Goal: Task Accomplishment & Management: Use online tool/utility

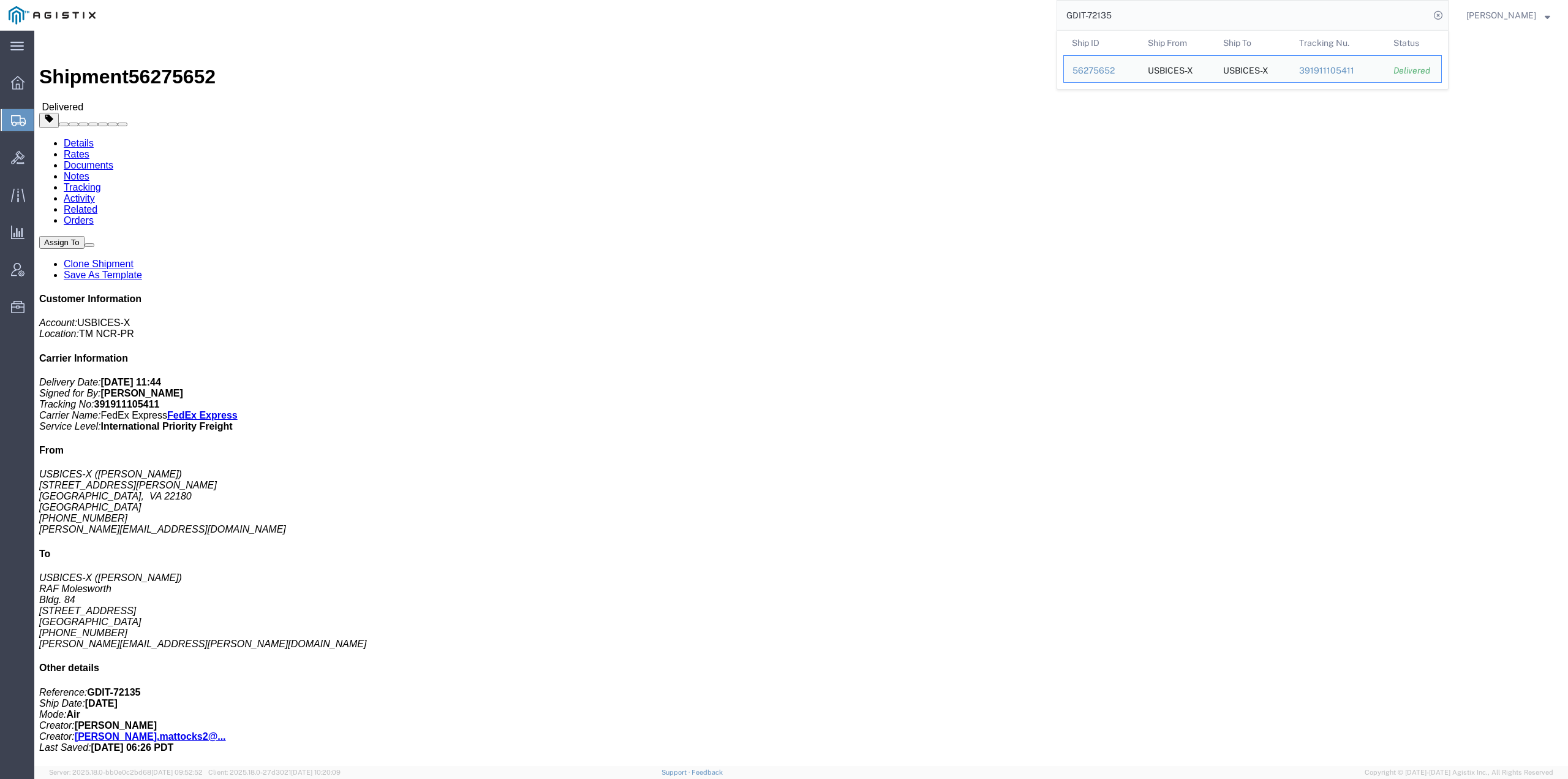
scroll to position [429, 0]
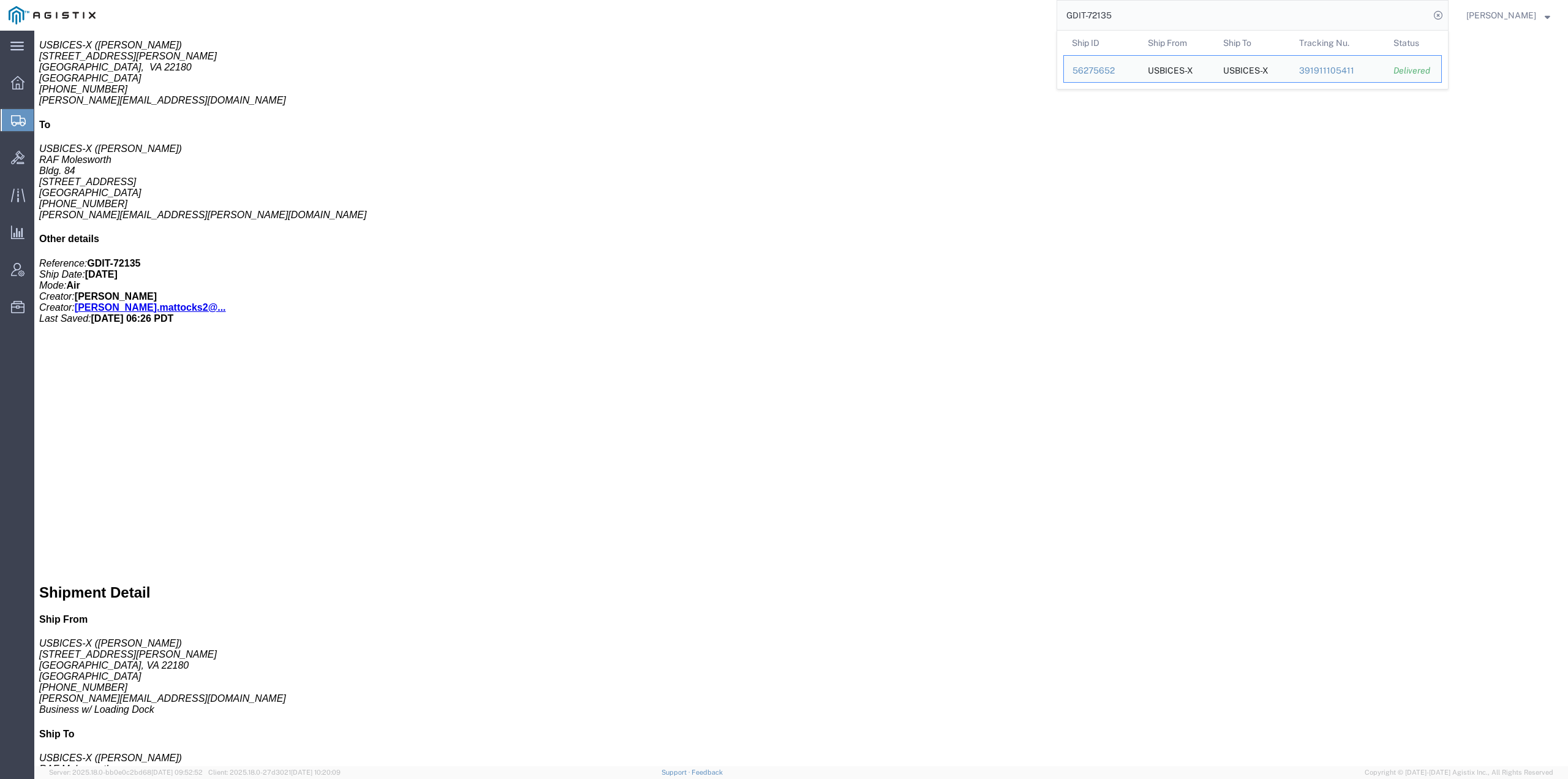
click at [1134, 11] on input "GDIT-72135" at bounding box center [1244, 15] width 372 height 29
type input "GDIT-50872"
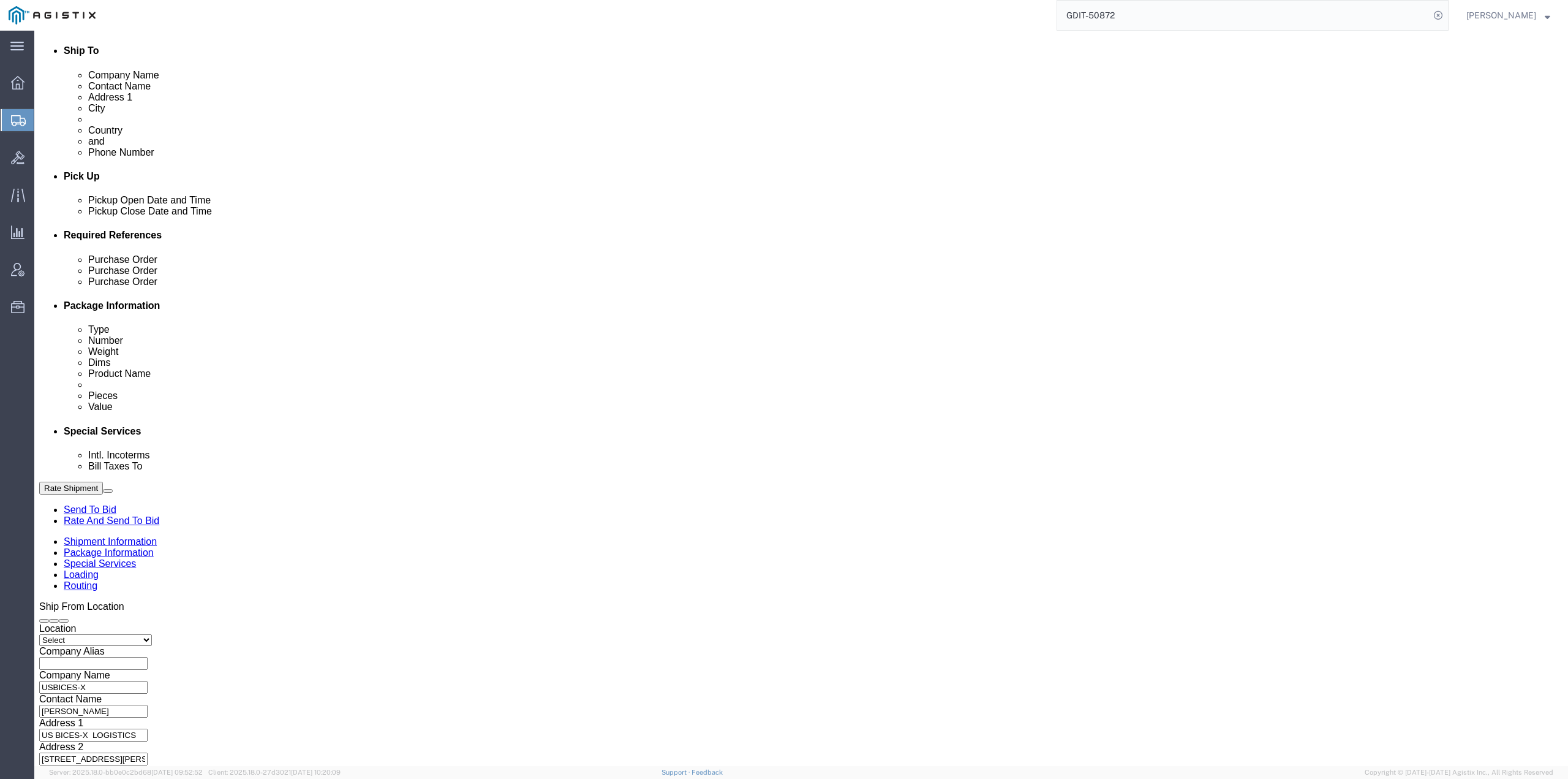
scroll to position [423, 0]
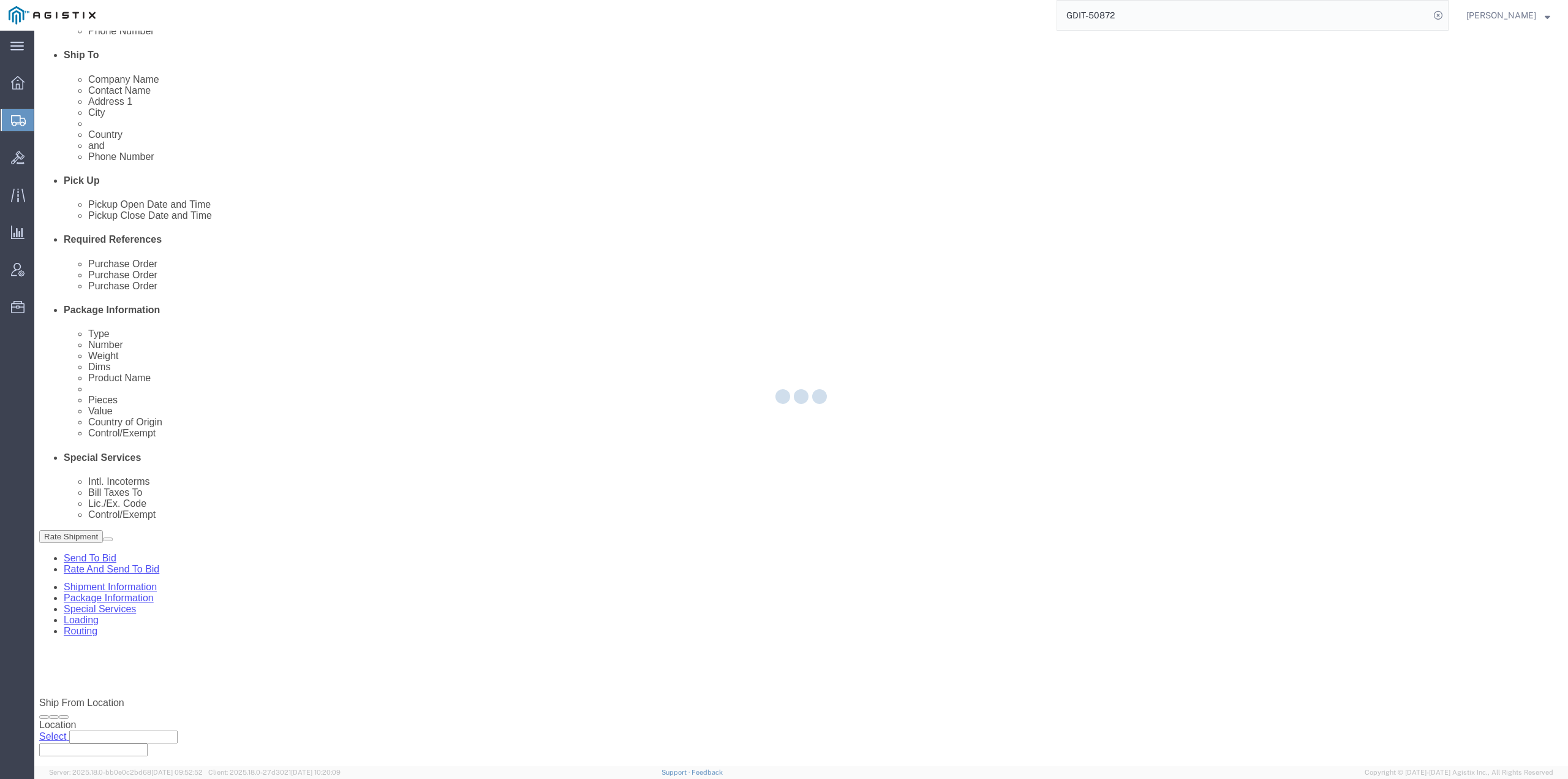
select select
select select "34238"
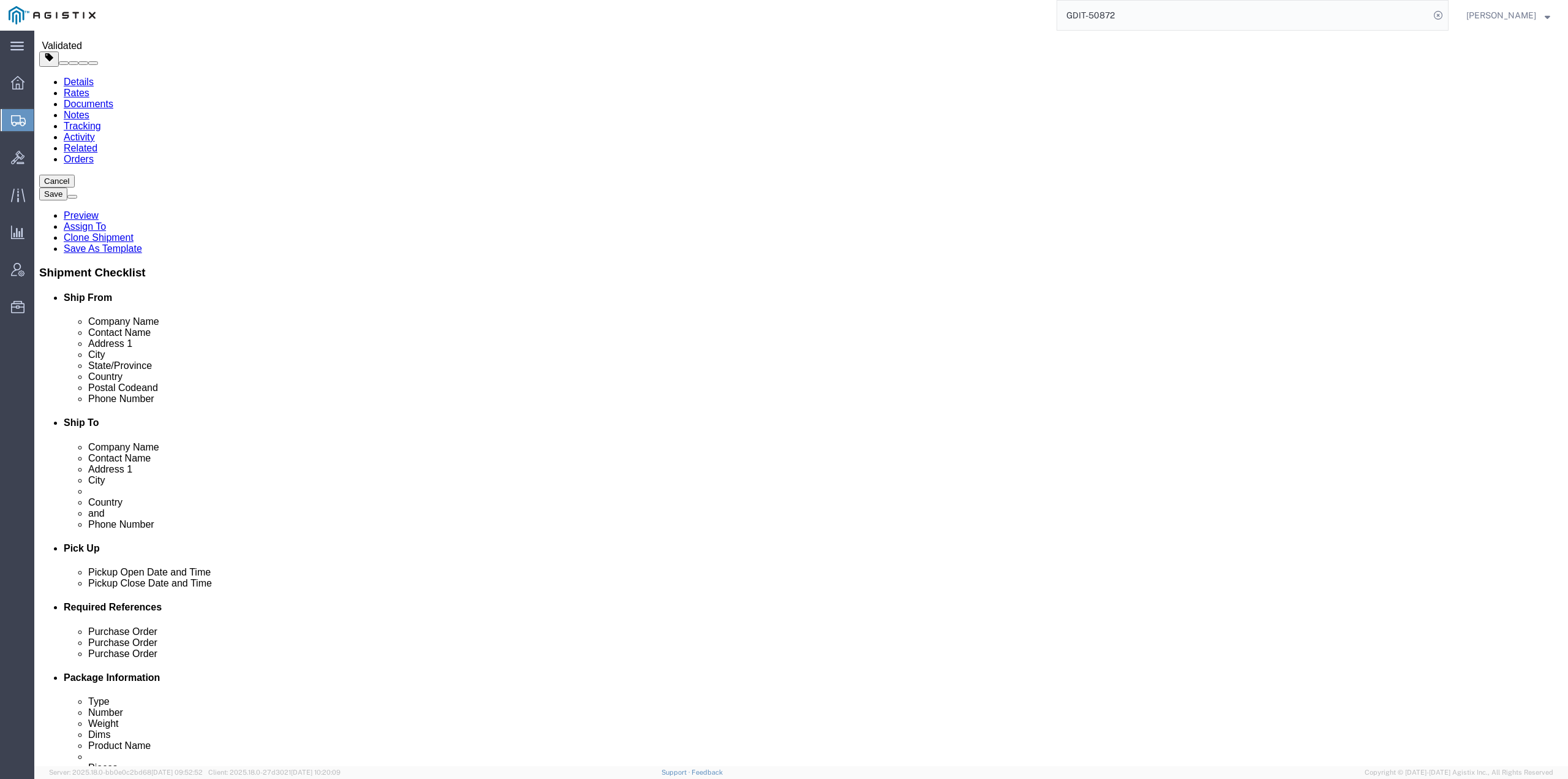
scroll to position [0, 0]
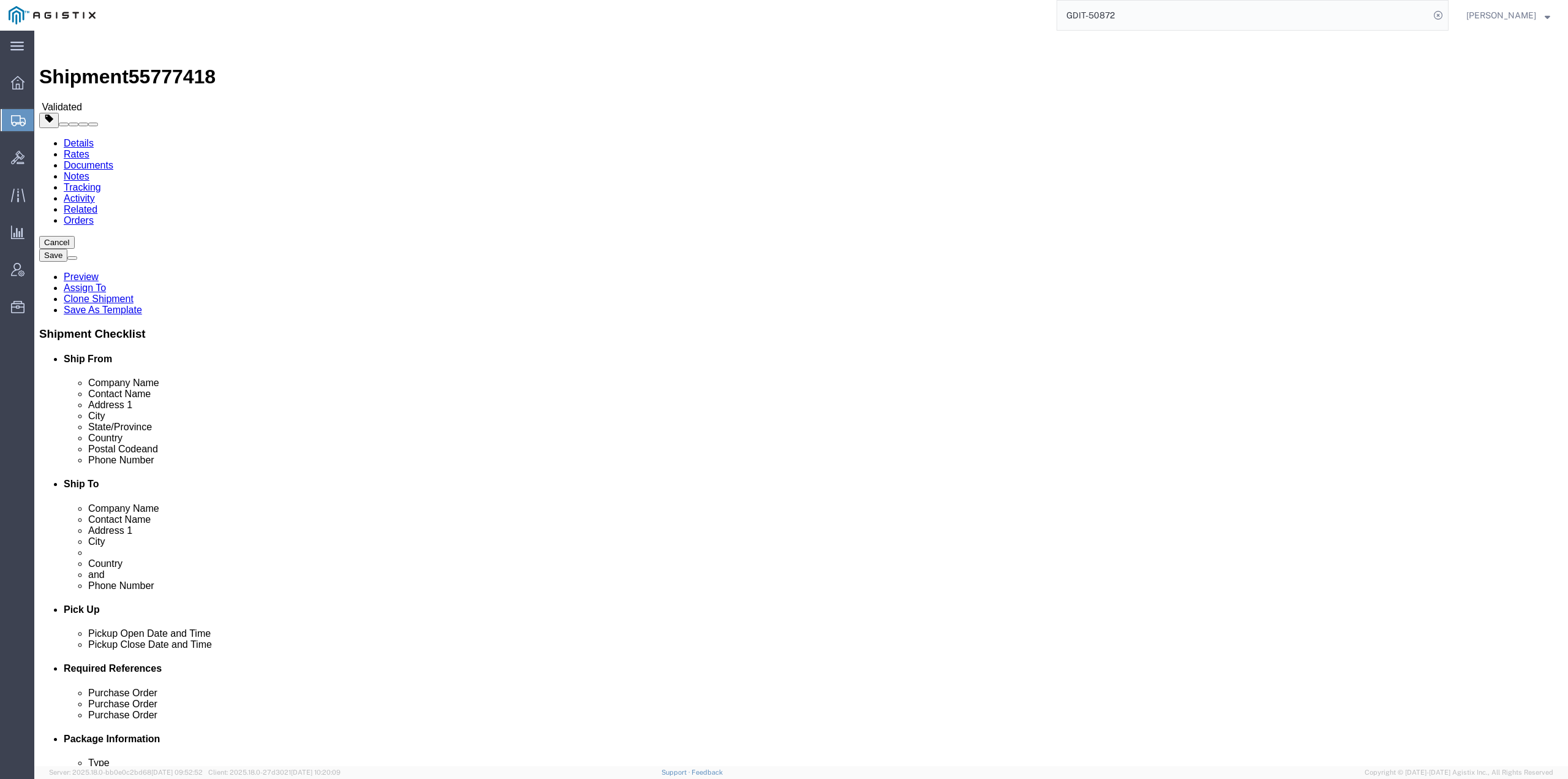
click link "Rates"
click at [64, 138] on link "Details" at bounding box center [79, 143] width 30 height 11
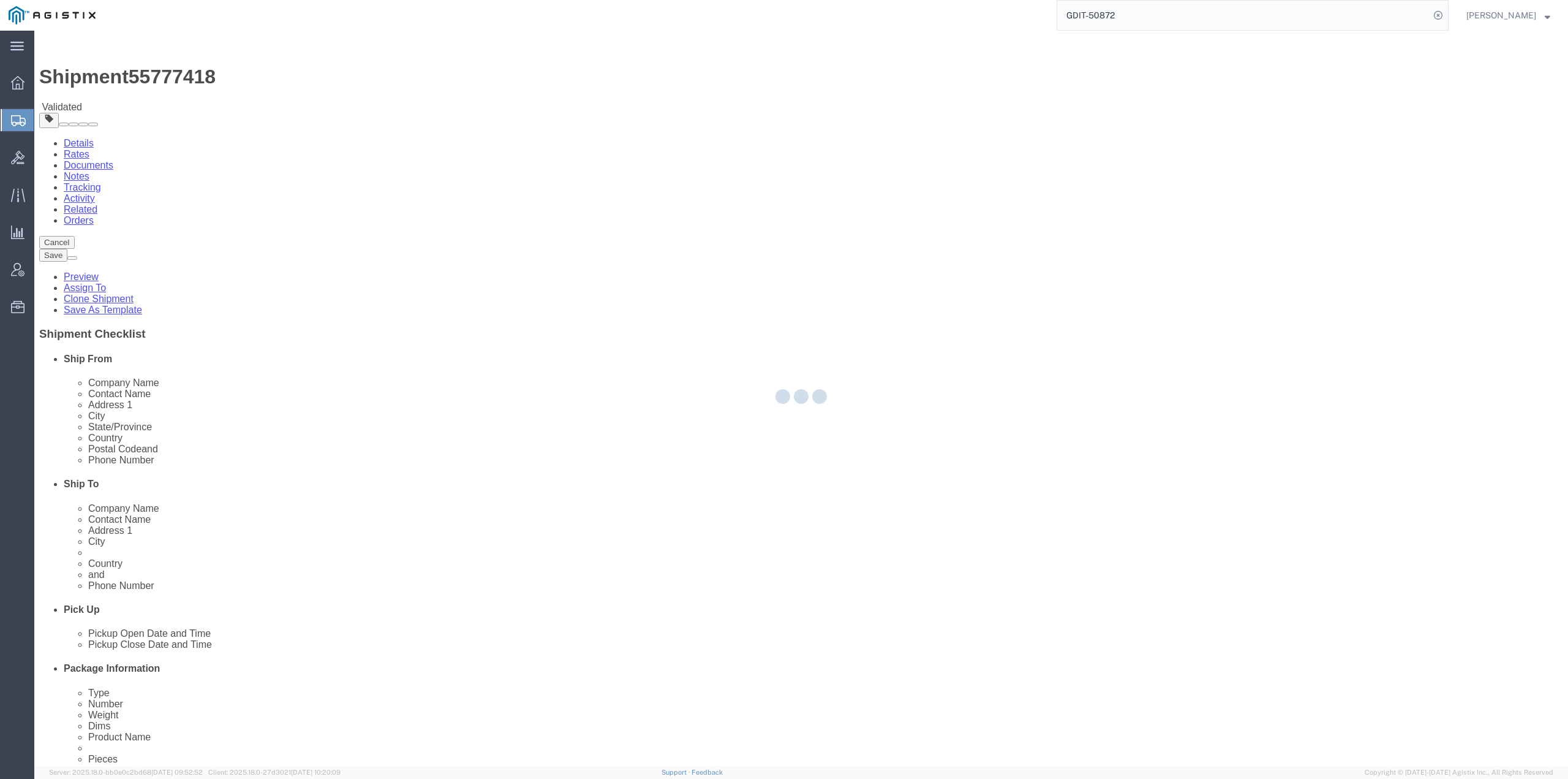
select select "34238"
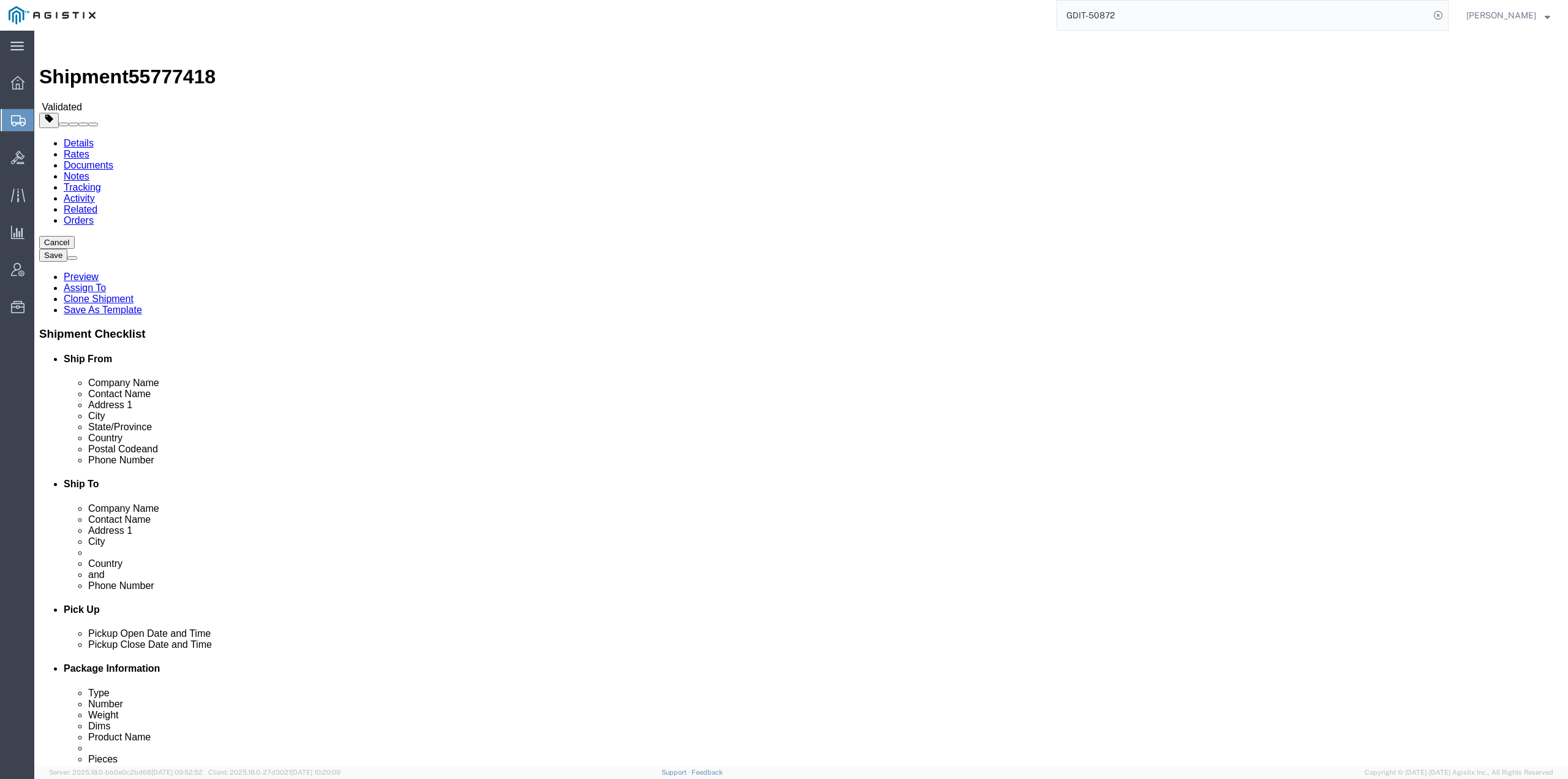
click icon
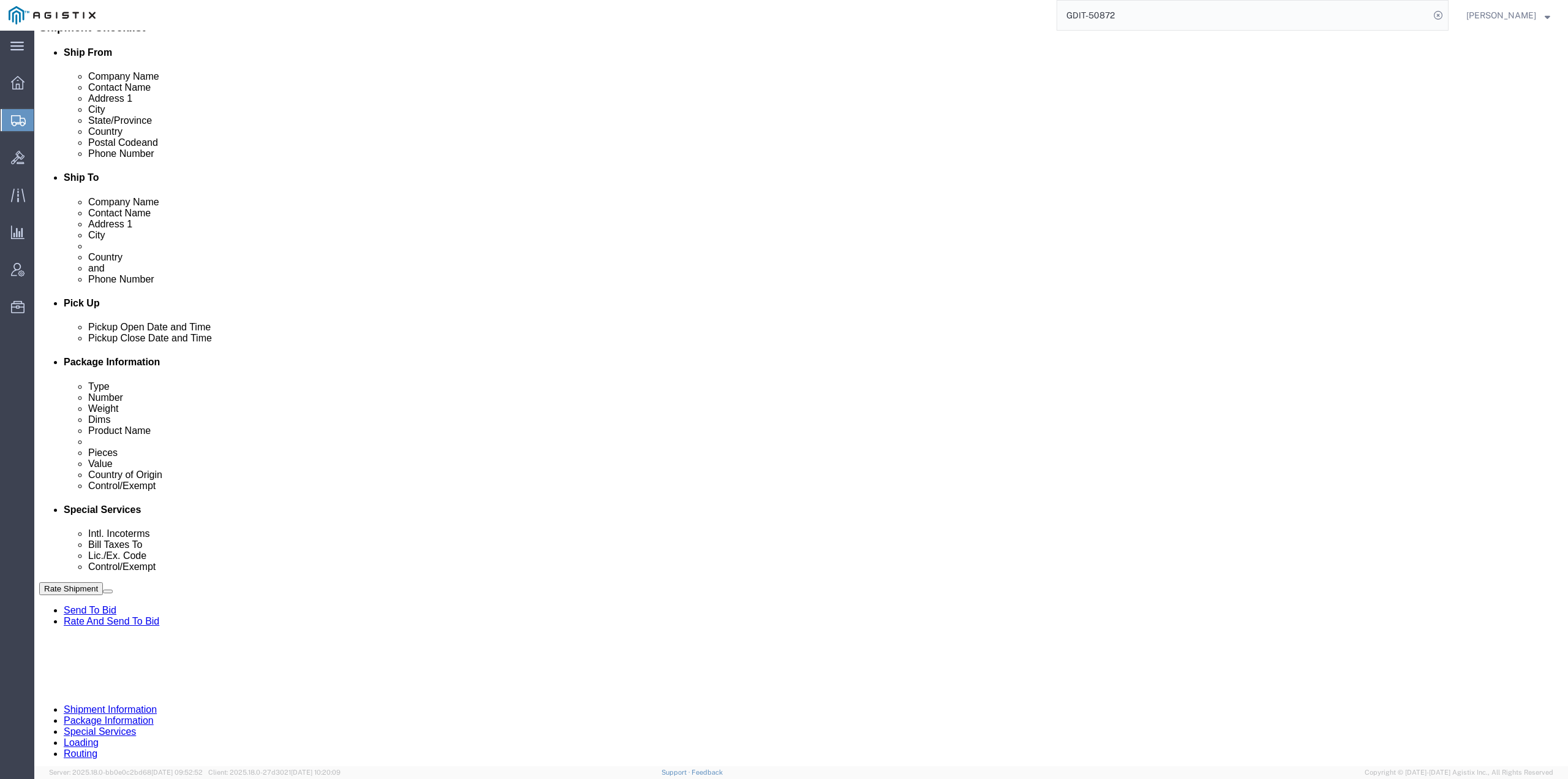
click button "Rate Shipment"
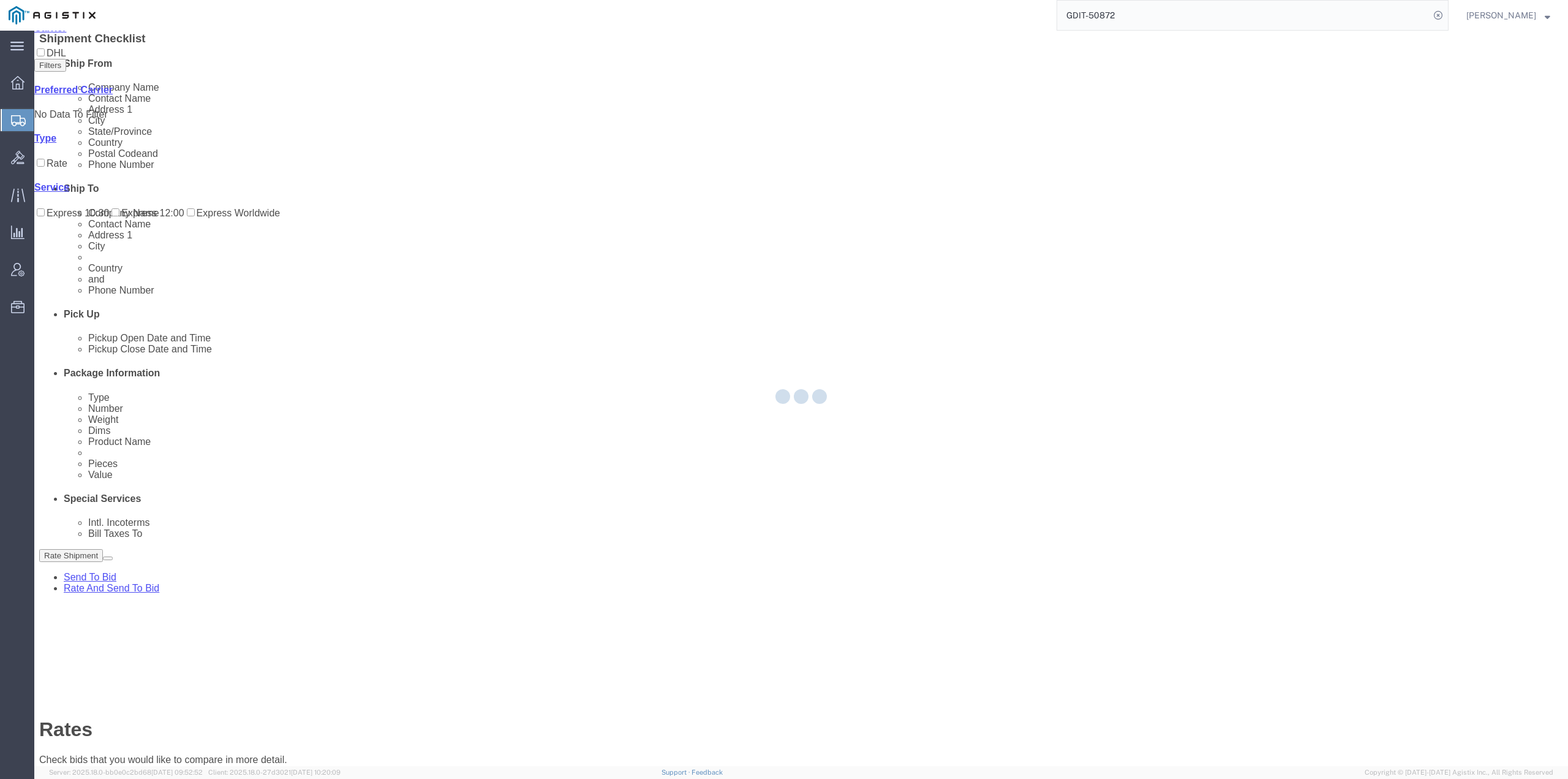
scroll to position [0, 0]
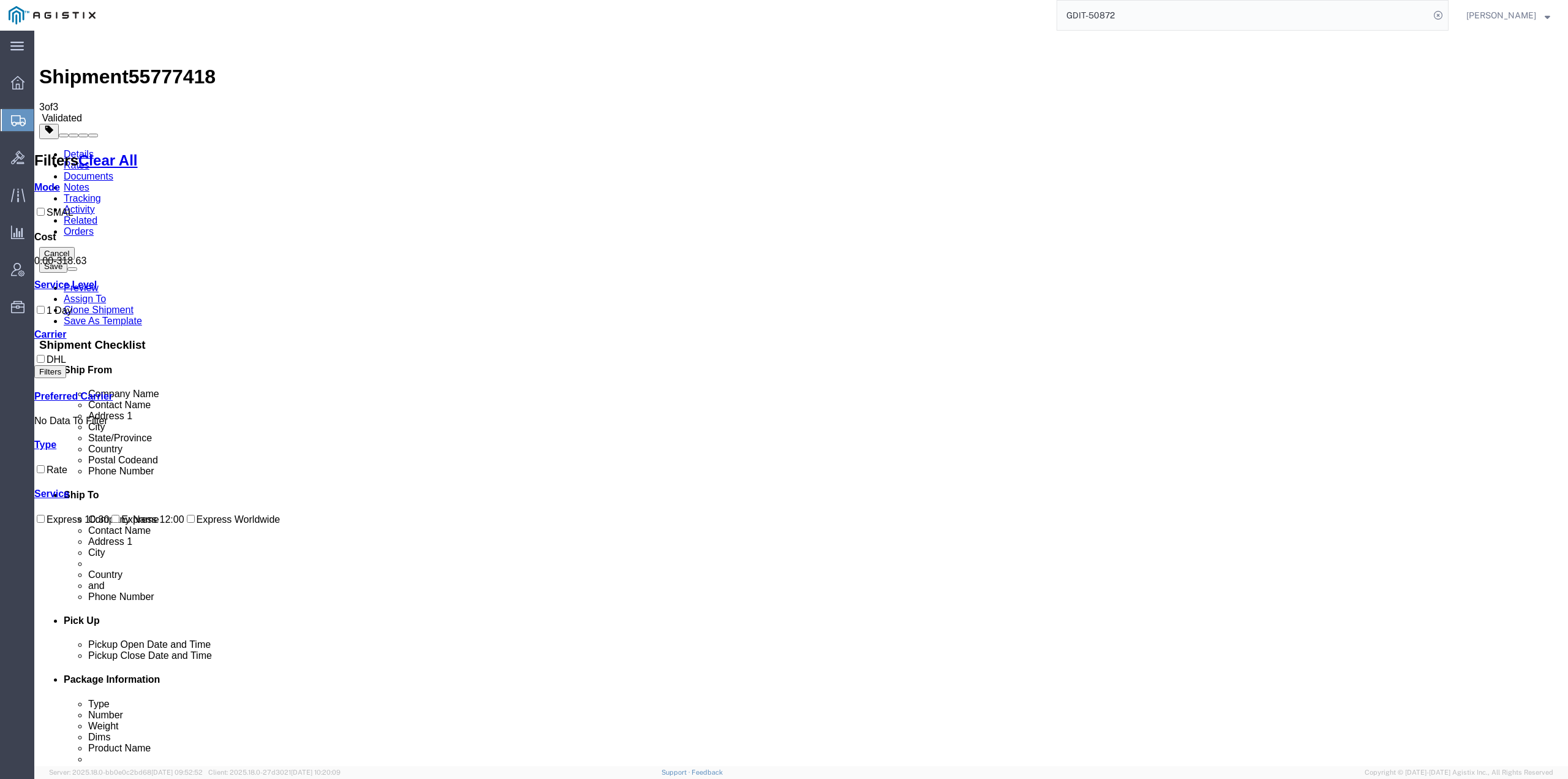
click at [74, 149] on link "Details" at bounding box center [79, 154] width 30 height 11
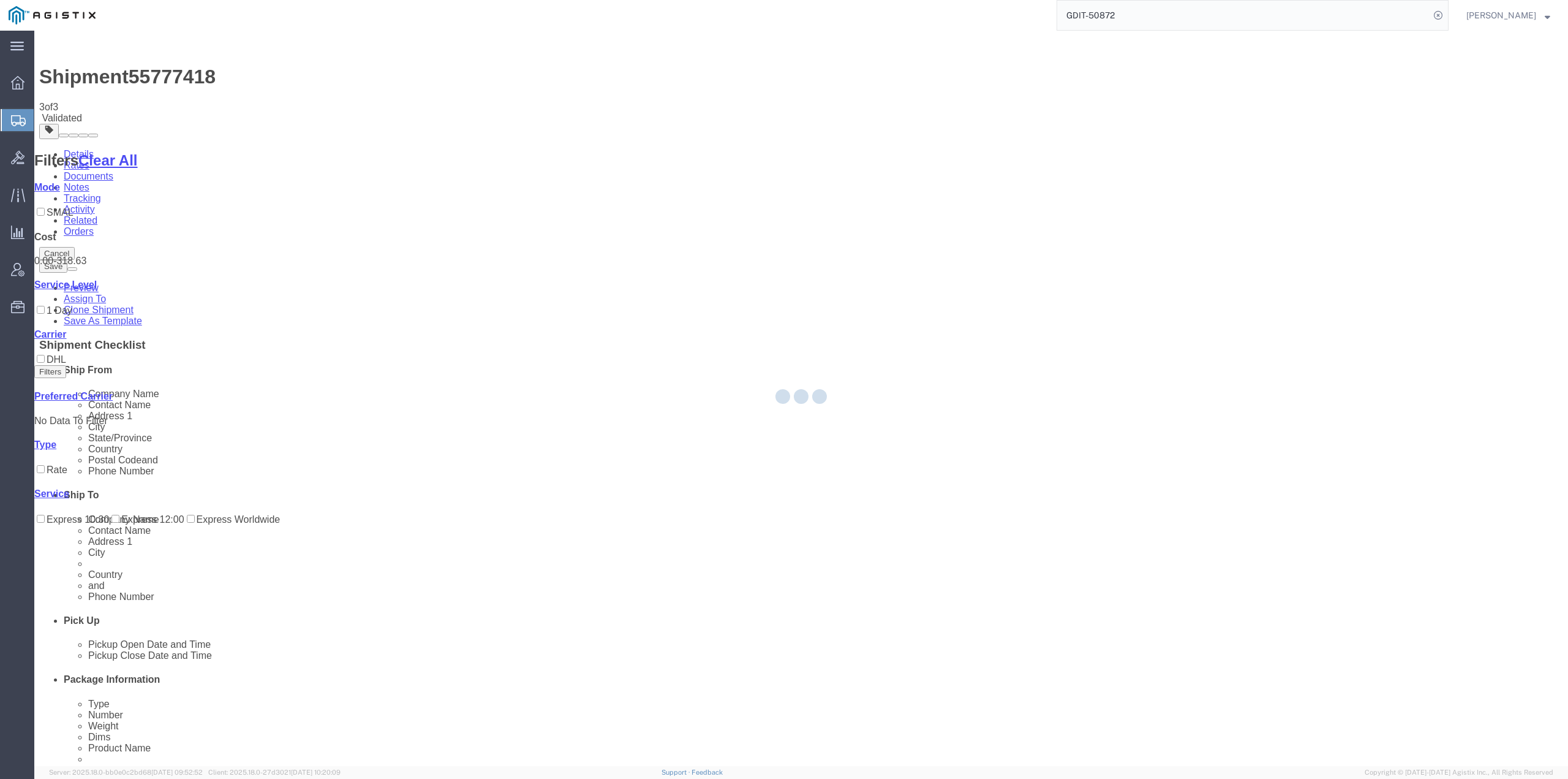
select select "34238"
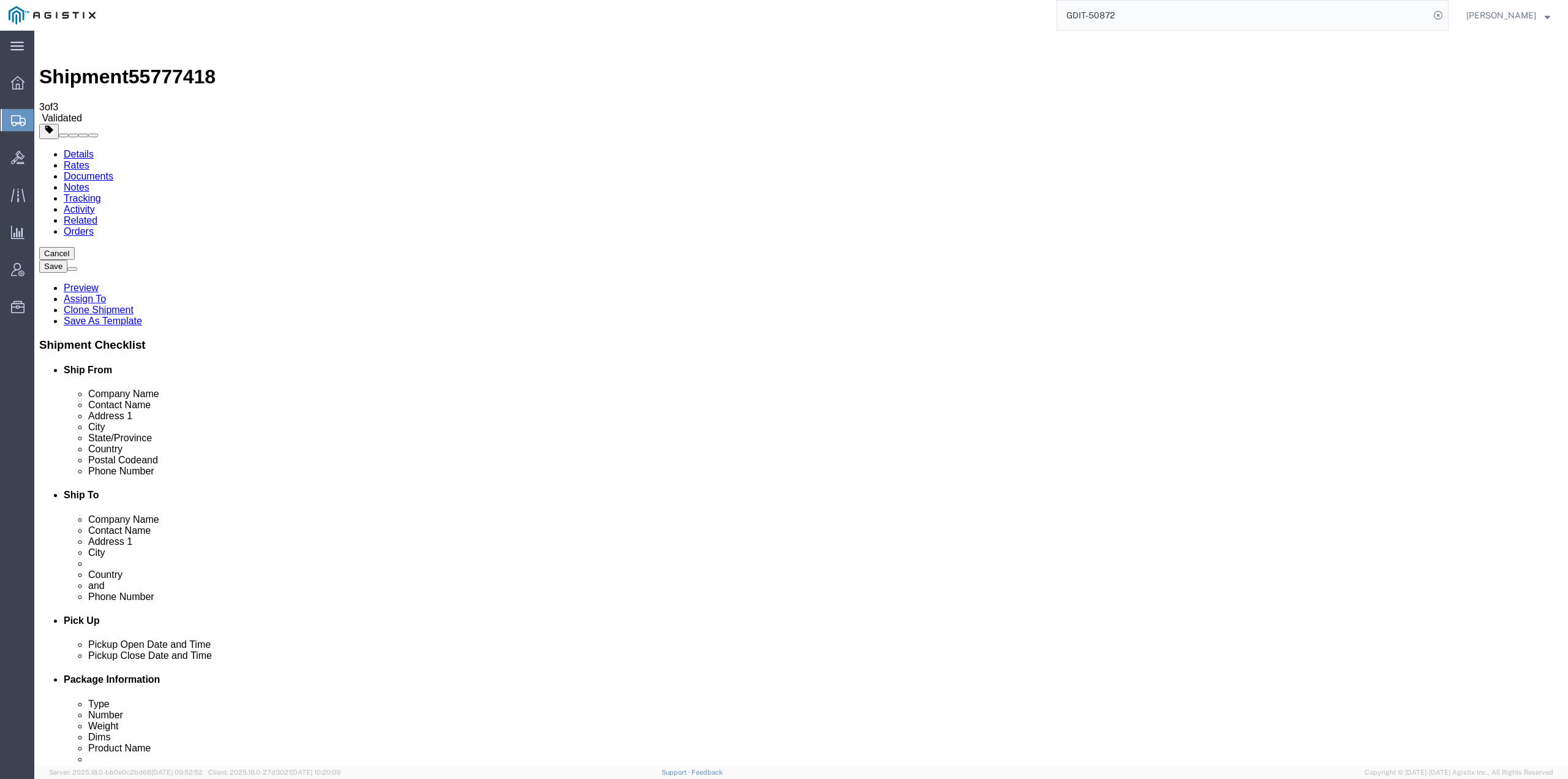
drag, startPoint x: 161, startPoint y: 88, endPoint x: 166, endPoint y: 84, distance: 6.4
click link "Package Information"
click dd "494.56 USD"
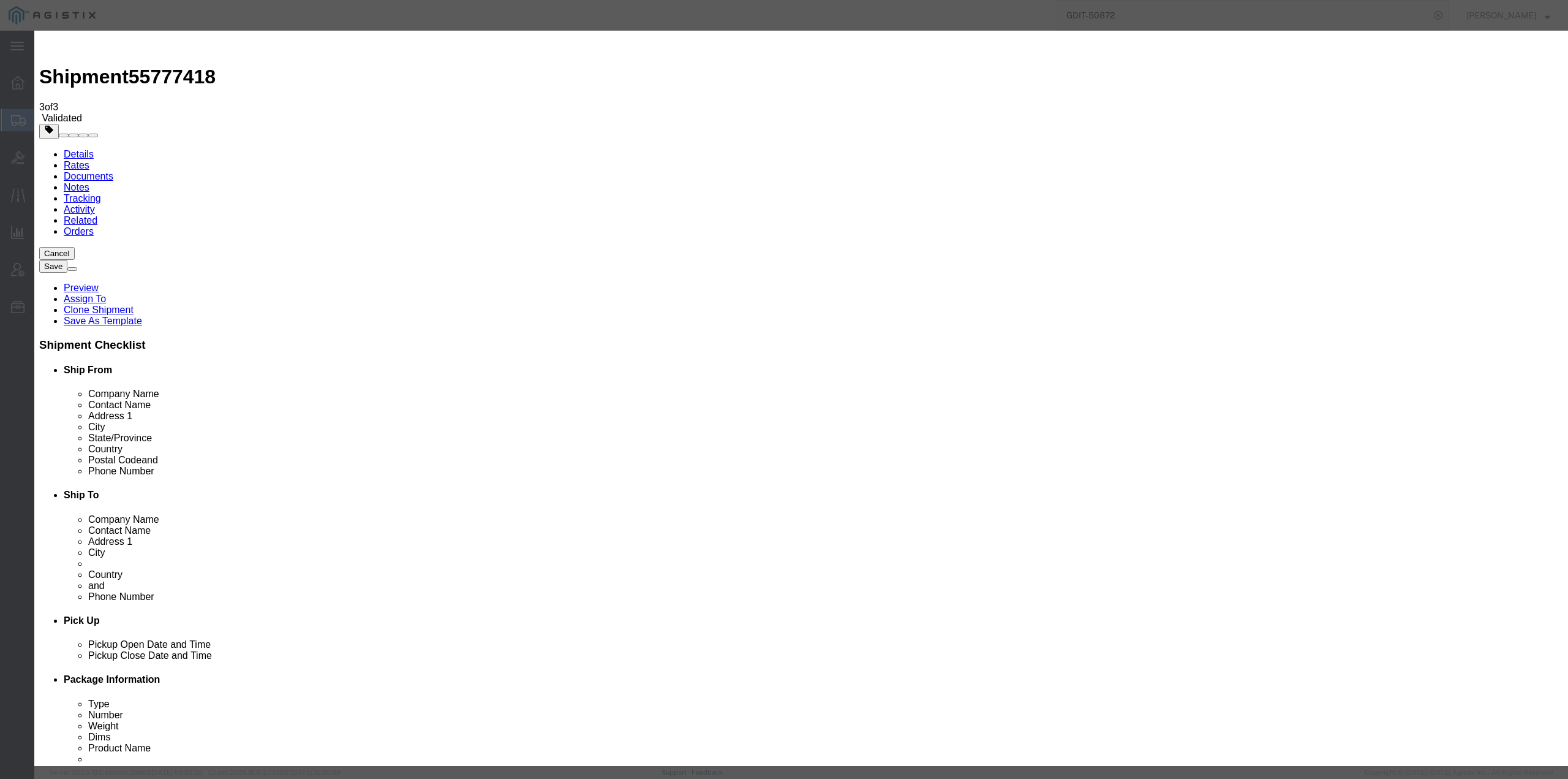
scroll to position [303, 0]
click icon "button"
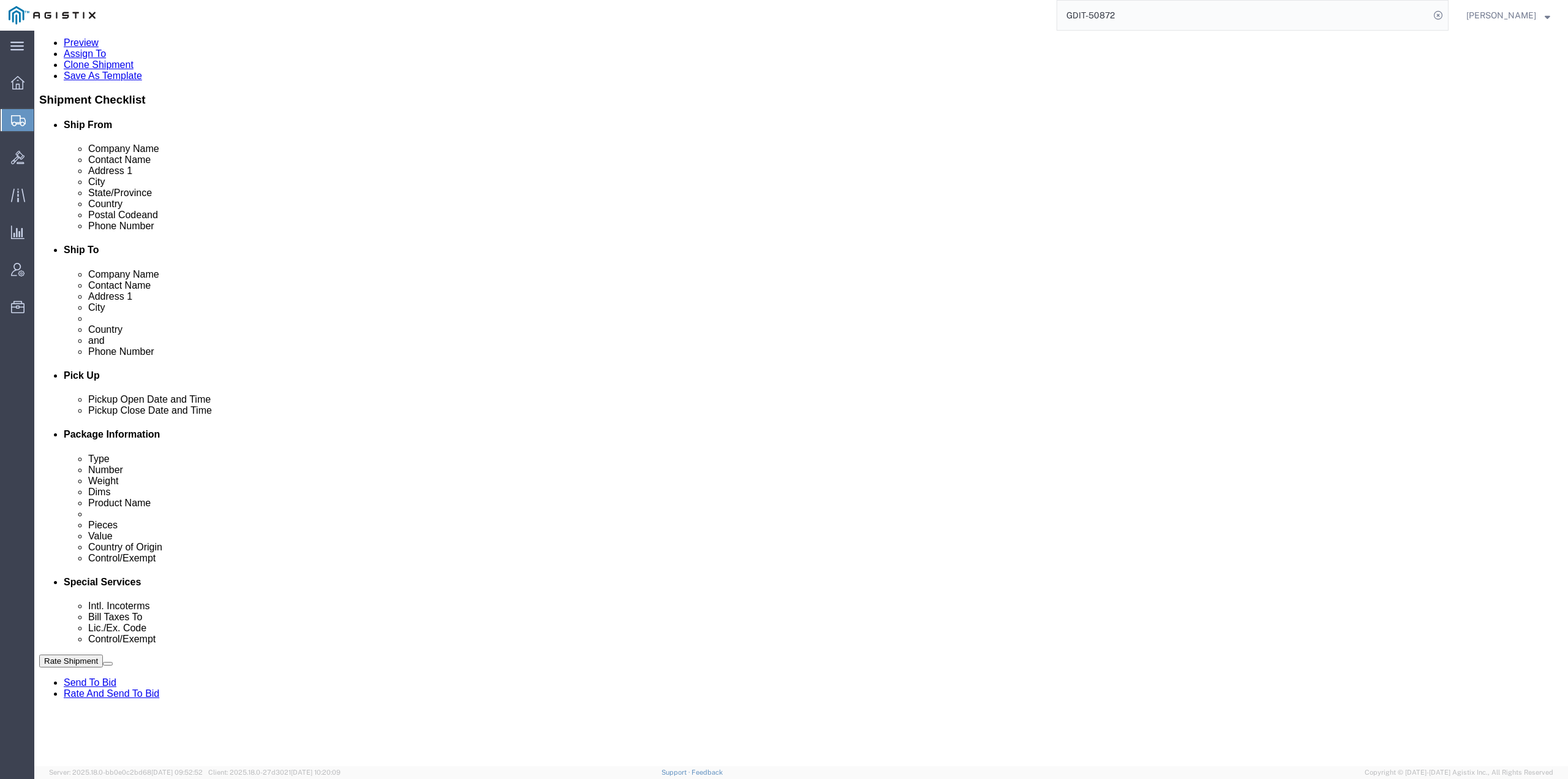
scroll to position [409, 0]
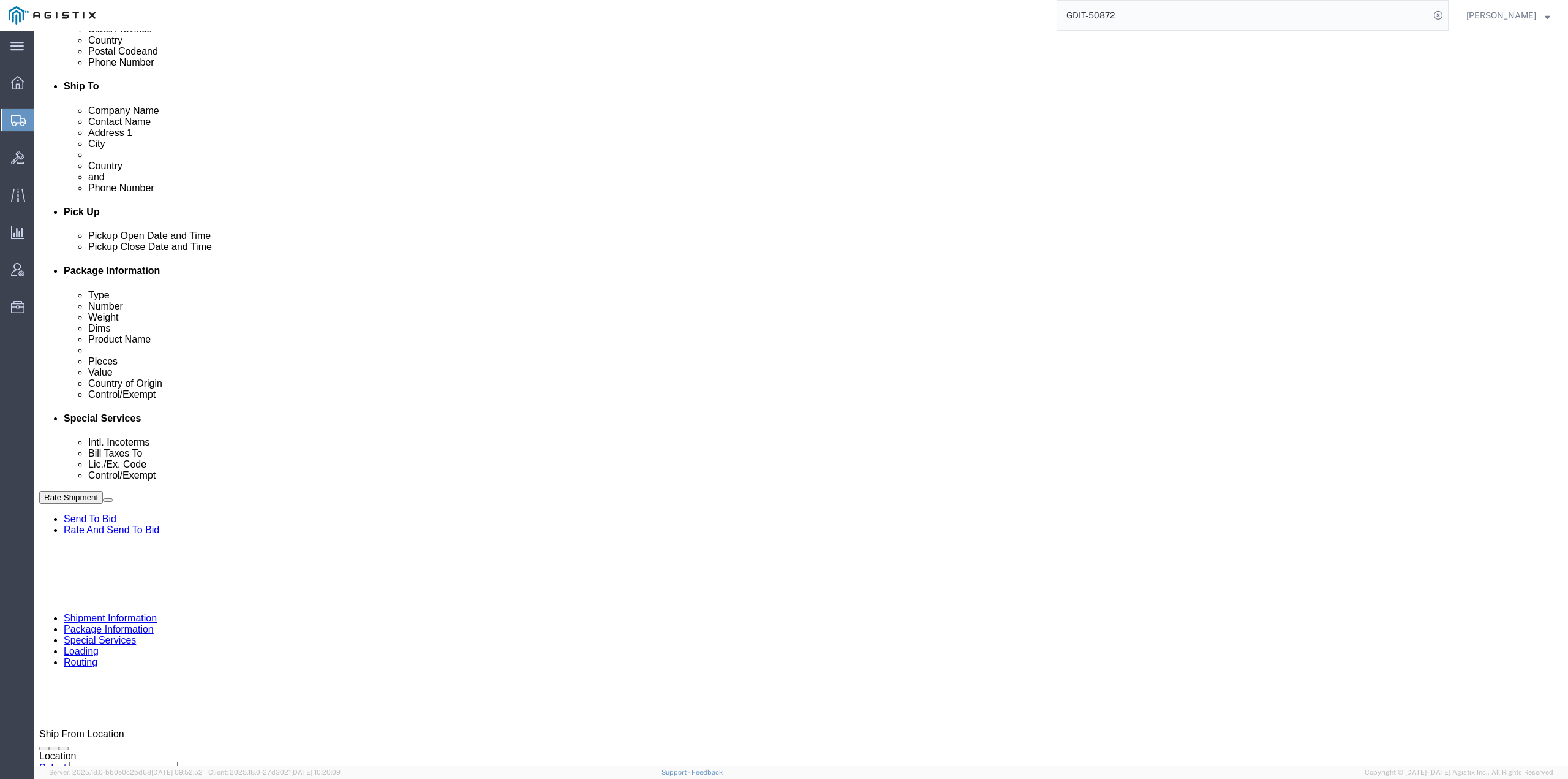
click button "Rate Shipment"
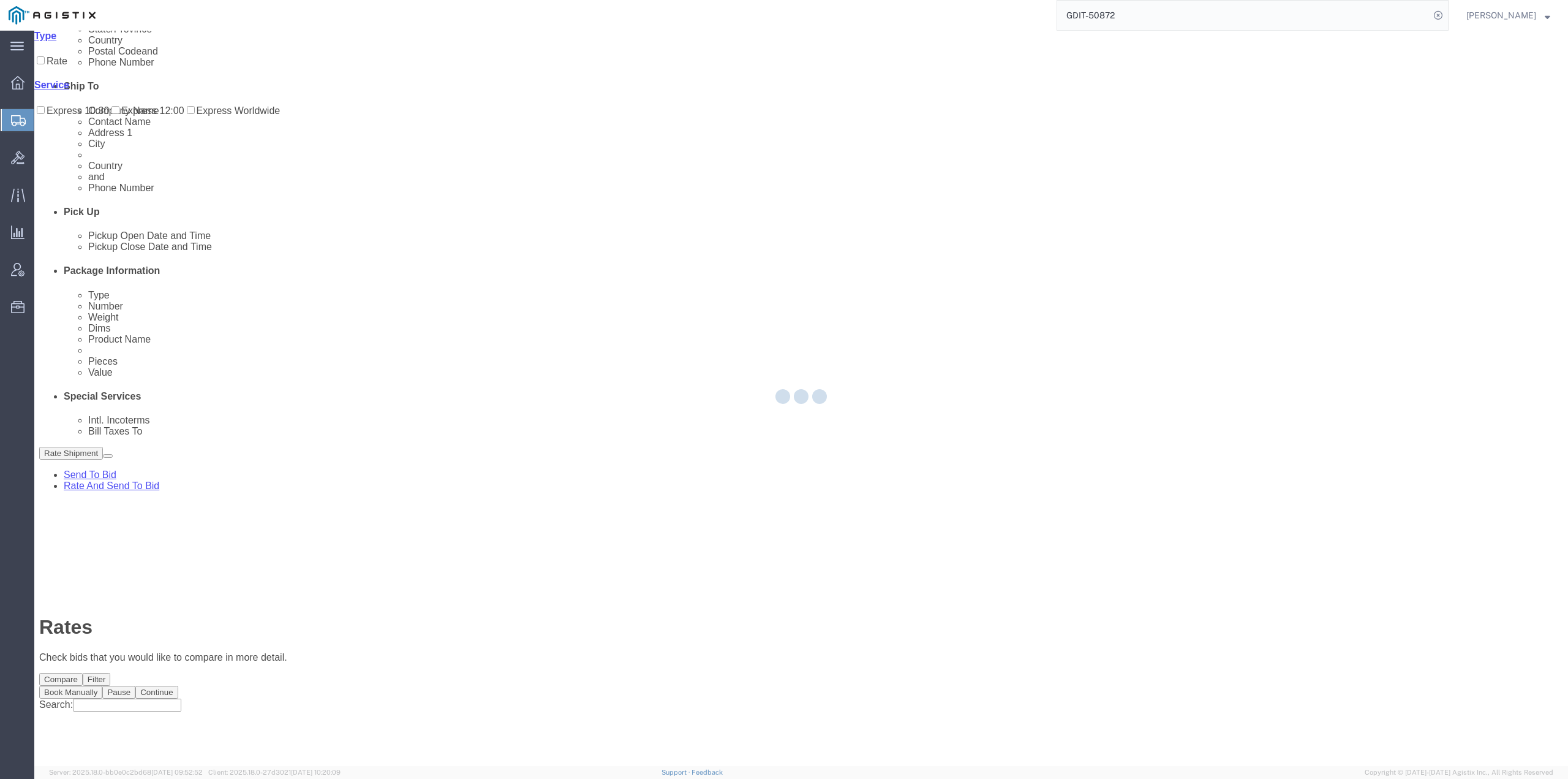
scroll to position [0, 0]
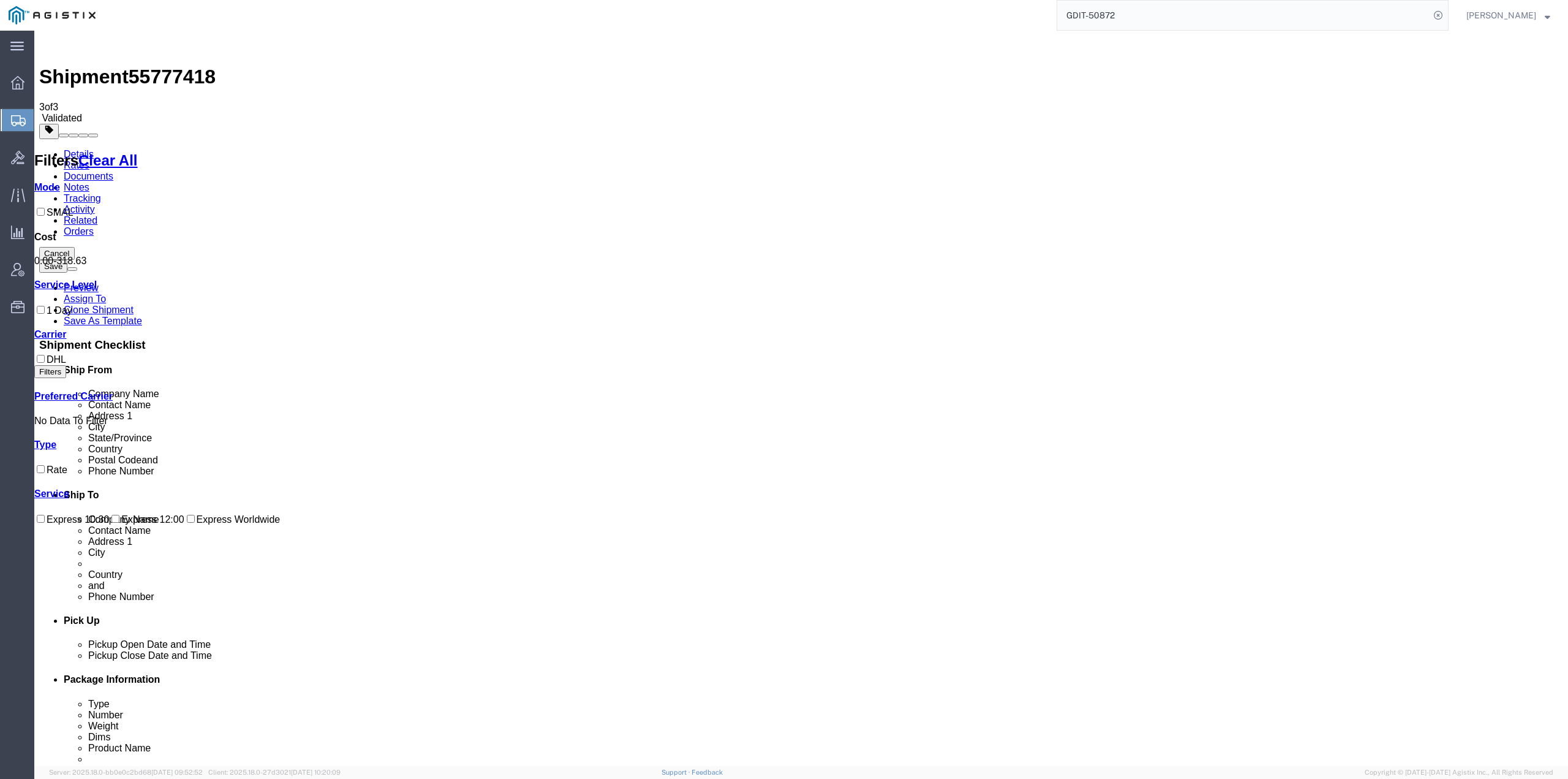
click at [17, 119] on icon at bounding box center [19, 121] width 15 height 11
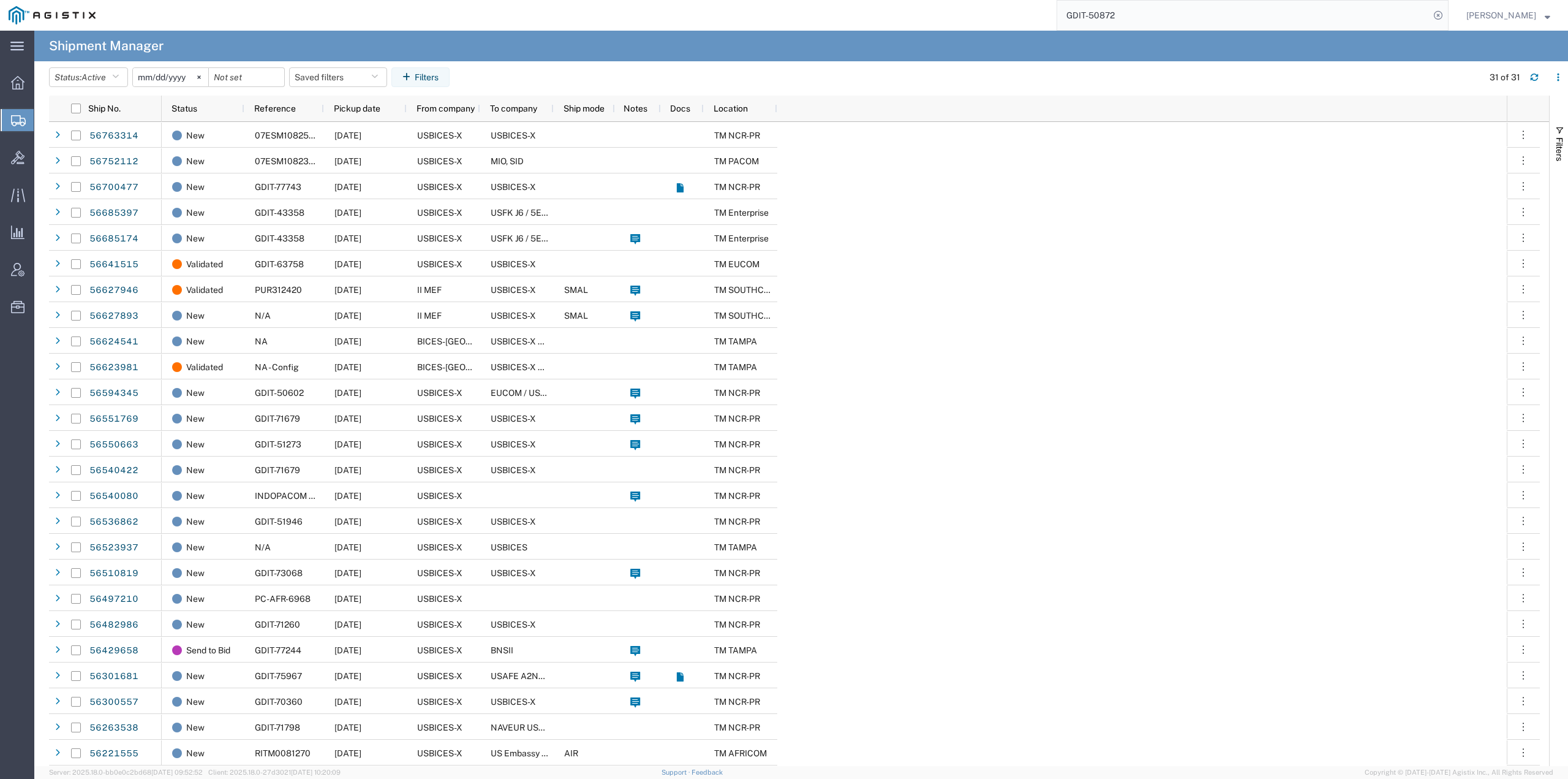
click at [1152, 13] on input "GDIT-50872" at bounding box center [1244, 15] width 372 height 29
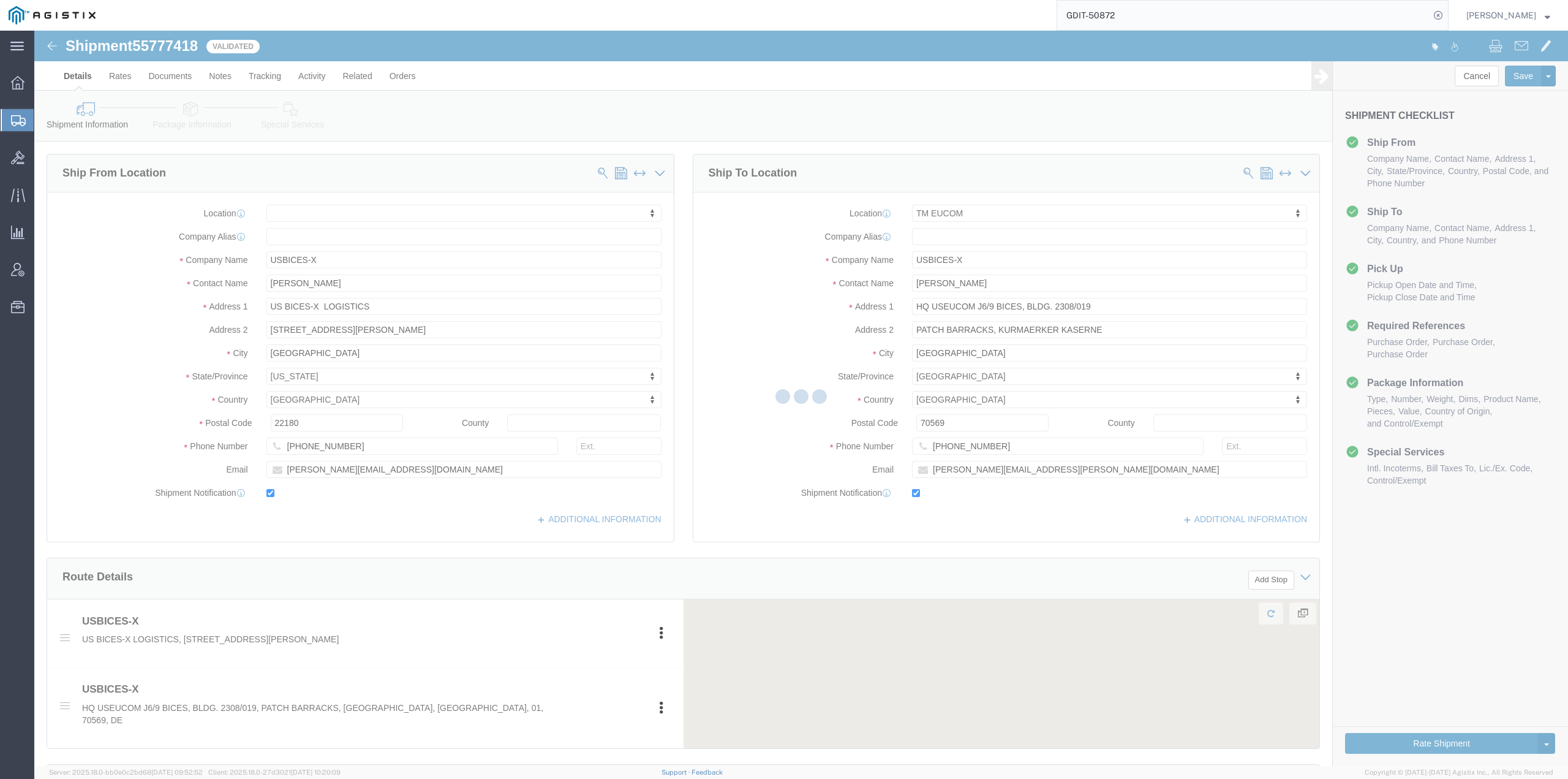
select select
select select "34238"
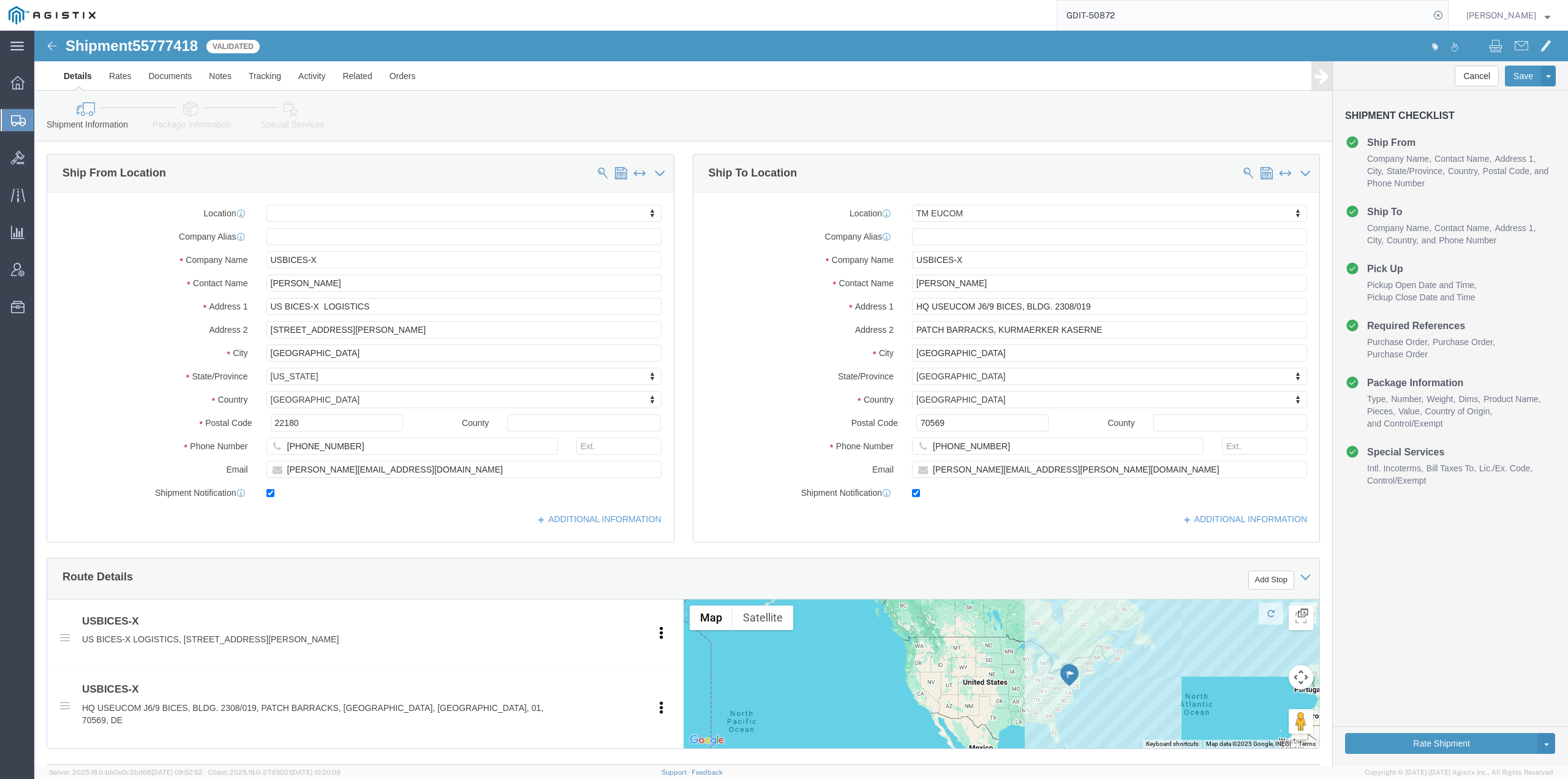
click link "Package Information"
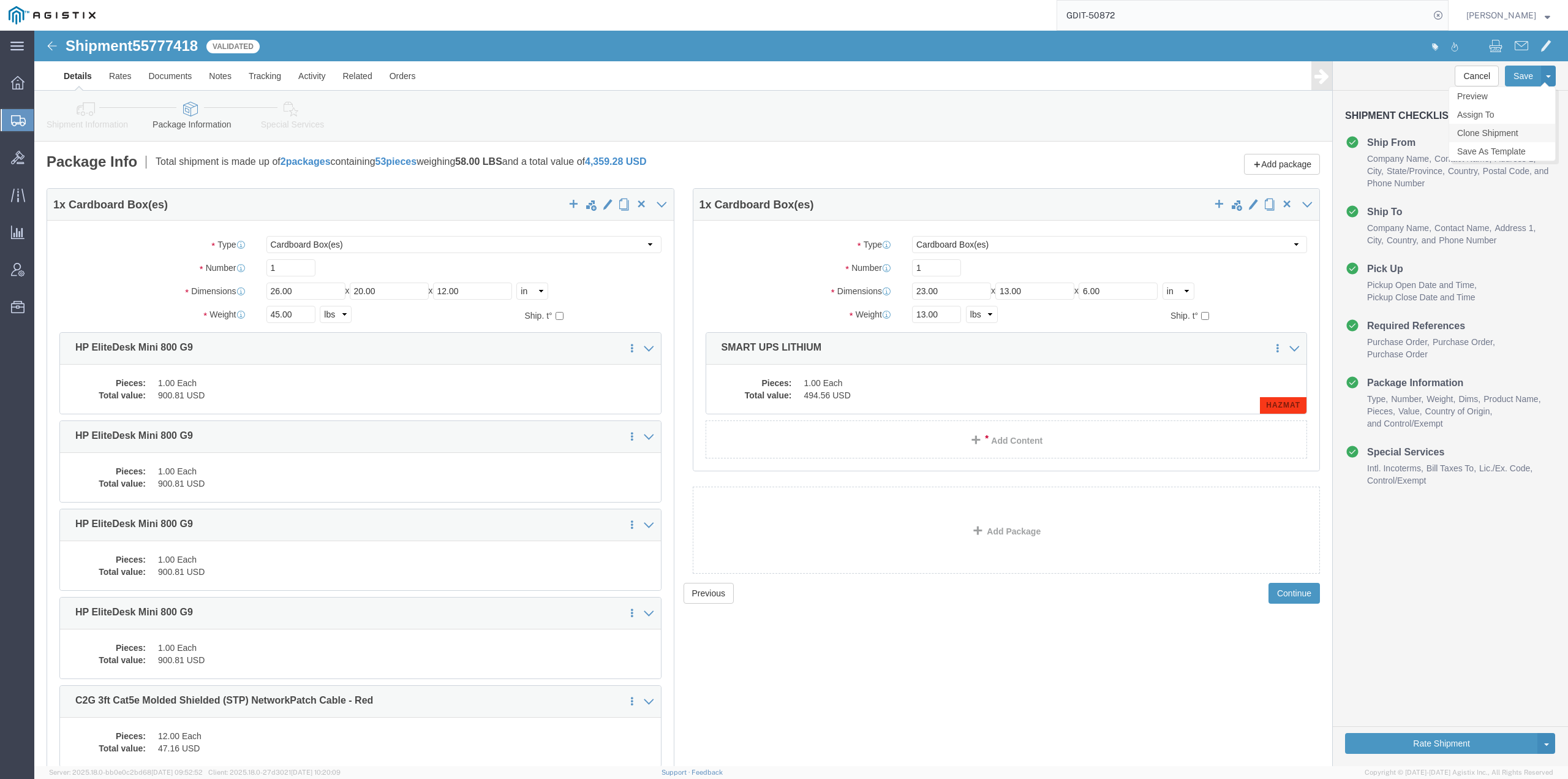
click link "Clone Shipment"
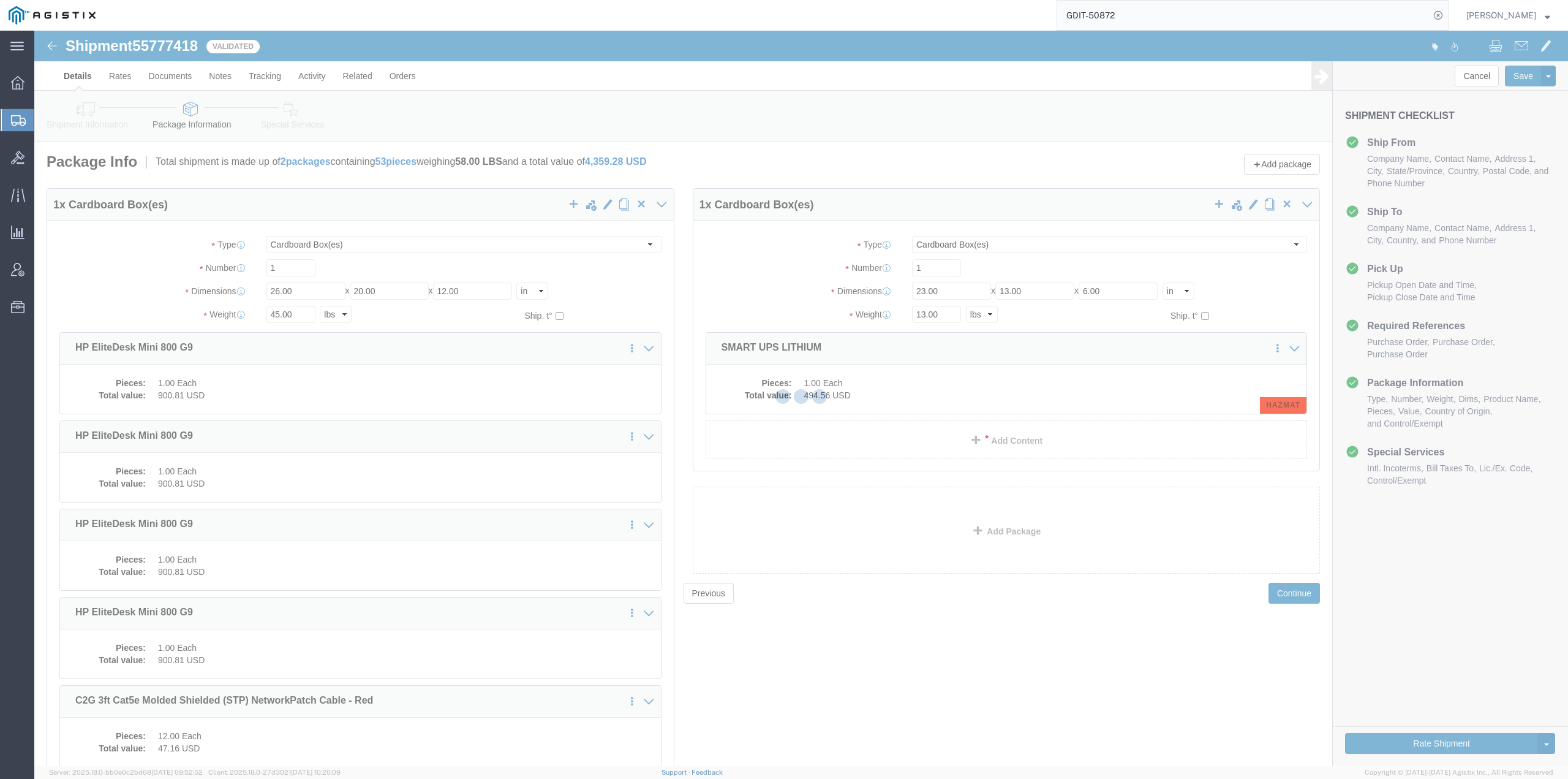
select select "34238"
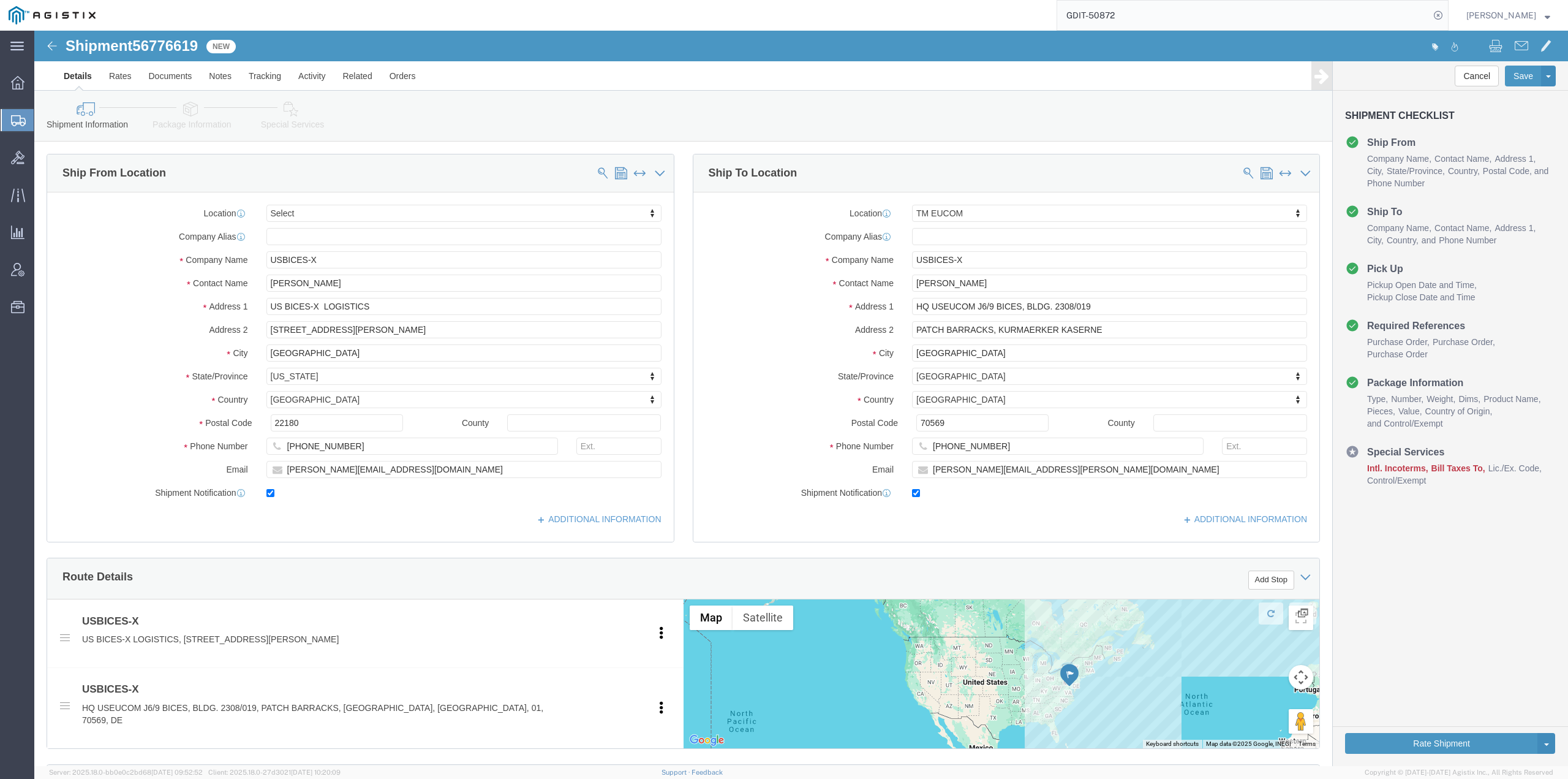
click icon
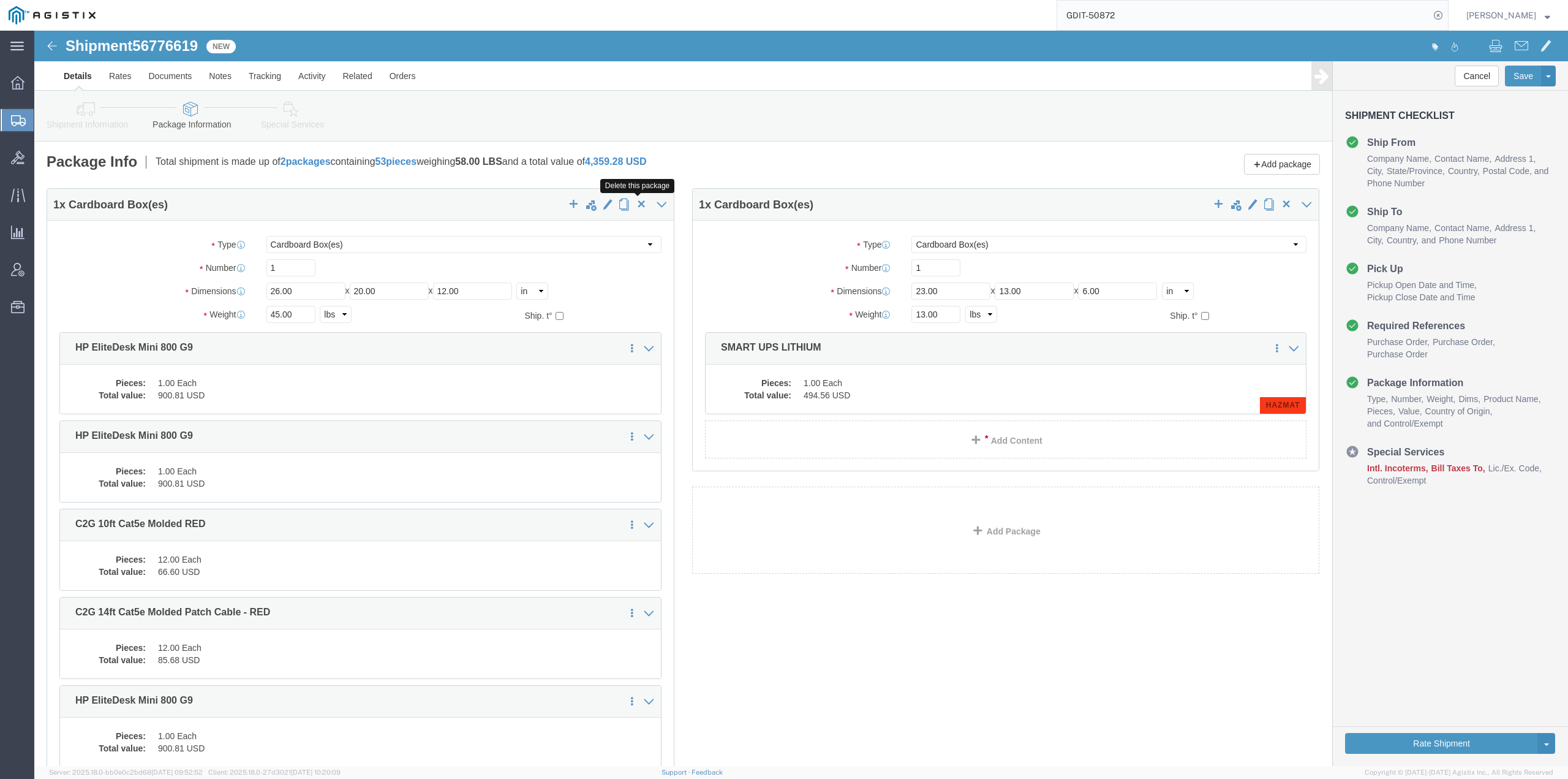
click span "button"
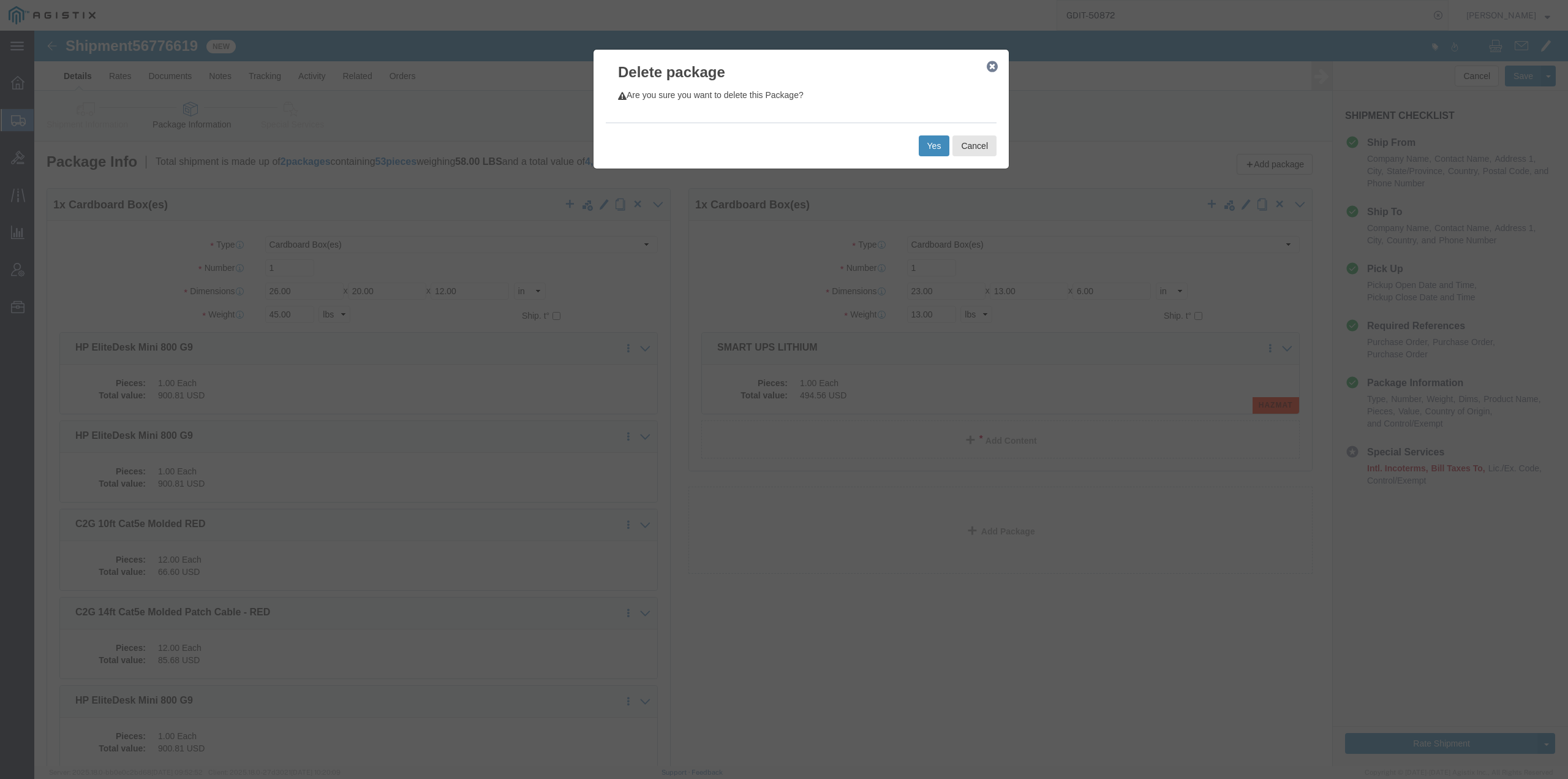
click button "Yes"
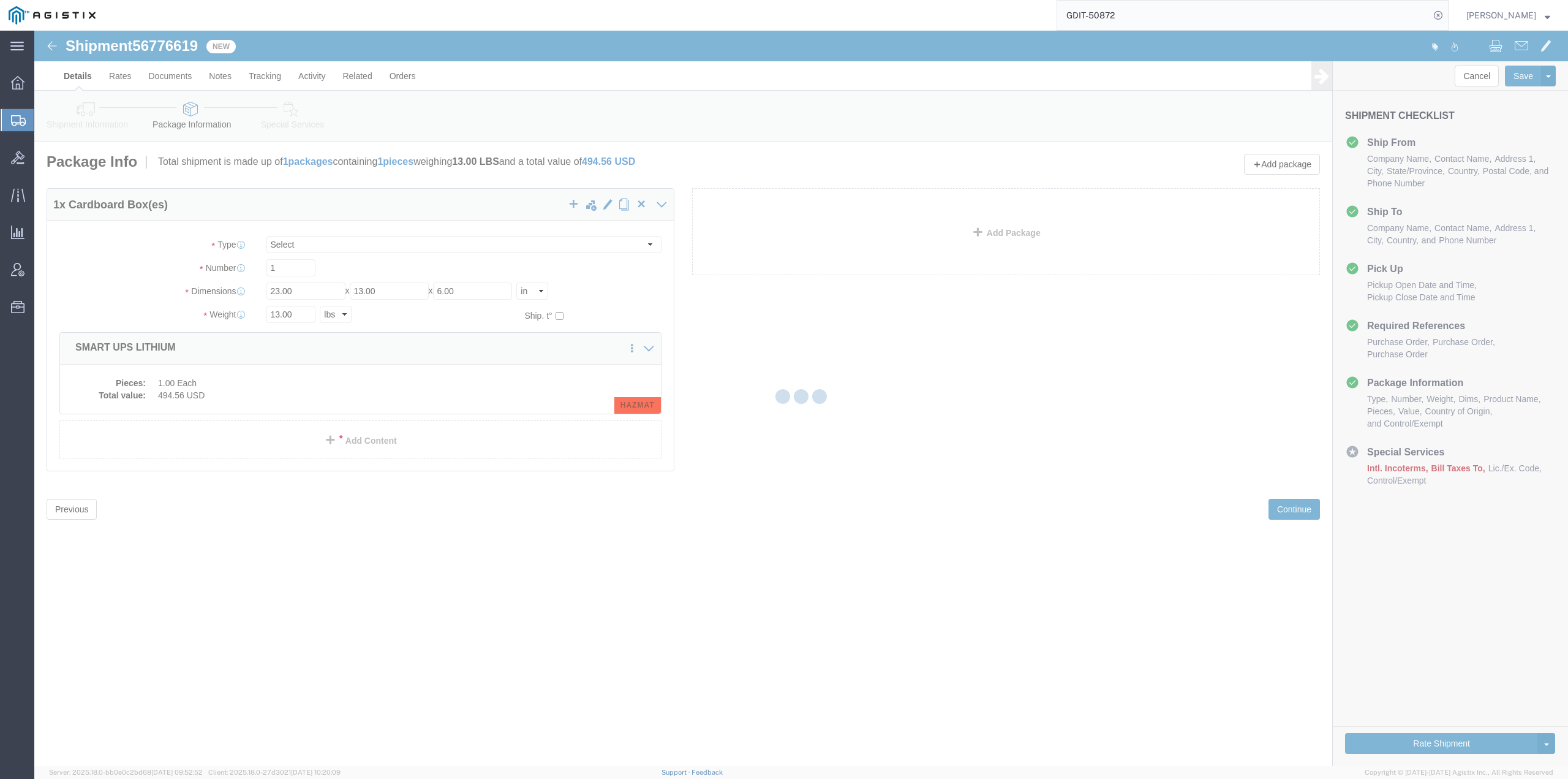
select select "CBOX"
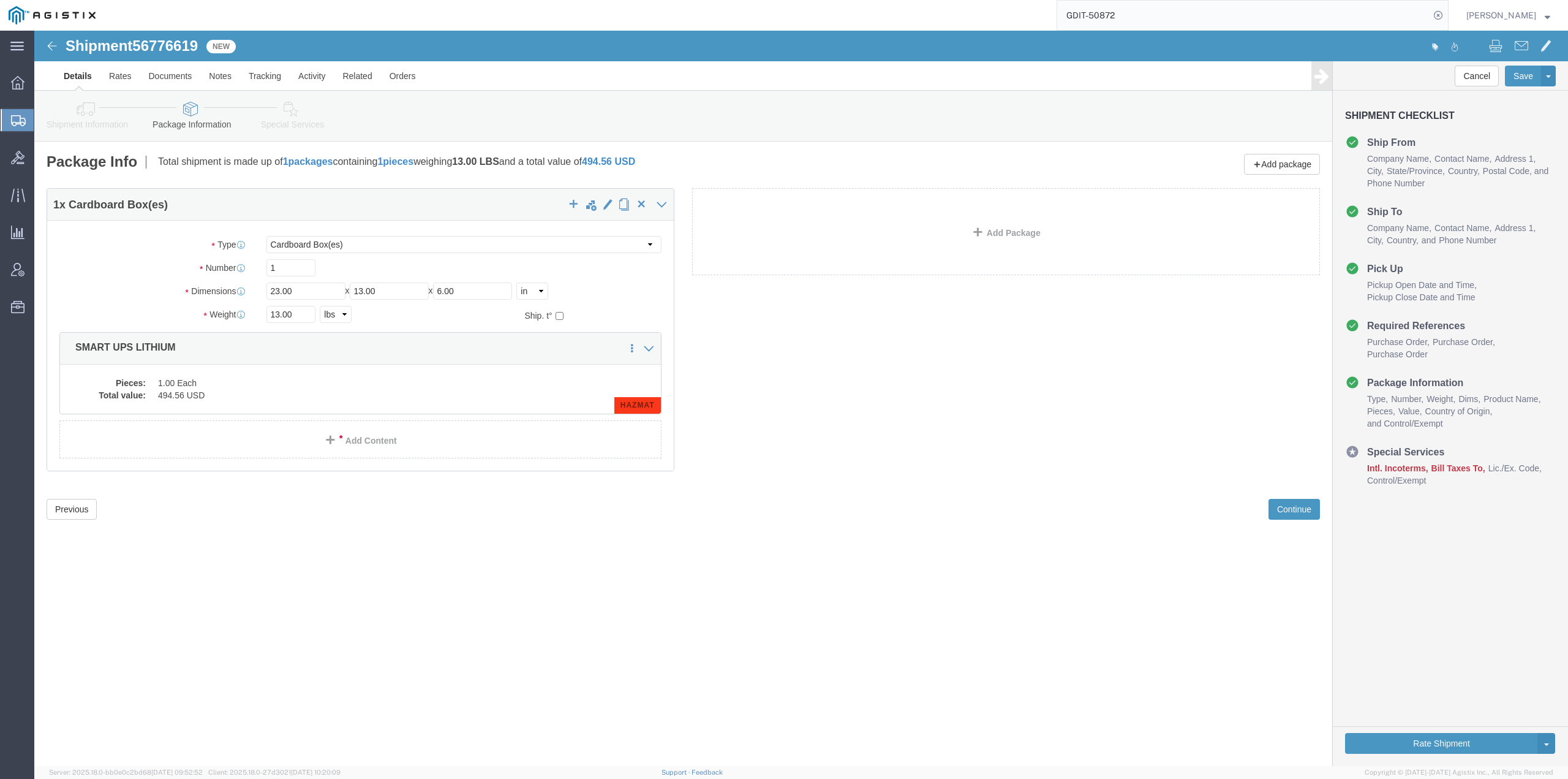
click at [1169, 17] on input "GDIT-50872" at bounding box center [1244, 15] width 372 height 29
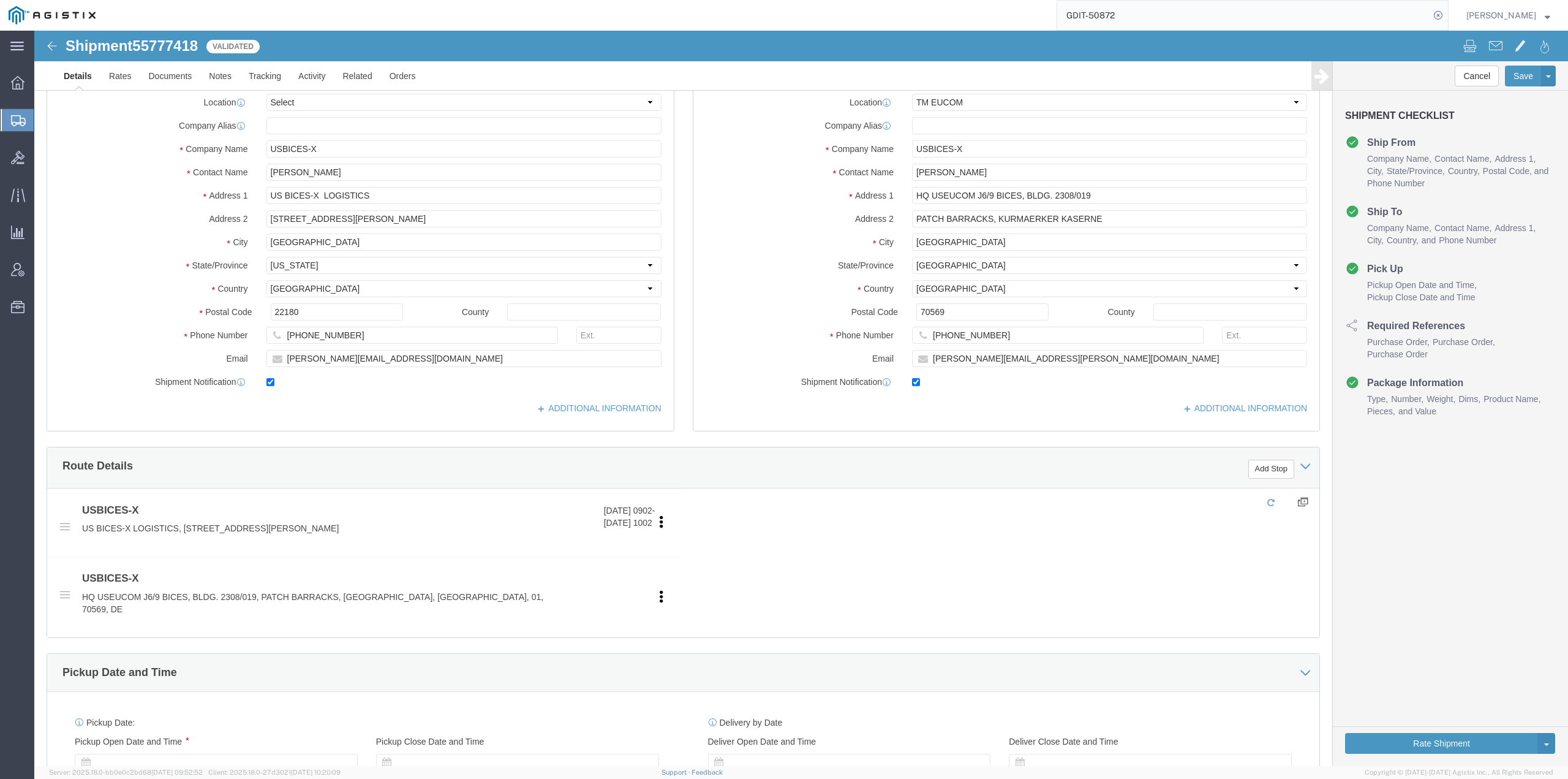
select select "34238"
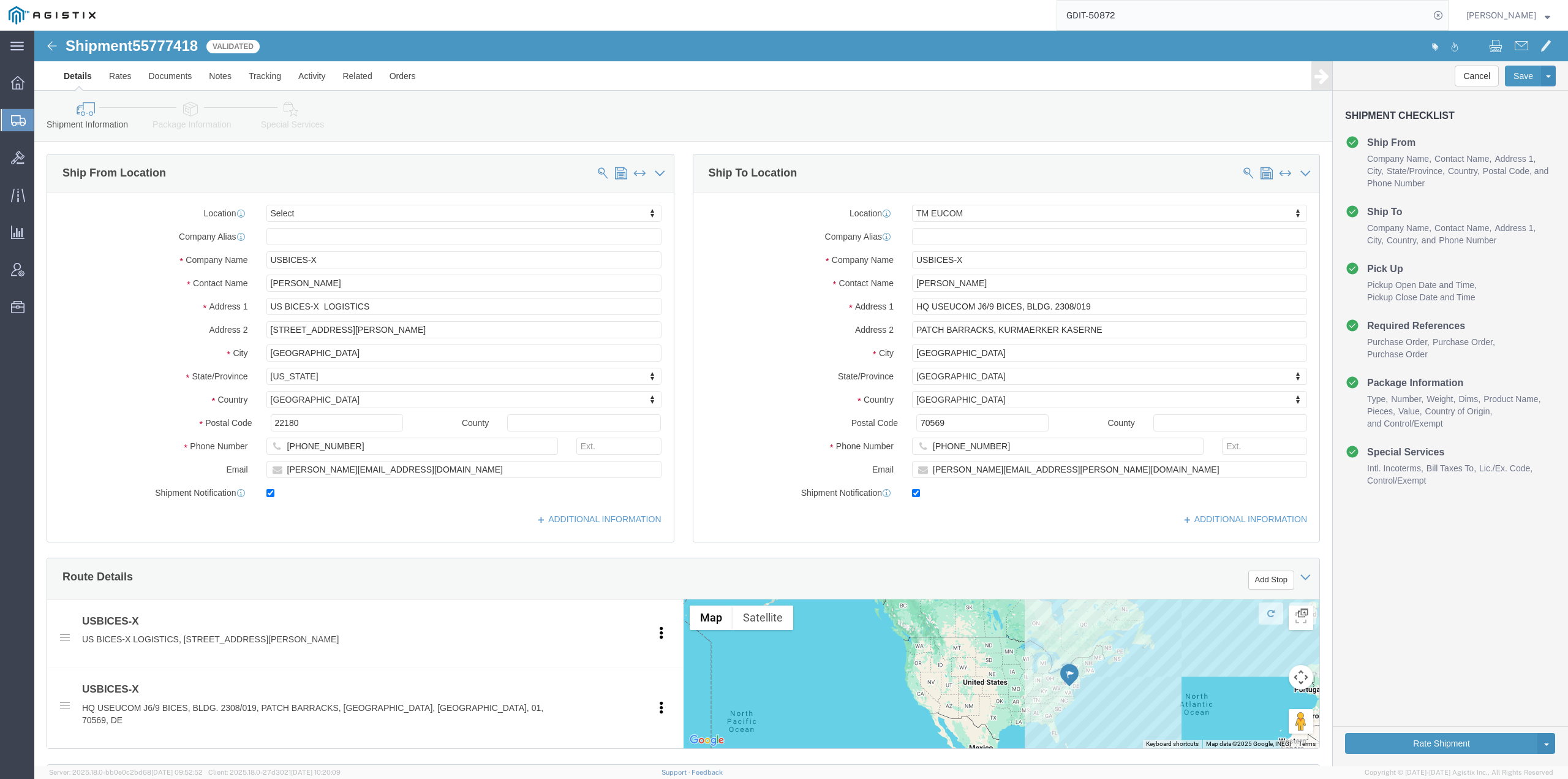
click icon
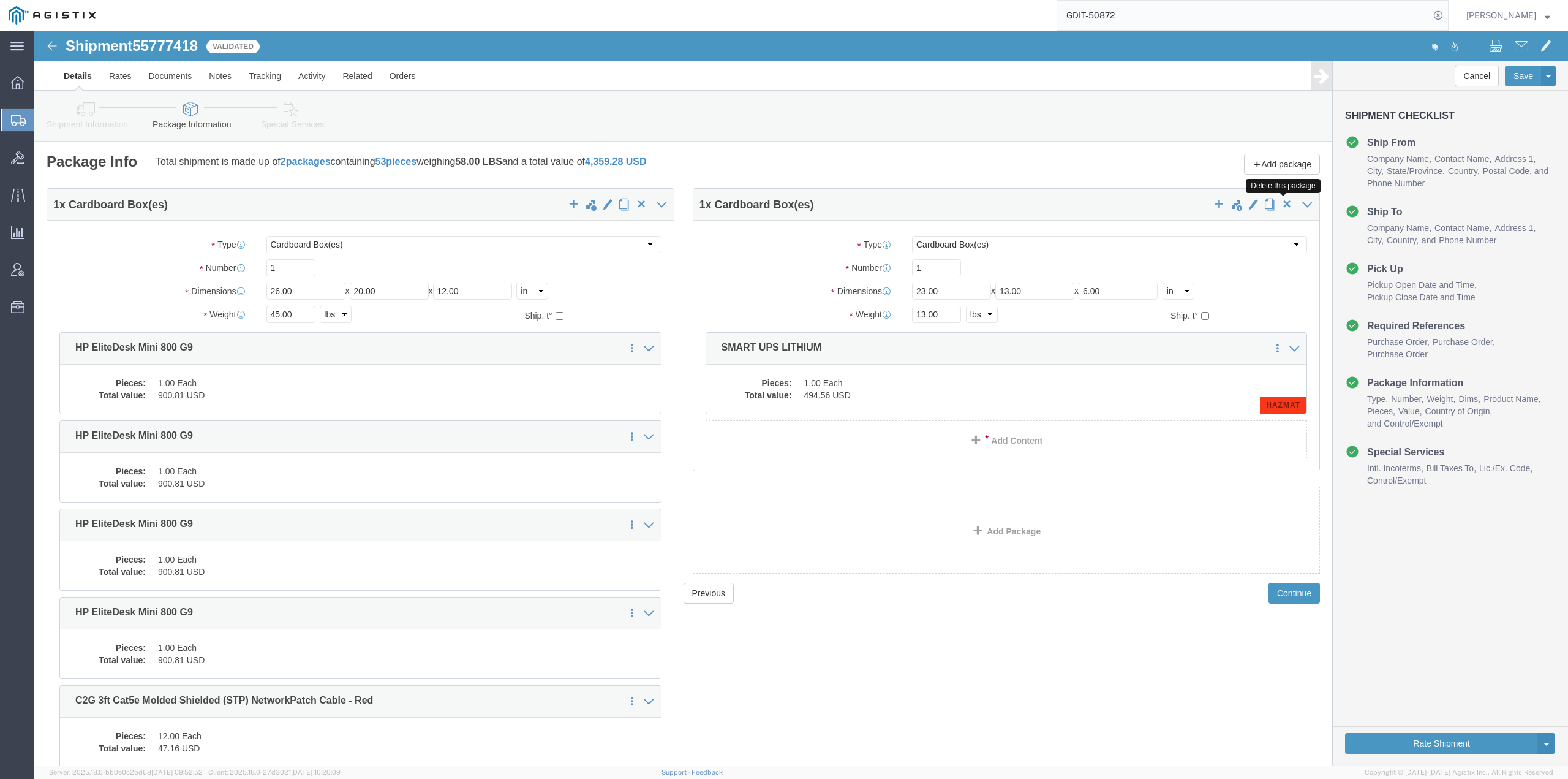
click span "button"
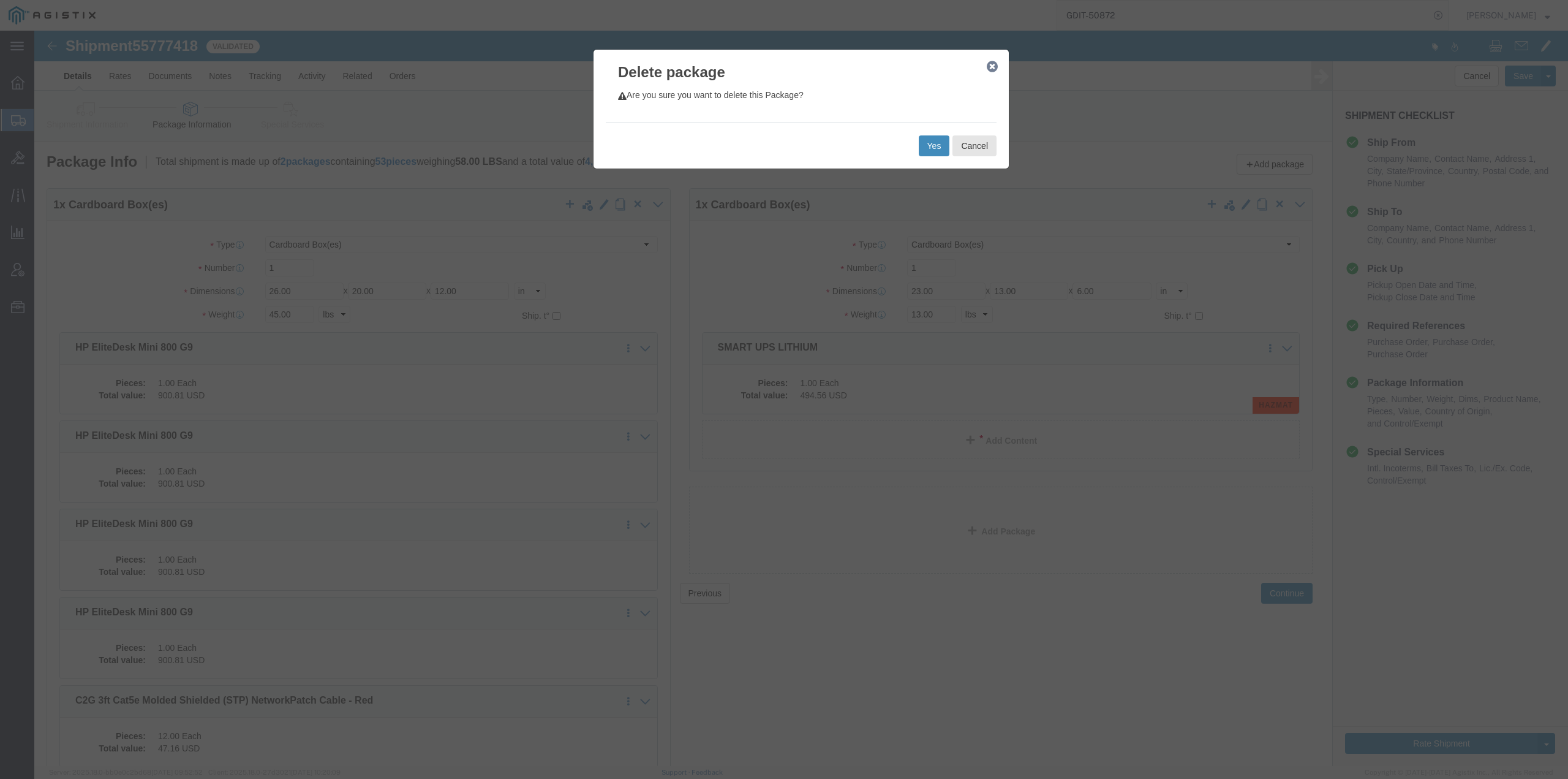
click button "Yes"
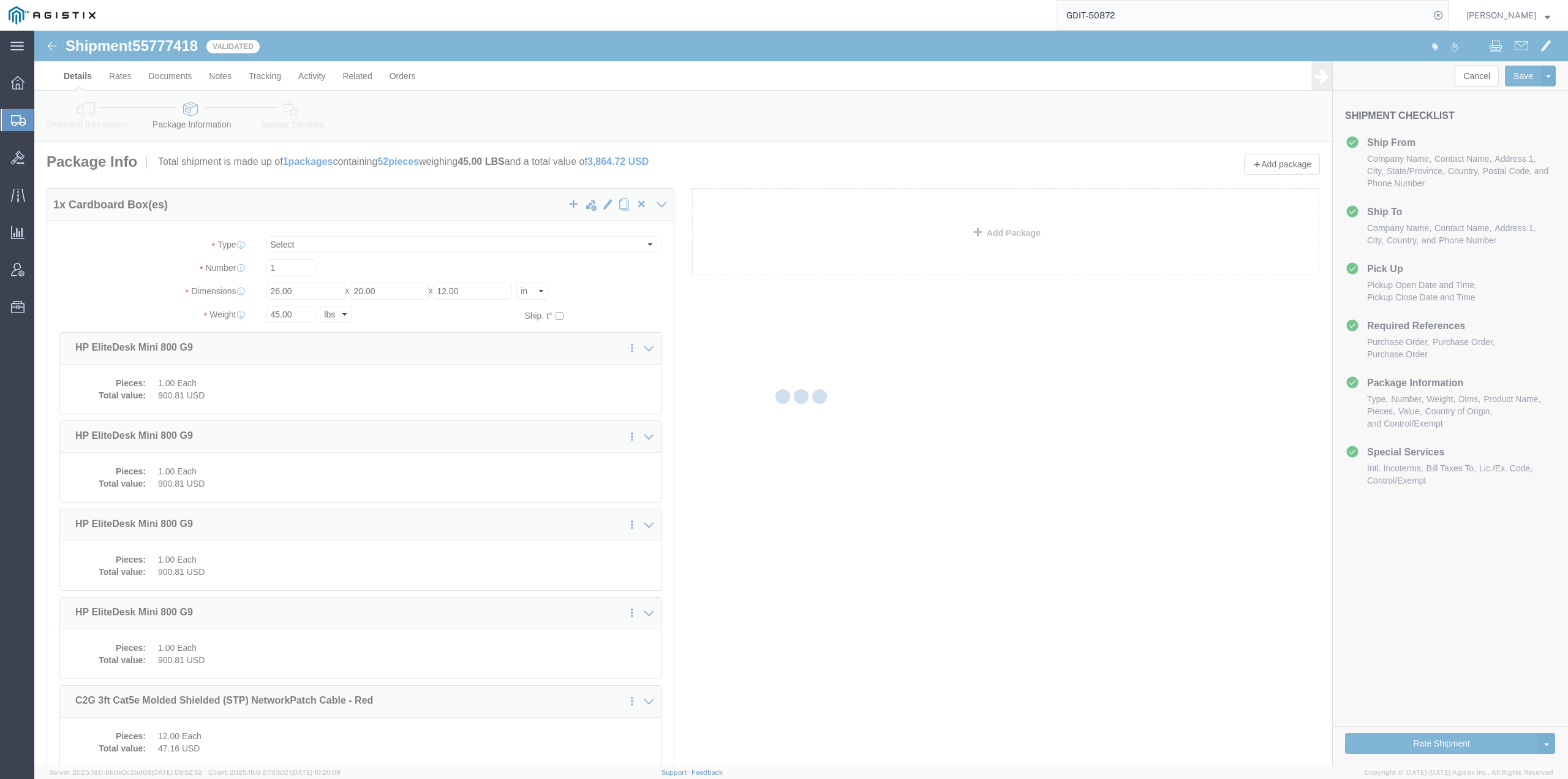
select select "CBOX"
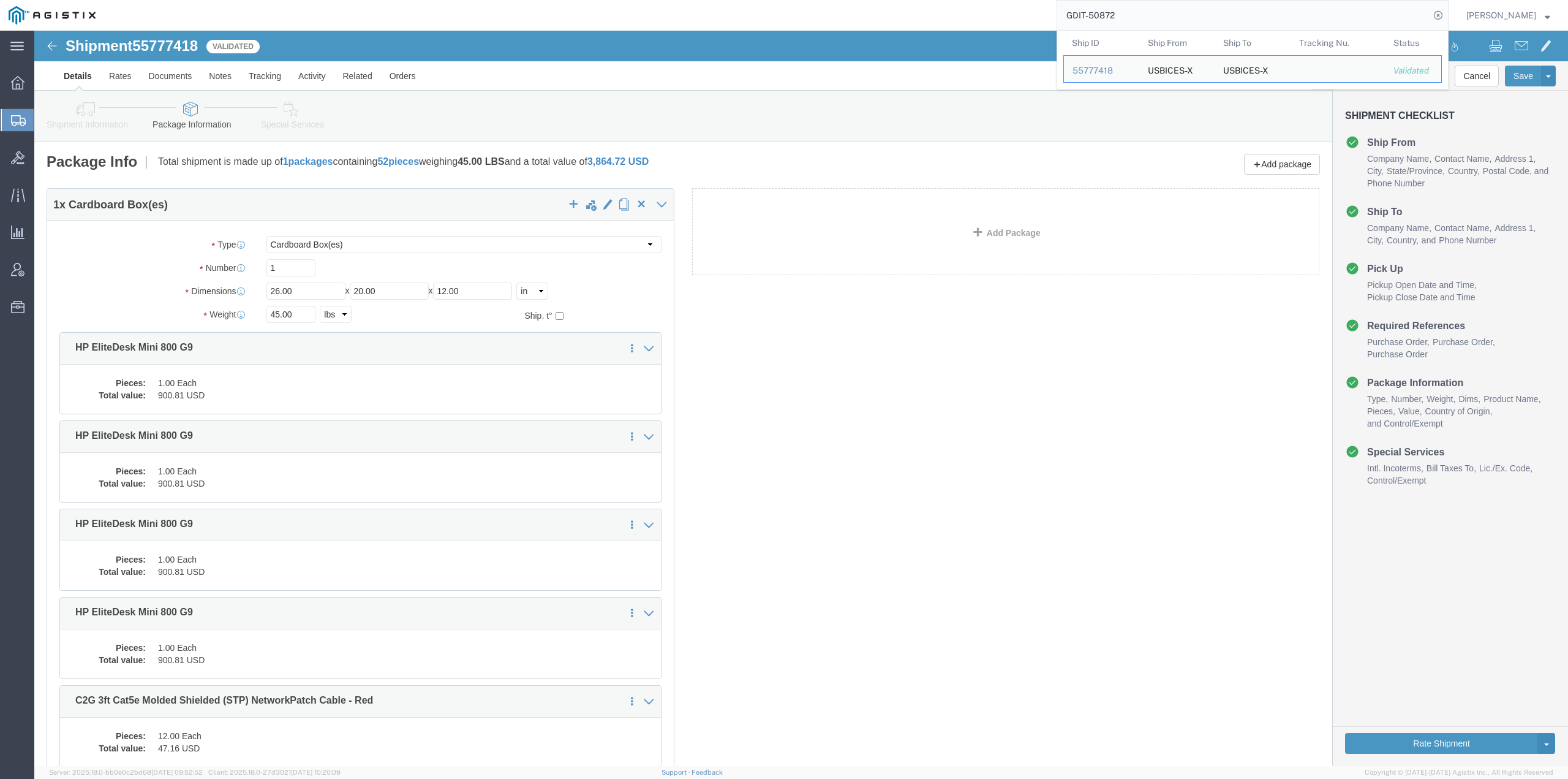
click at [1155, 13] on input "GDIT-50872" at bounding box center [1244, 15] width 372 height 29
click at [1108, 71] on div "55777418" at bounding box center [1101, 71] width 58 height 13
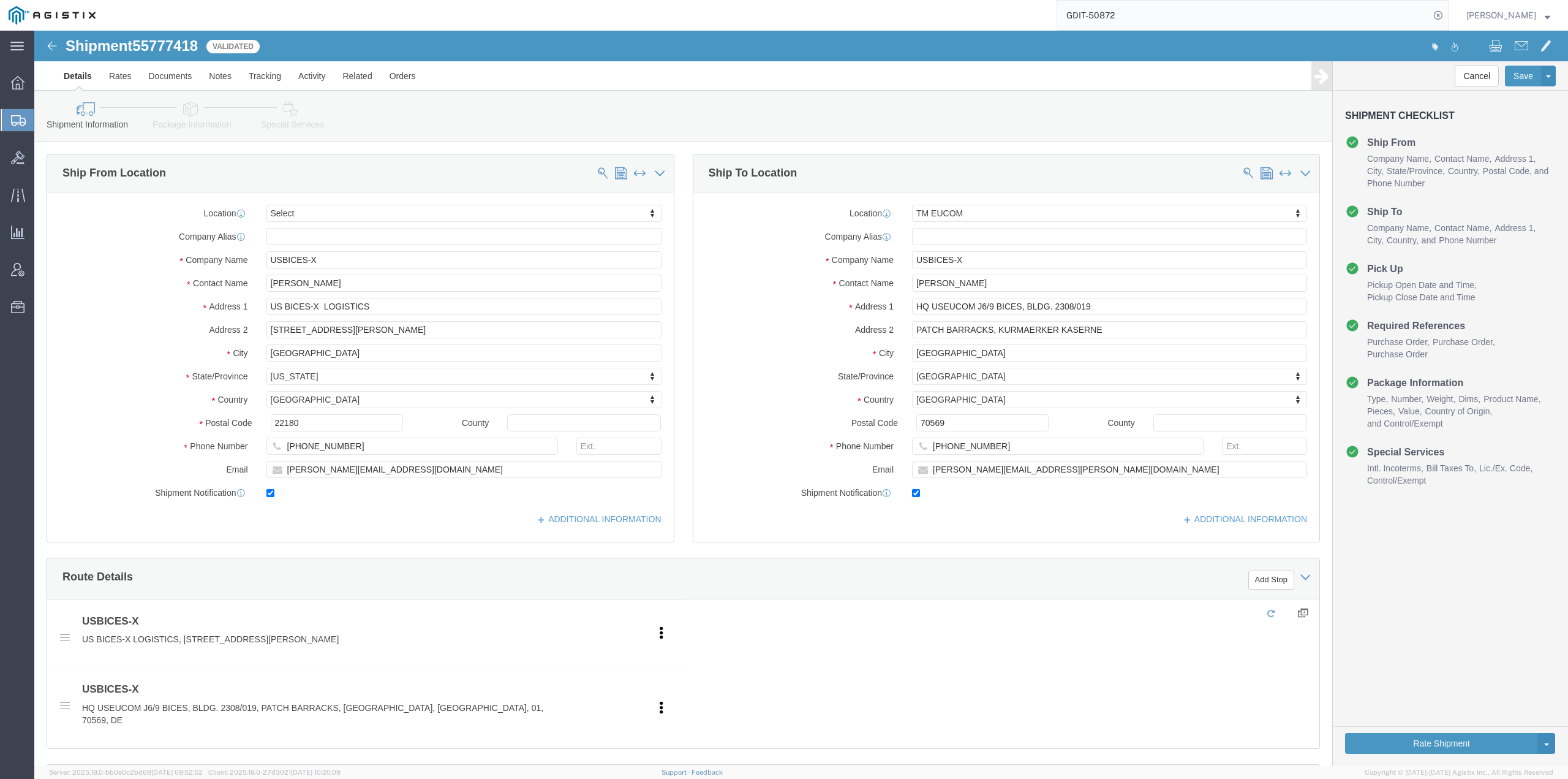
select select "34238"
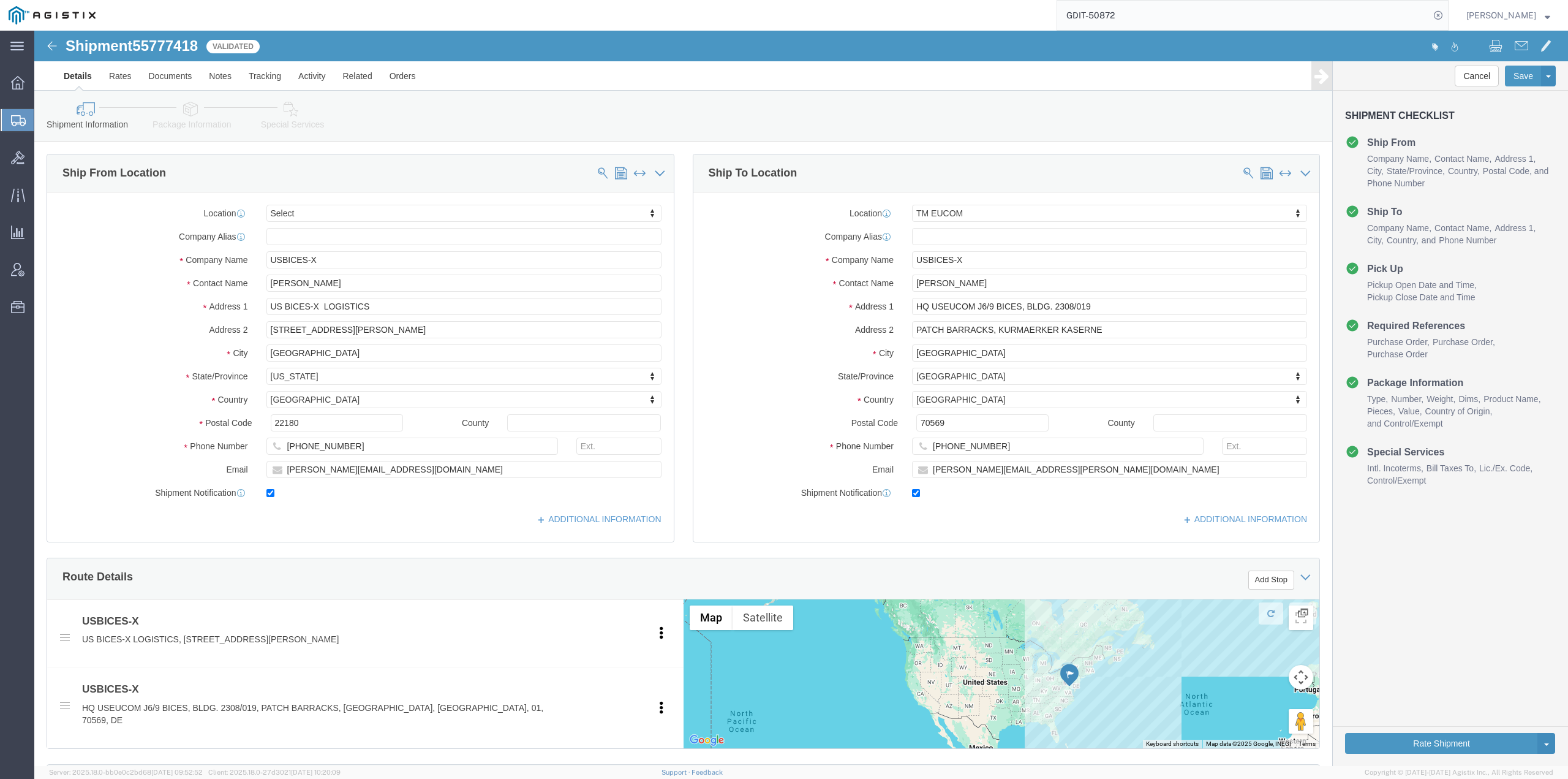
click icon
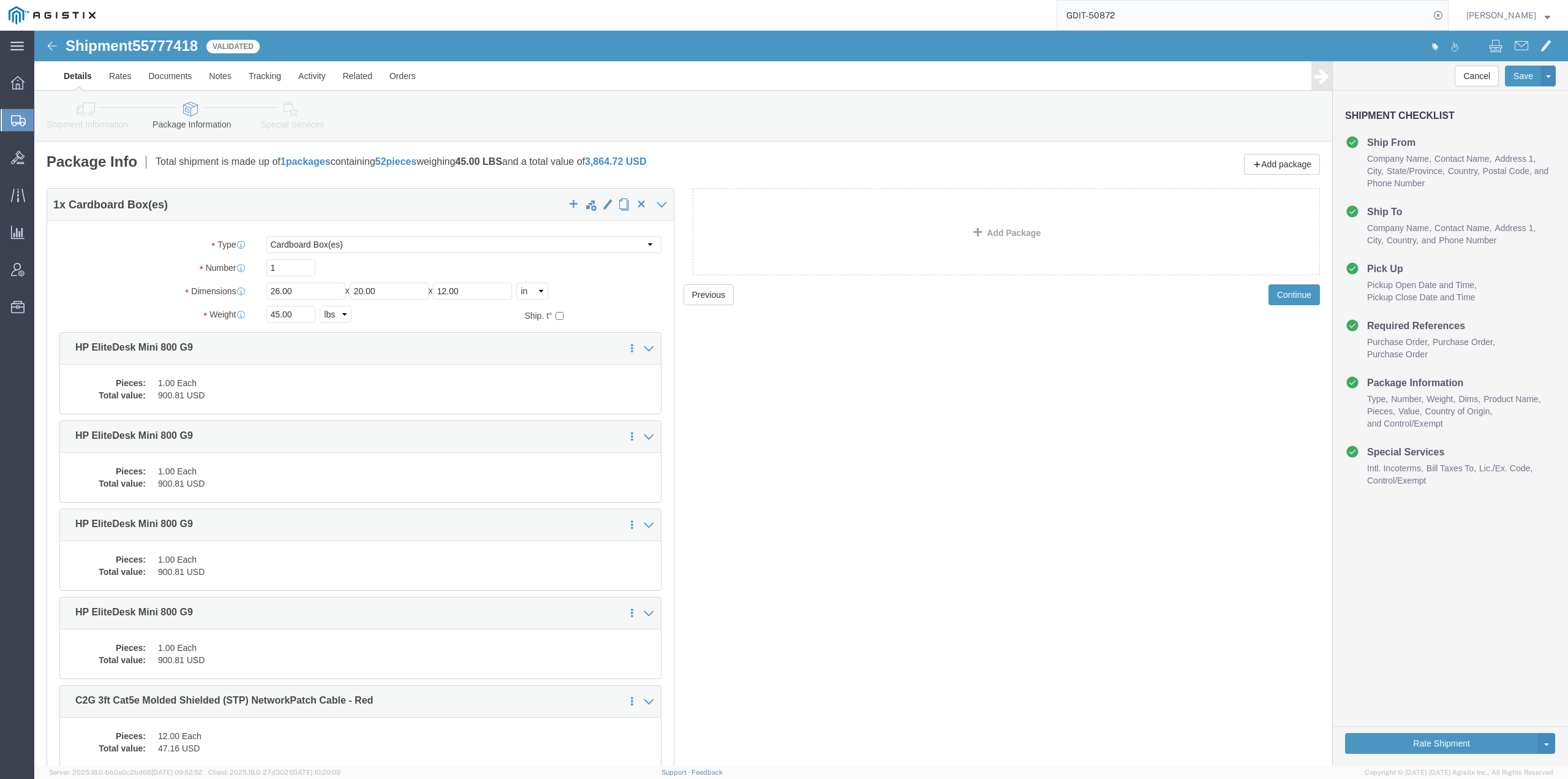
click at [1149, 16] on input "GDIT-50872" at bounding box center [1244, 15] width 372 height 29
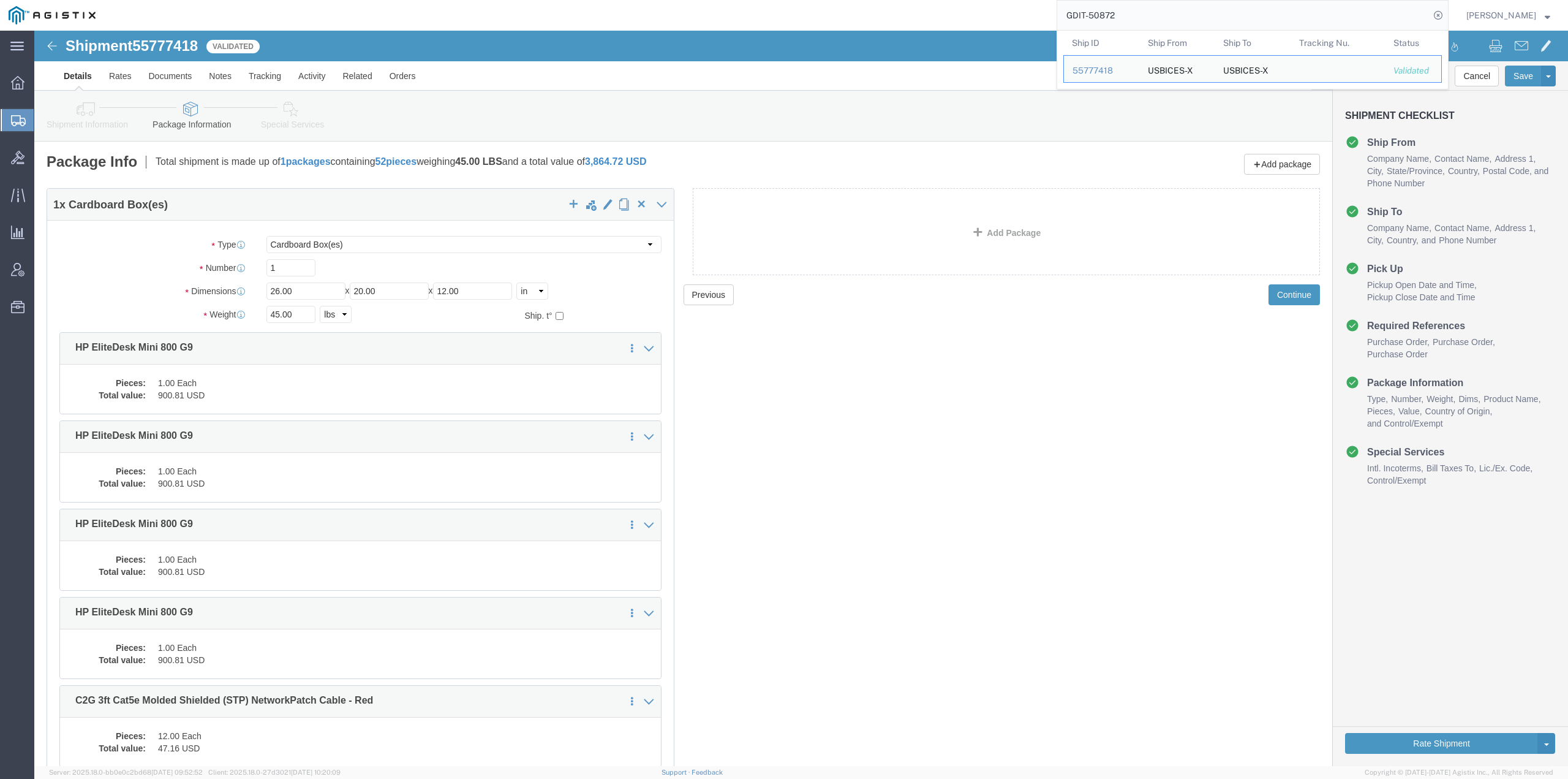
click at [1149, 16] on input "GDIT-50872" at bounding box center [1244, 15] width 372 height 29
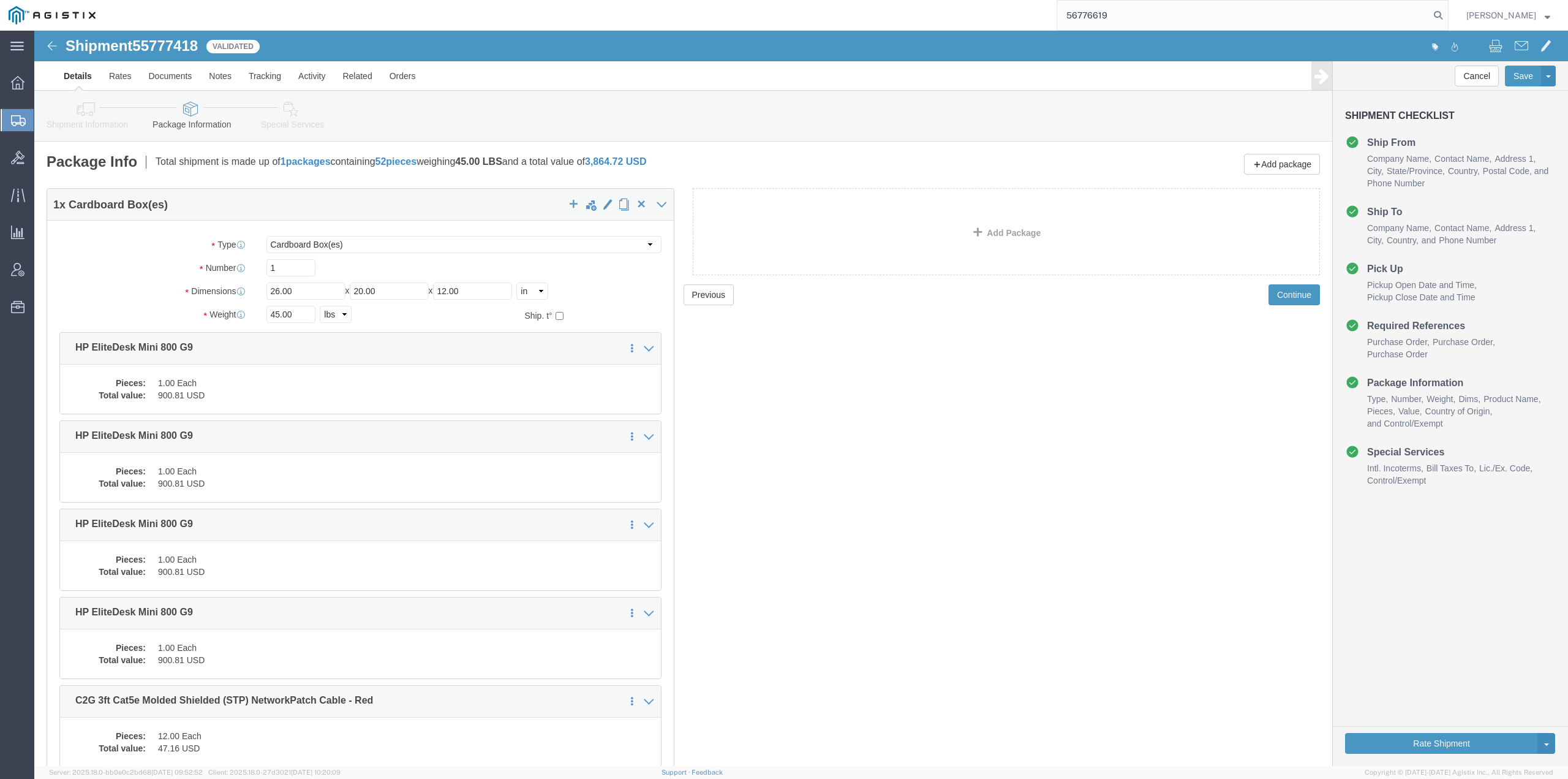
type input "56776619"
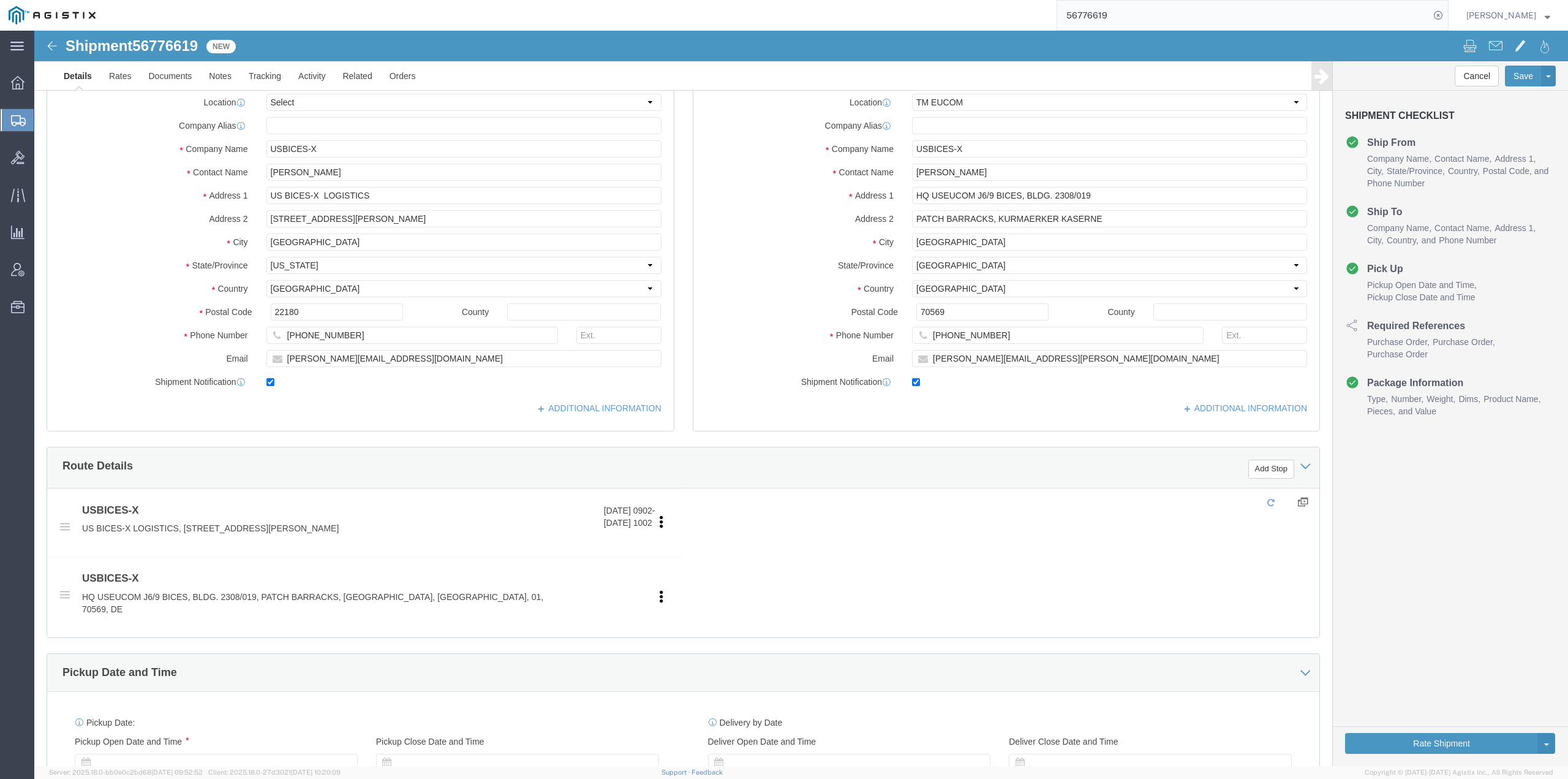
select select "34238"
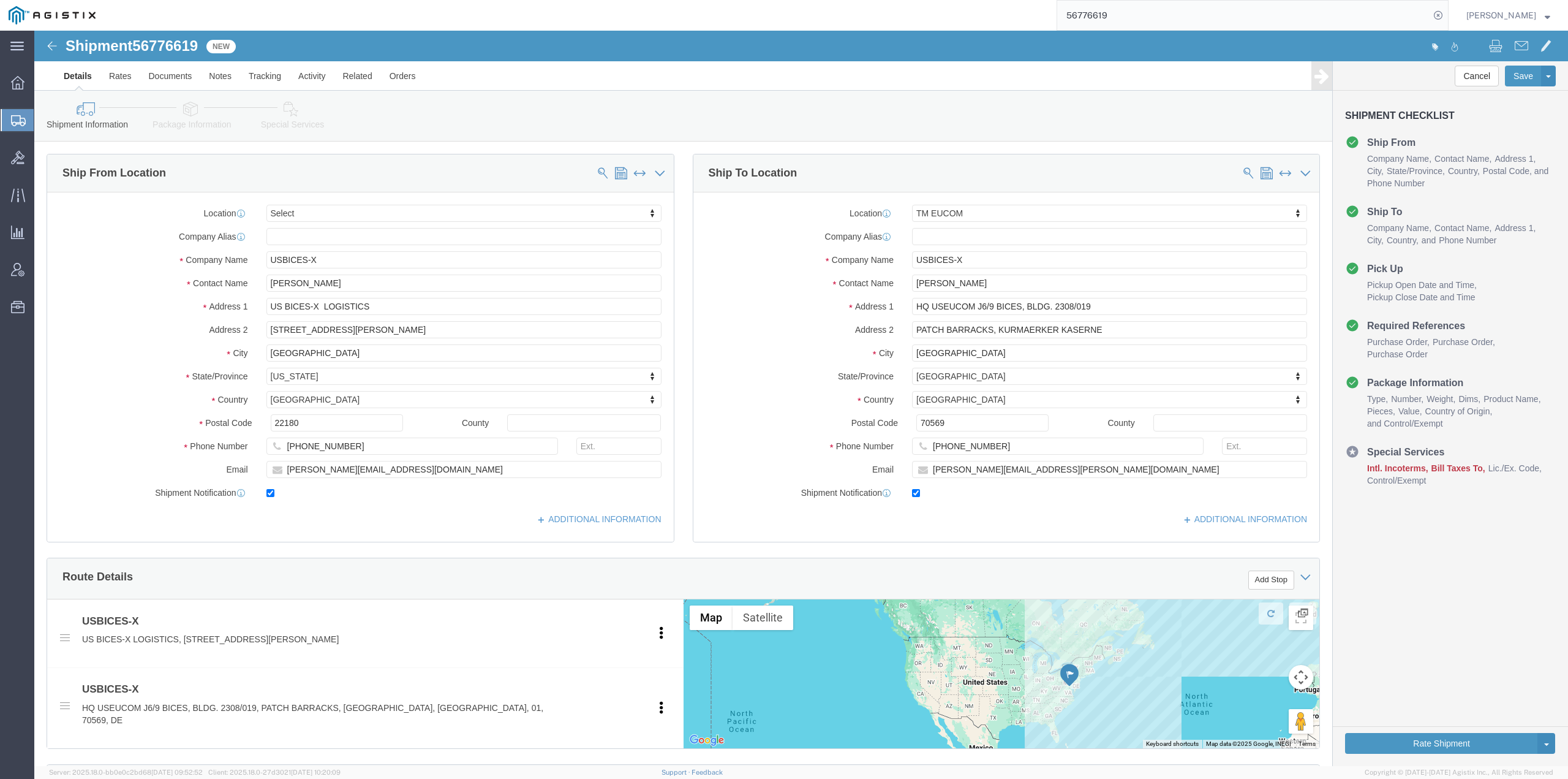
click icon
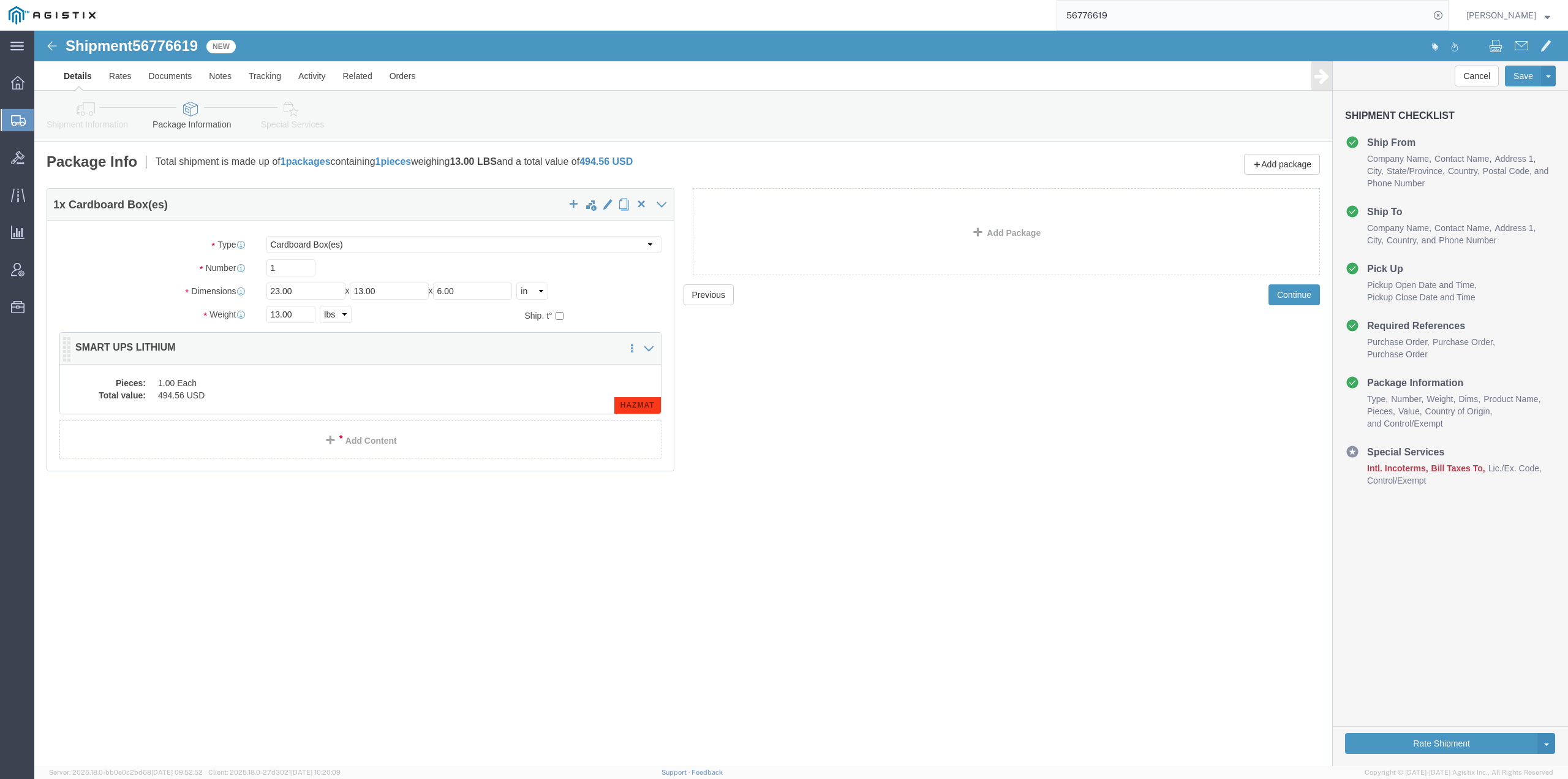
click dd "1.00 Each"
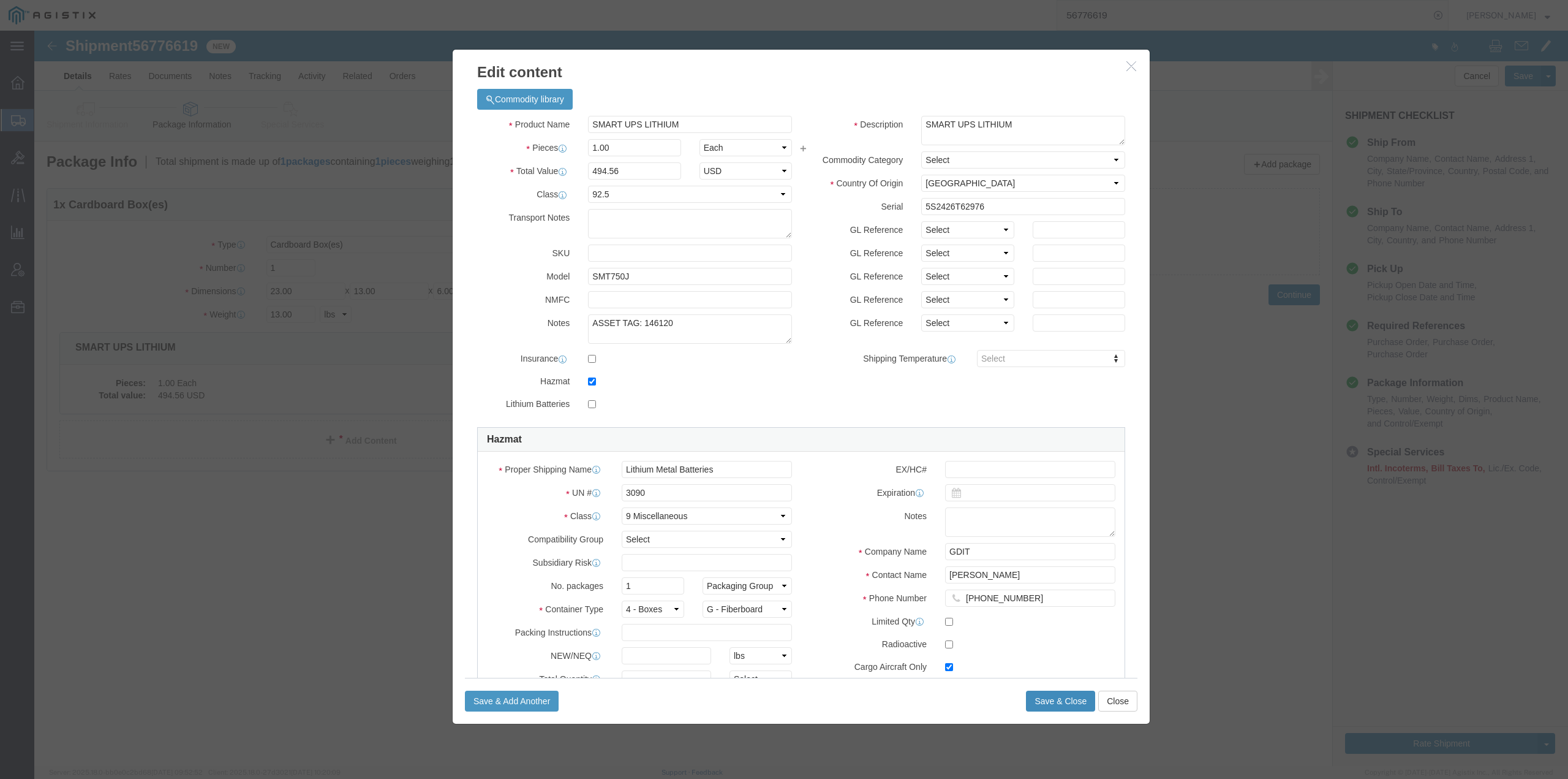
click button "Save & Close"
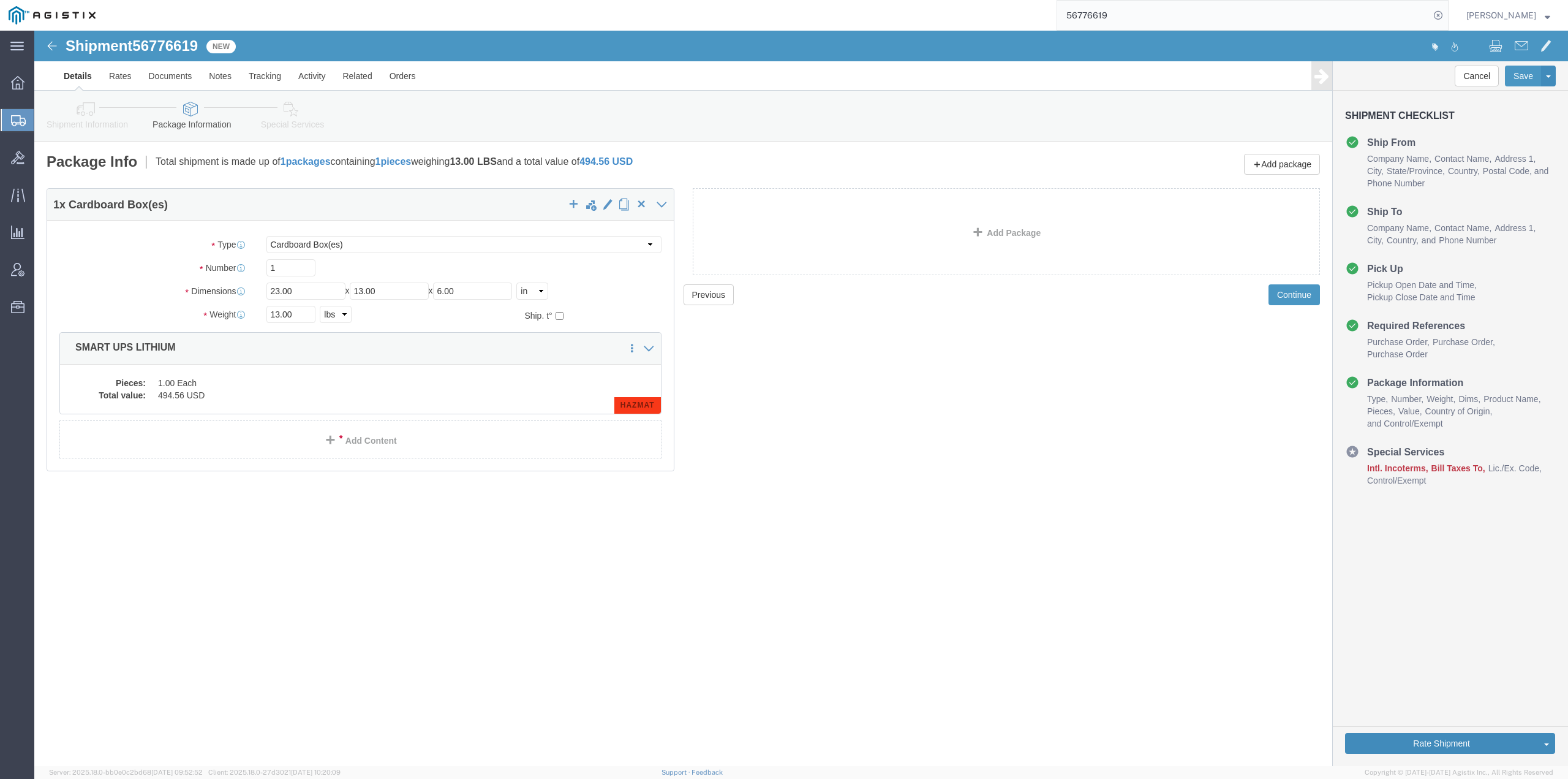
click button "Rate Shipment"
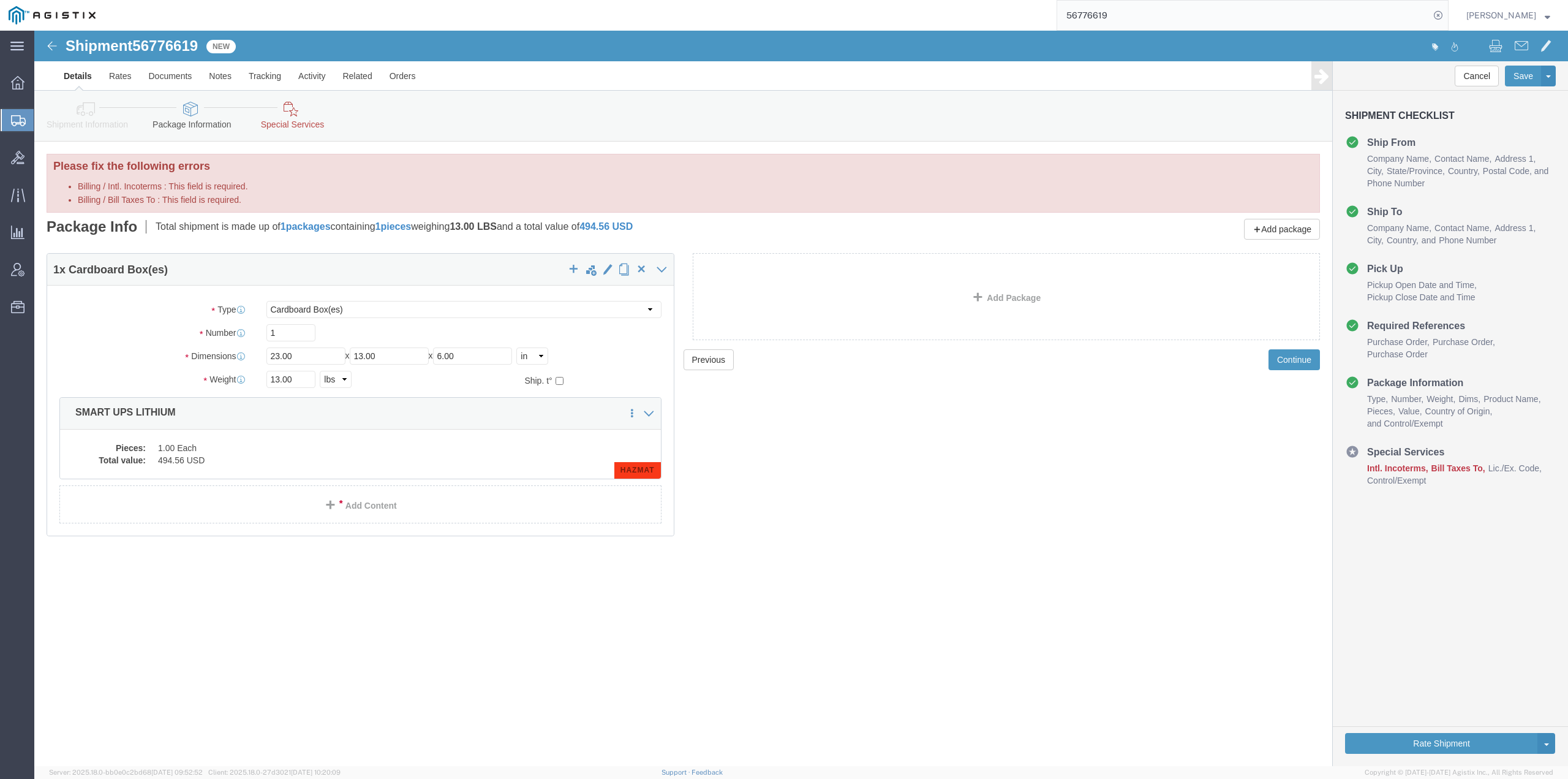
click link "Special Services"
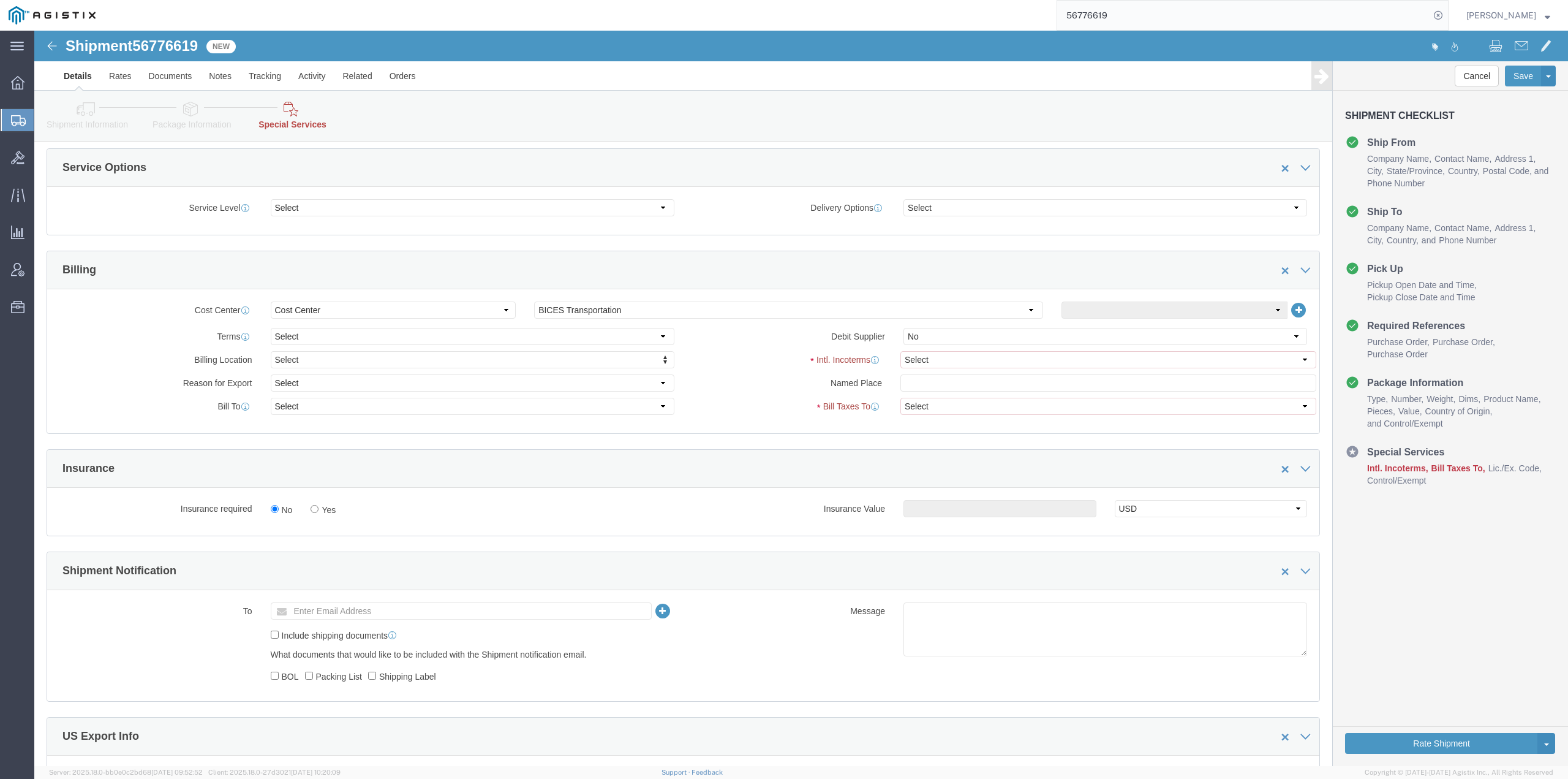
scroll to position [613, 0]
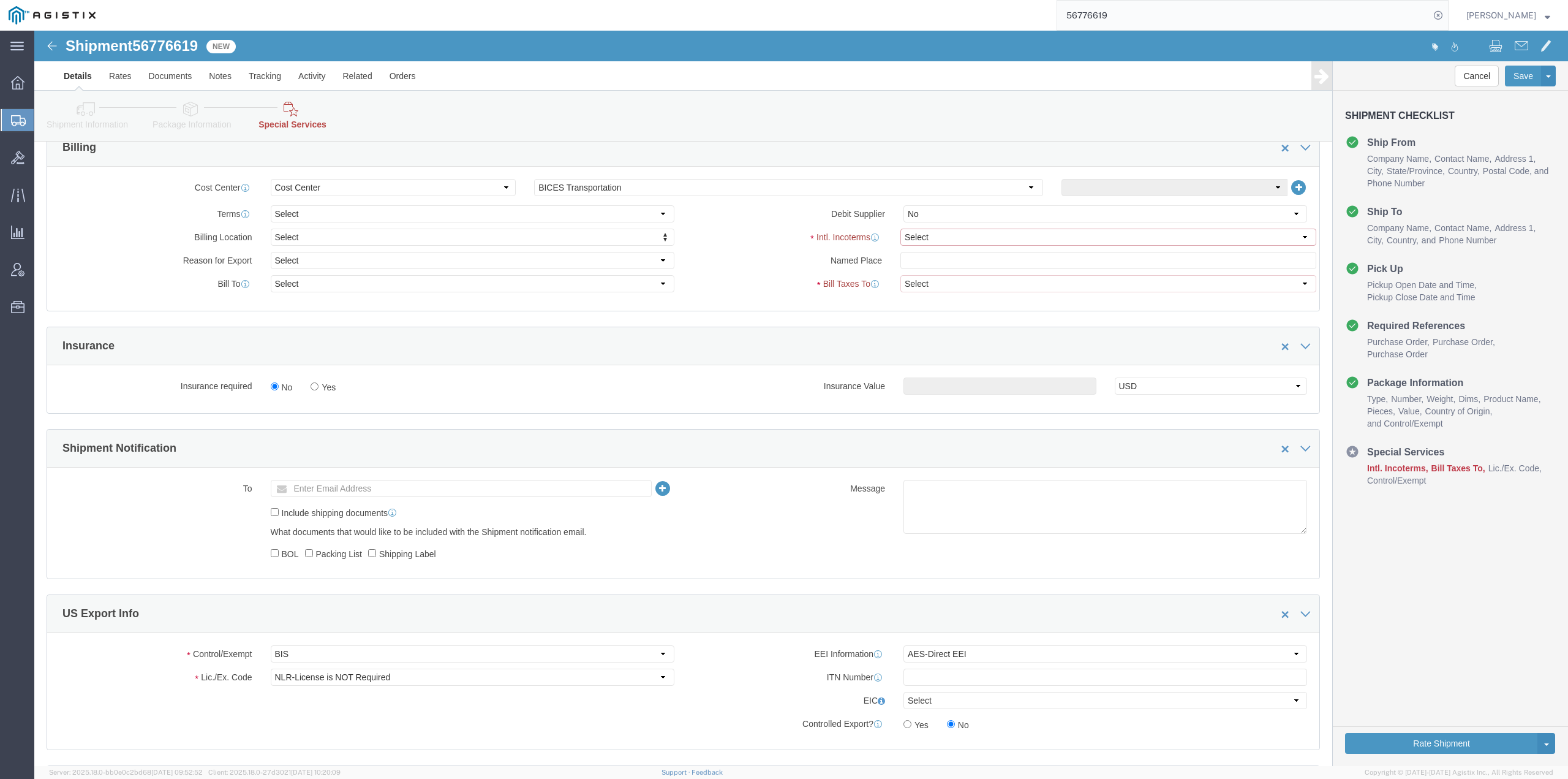
click select "Select Carriage Insurance Paid Carriage Paid To Cost and Freight Cost Insurance…"
select select "DDP"
click select "Select Carriage Insurance Paid Carriage Paid To Cost and Freight Cost Insurance…"
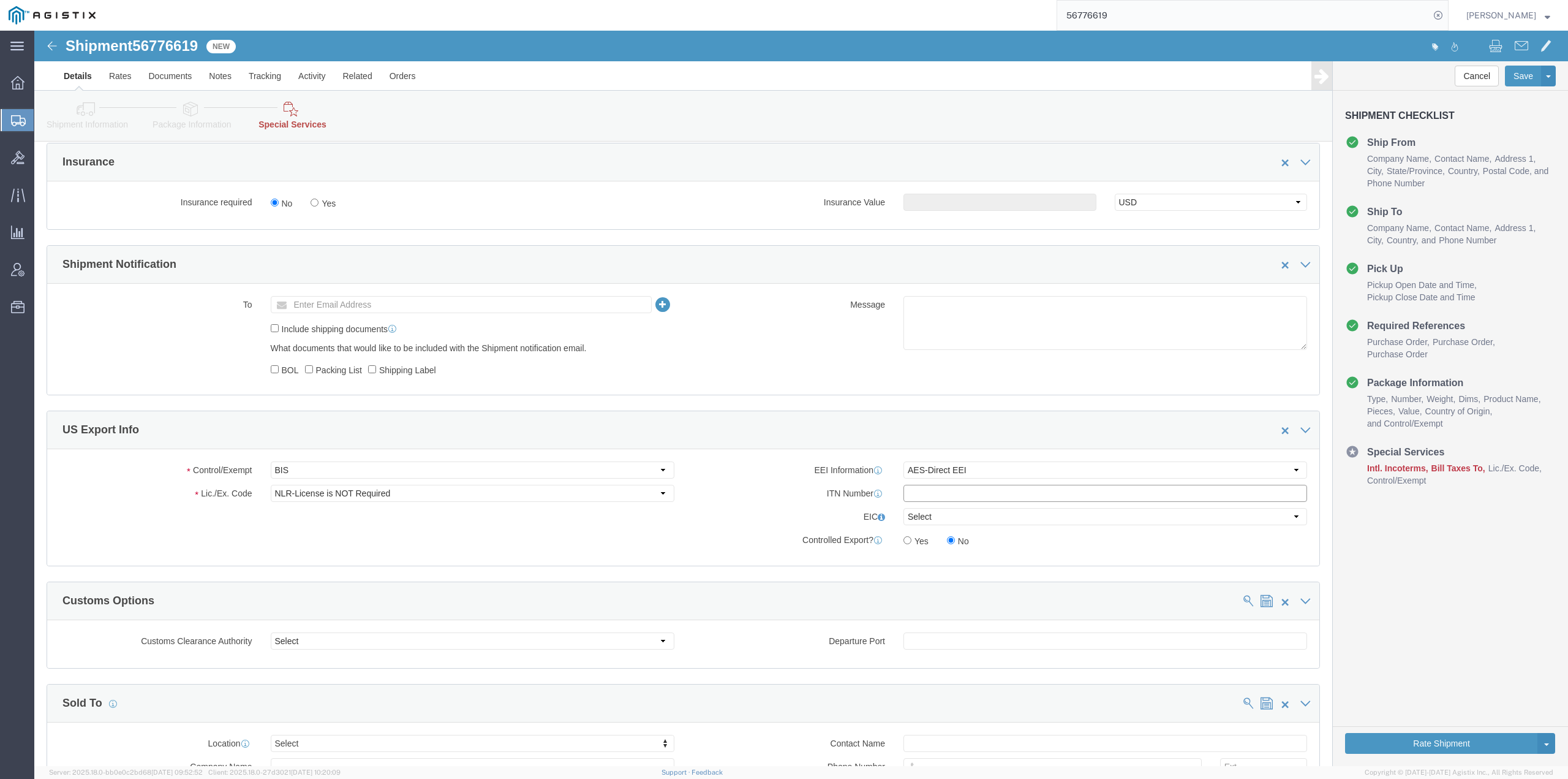
click input "text"
type input "X202509123039"
drag, startPoint x: 562, startPoint y: 438, endPoint x: 521, endPoint y: 443, distance: 41.3
click select "Select ATF BIS DEA EPA FDA FTR ITAR OFAC Other (OPA)"
click label "EEI Information"
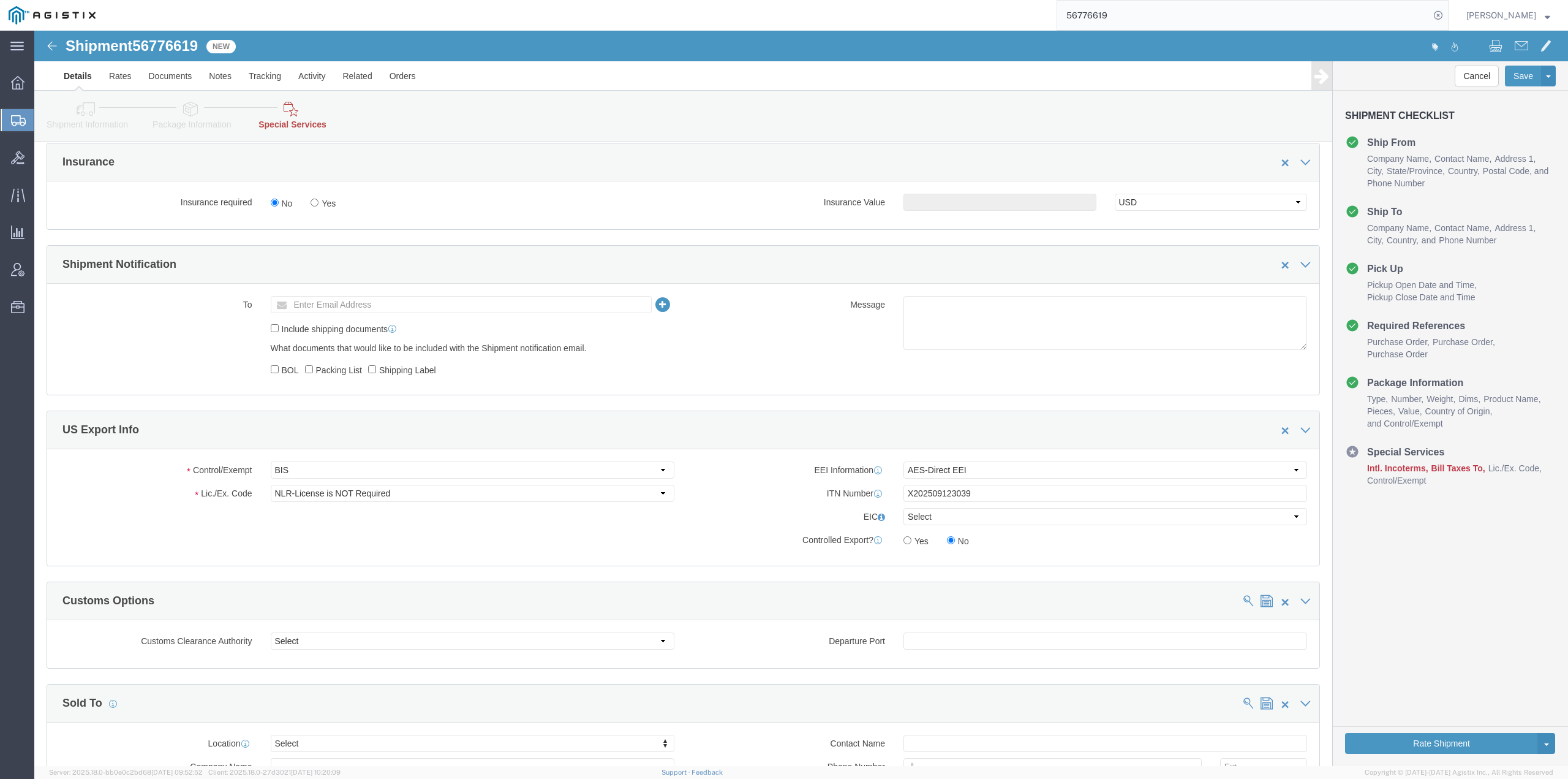
scroll to position [845, 0]
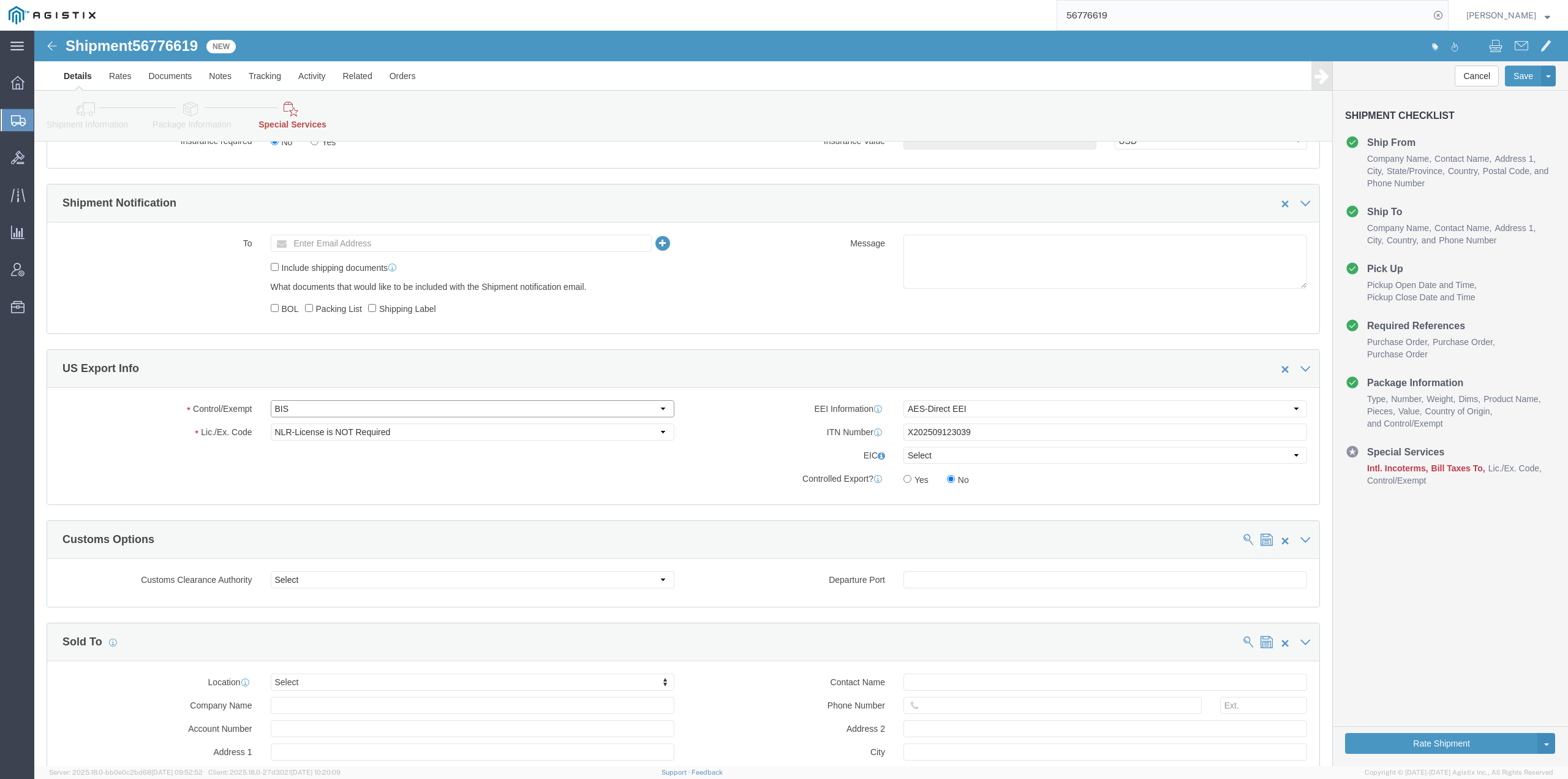
drag, startPoint x: 497, startPoint y: 383, endPoint x: 472, endPoint y: 383, distance: 25.0
click select "Select ATF BIS DEA EPA FDA FTR ITAR OFAC Other (OPA)"
select select "FTR"
click select "Select ATF BIS DEA EPA FDA FTR ITAR OFAC Other (OPA)"
click select "Select 30.2(d)(2) 30.36 30.37(a) 30.37(f) 30.37(g) 30.37(h) 30.37(i) 30.37(j) 3…"
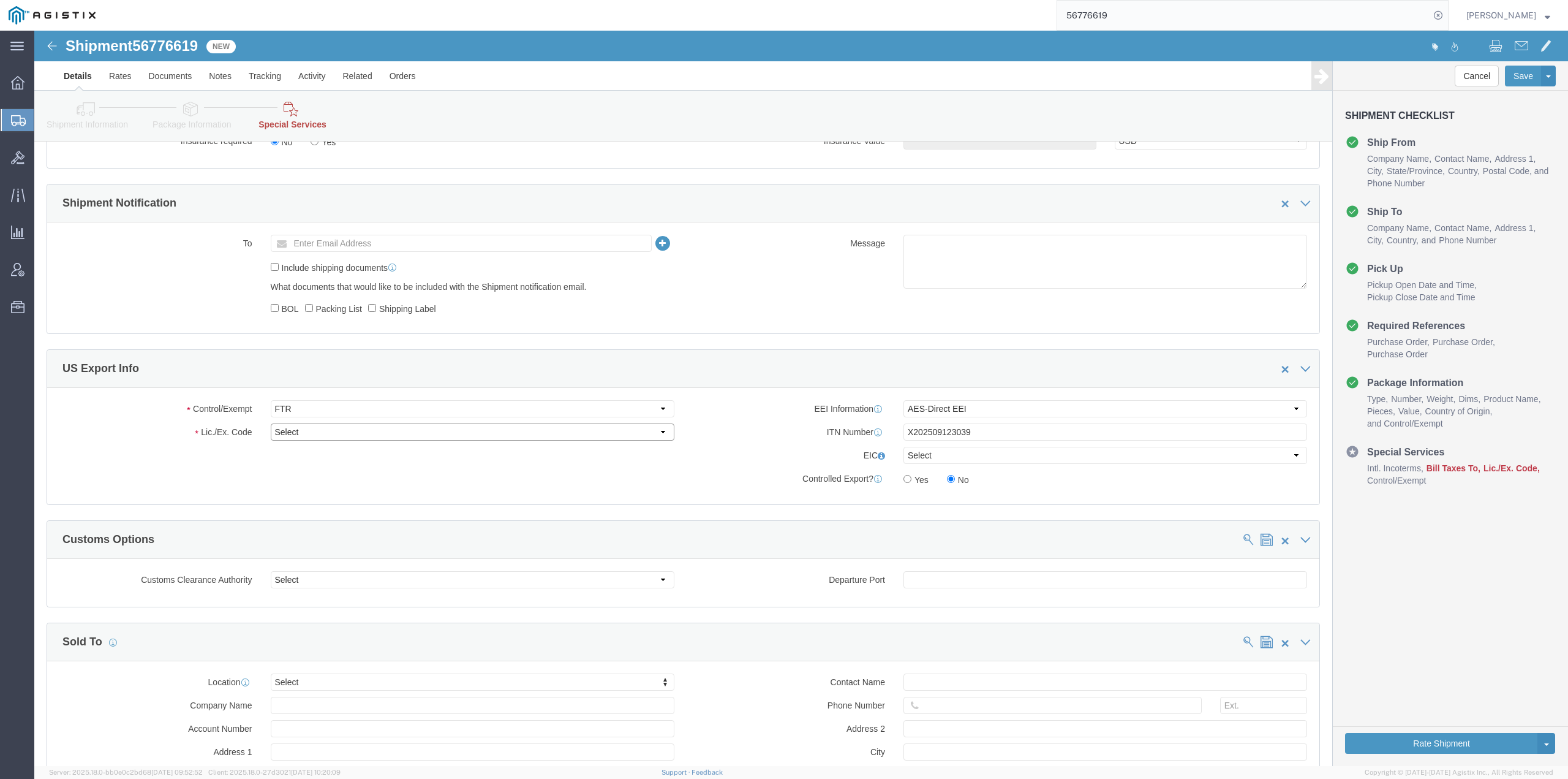
select select "30.39"
click select "Select 30.2(d)(2) 30.36 30.37(a) 30.37(f) 30.37(g) 30.37(h) 30.37(i) 30.37(j) 3…"
click label "EIC"
click button "Rate Shipment"
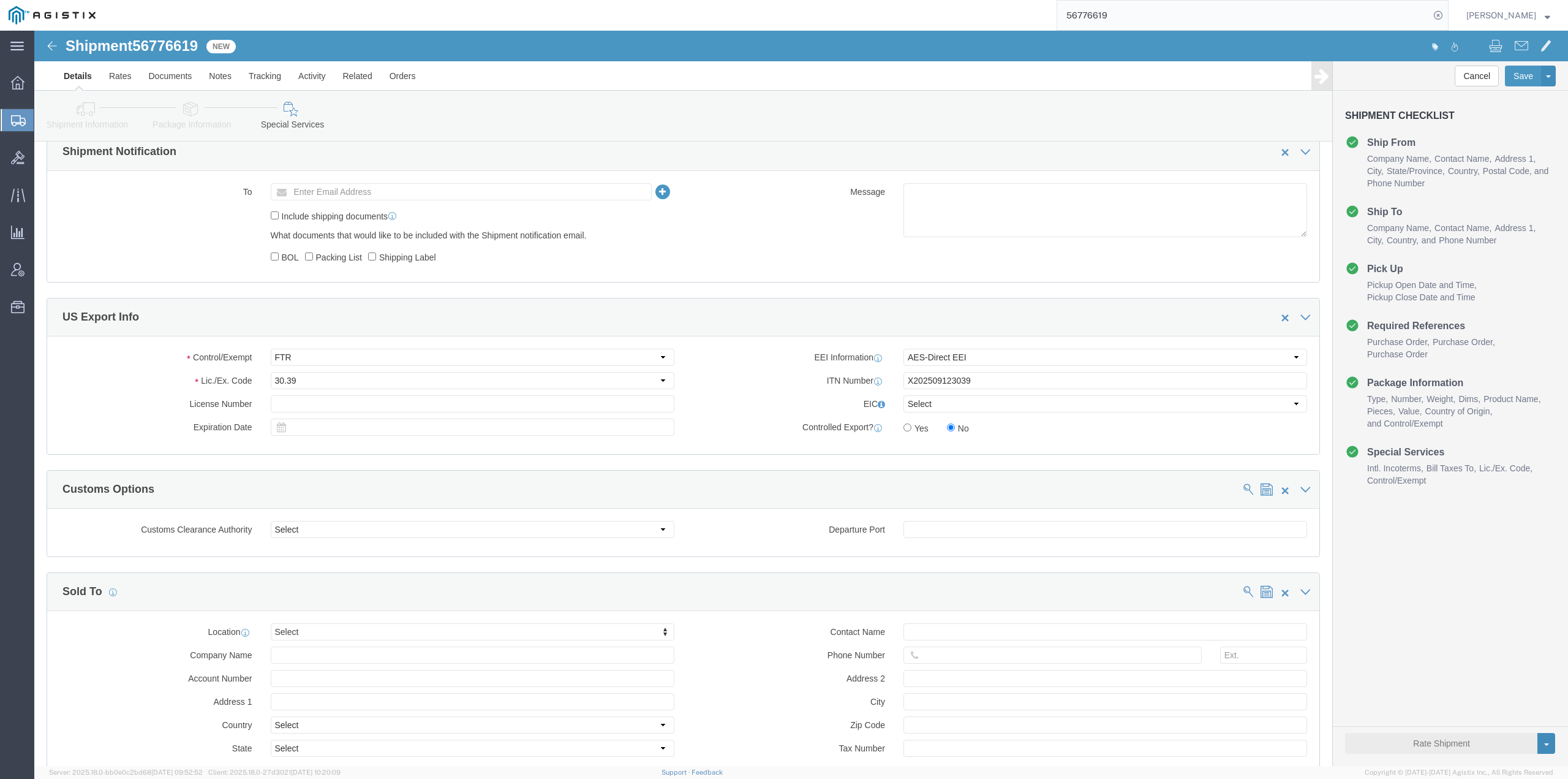
scroll to position [793, 0]
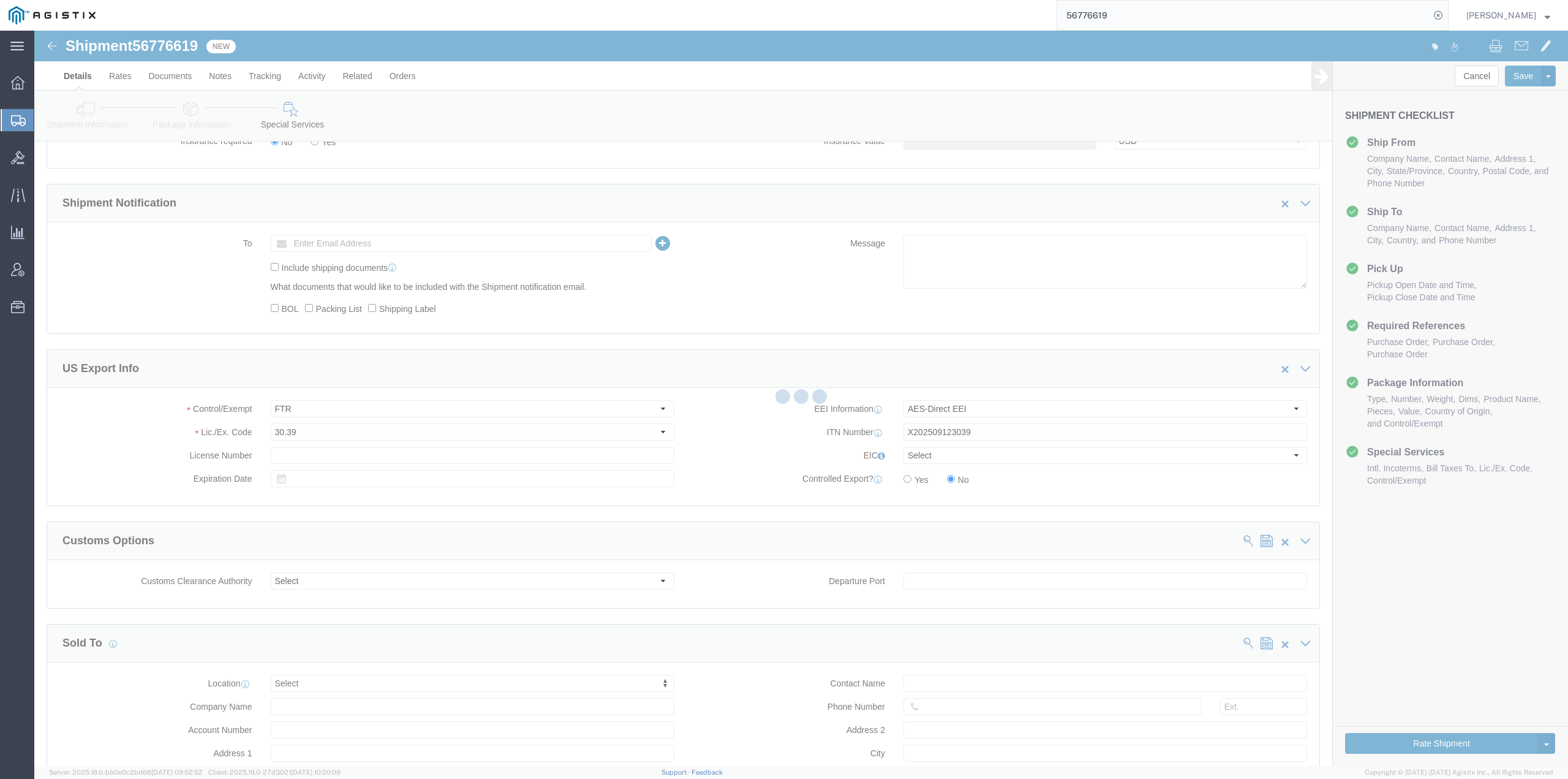
select select
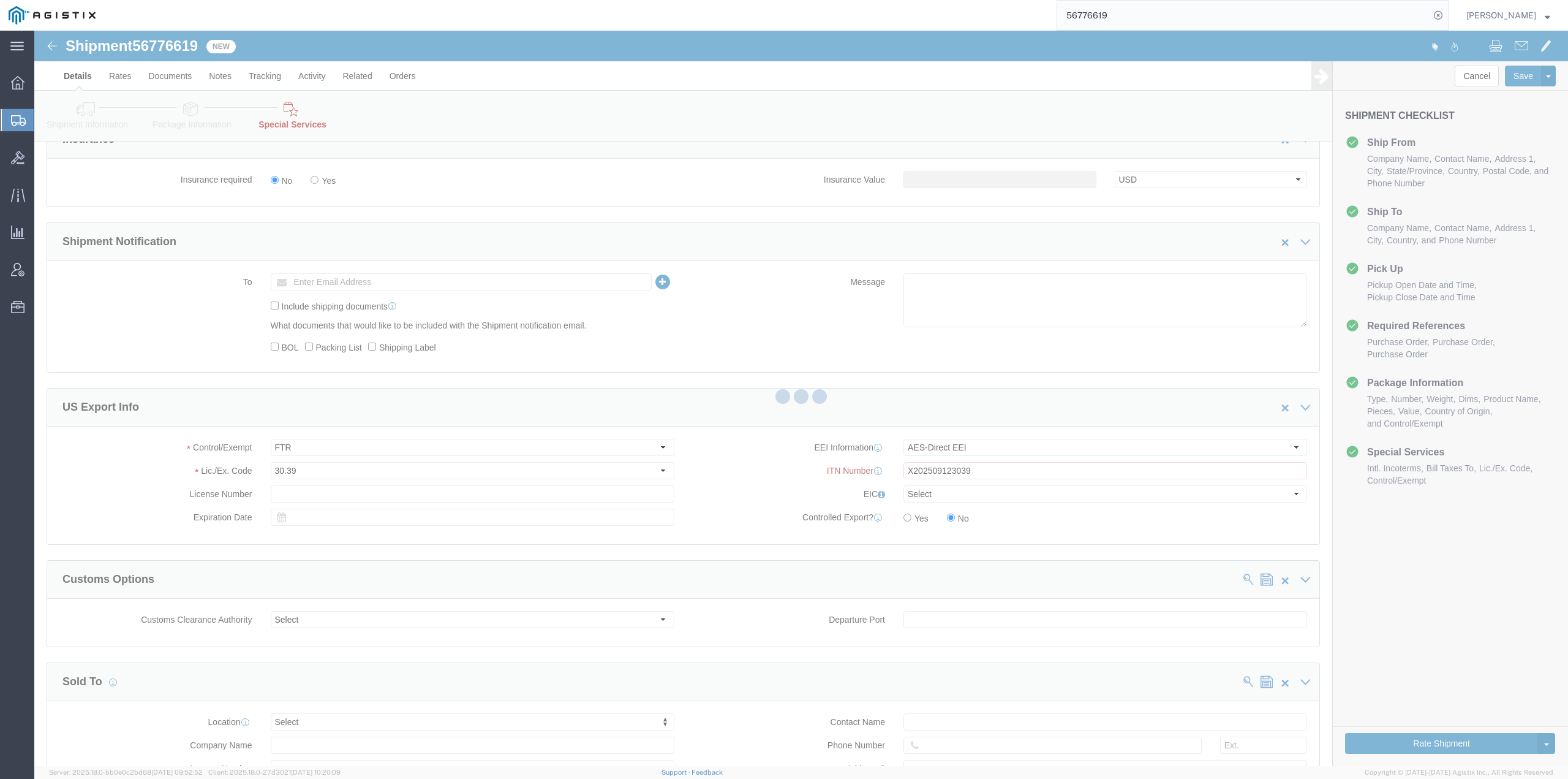
select select "COSTCENTER"
select select "43968"
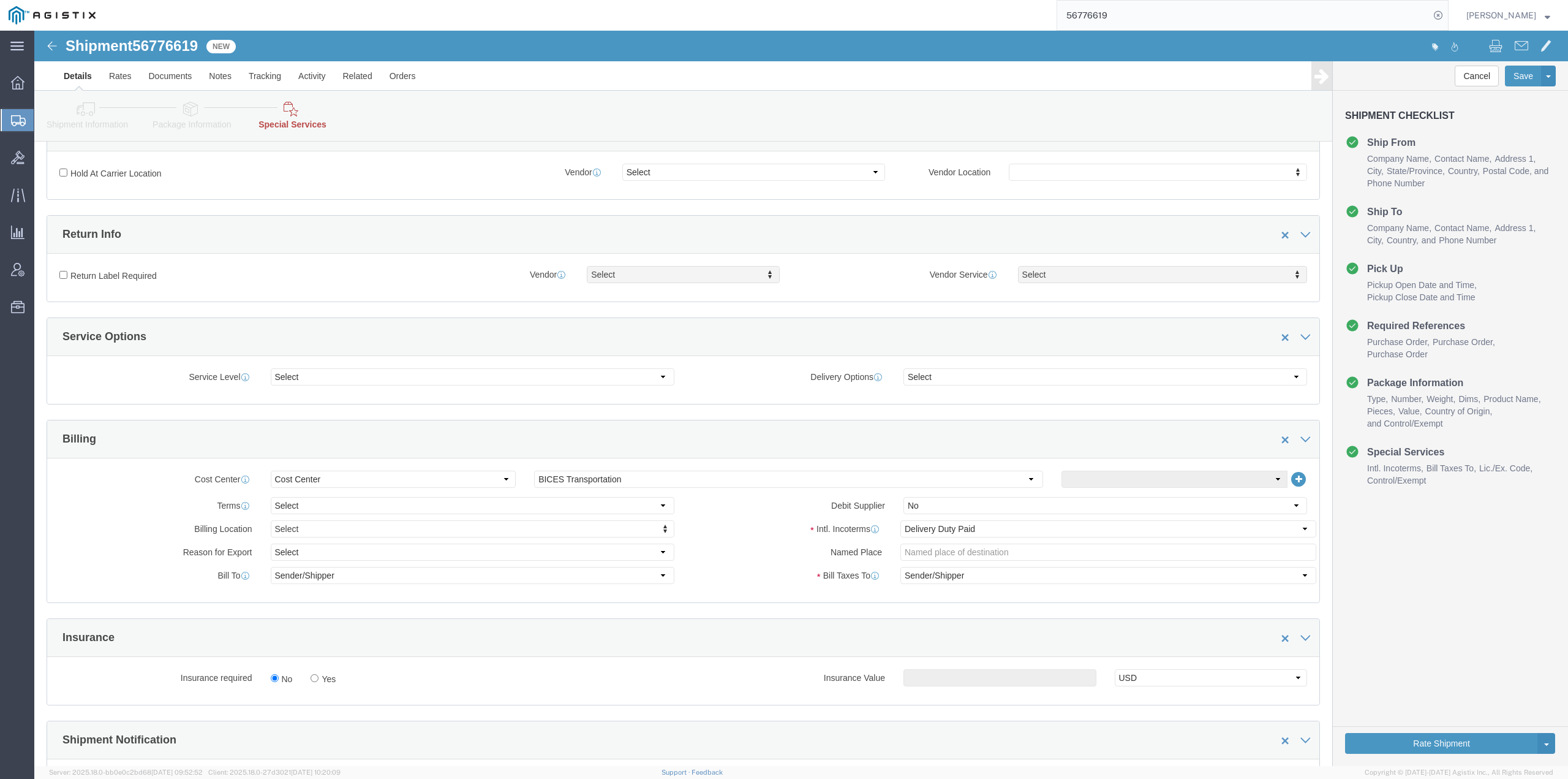
scroll to position [674, 0]
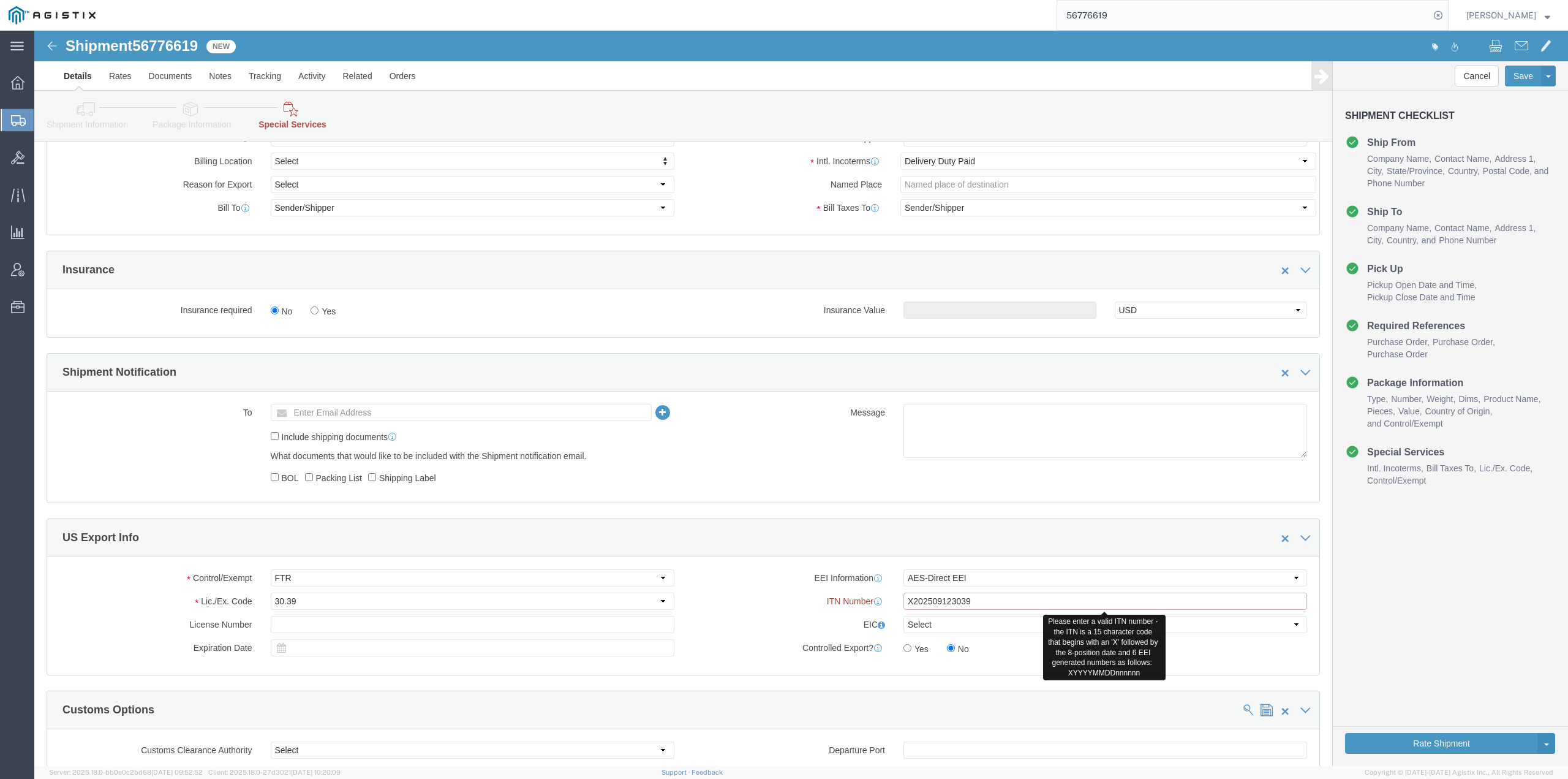
click input "X202509123039"
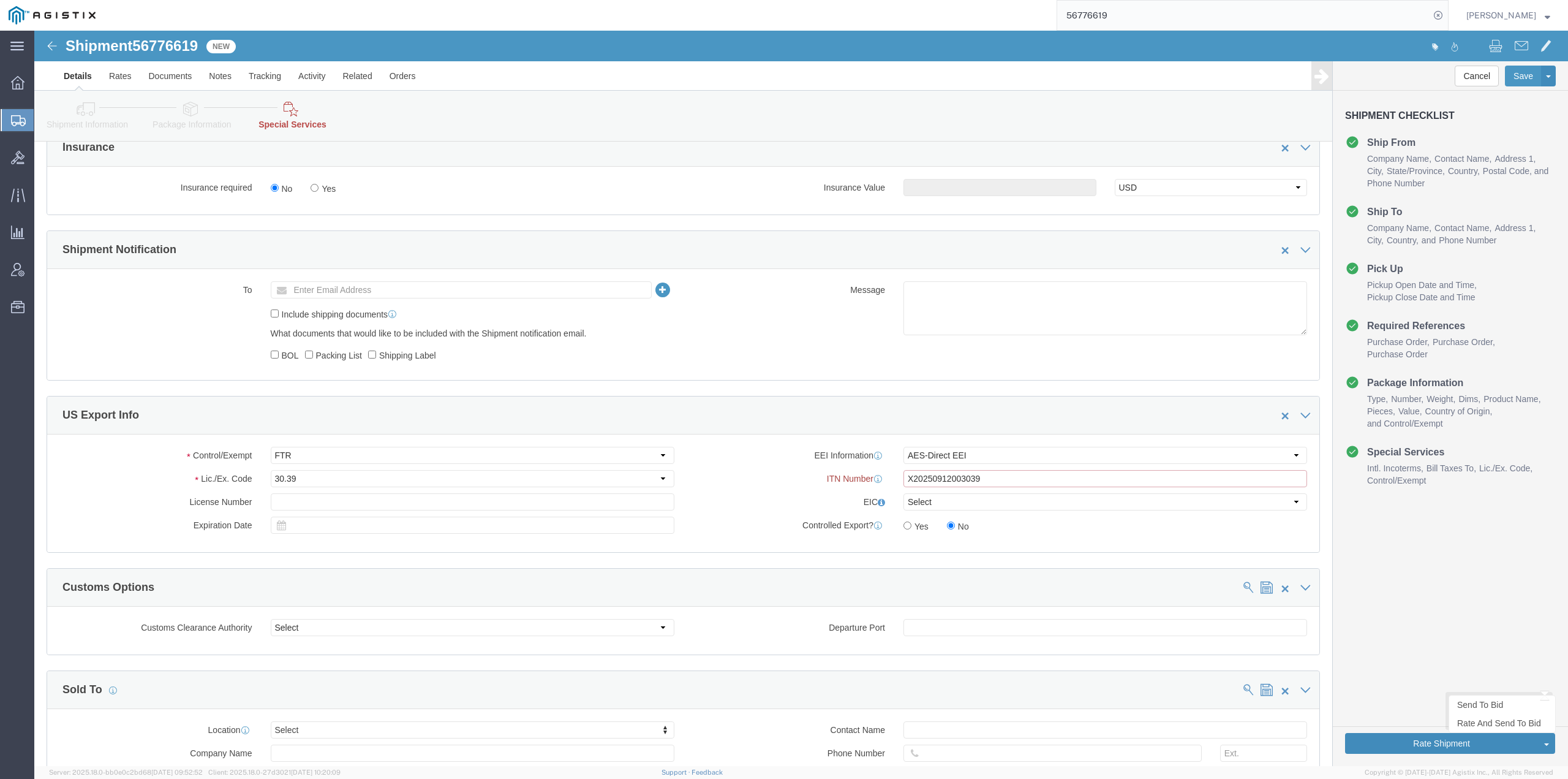
type input "X20250912003039"
click button "Rate Shipment"
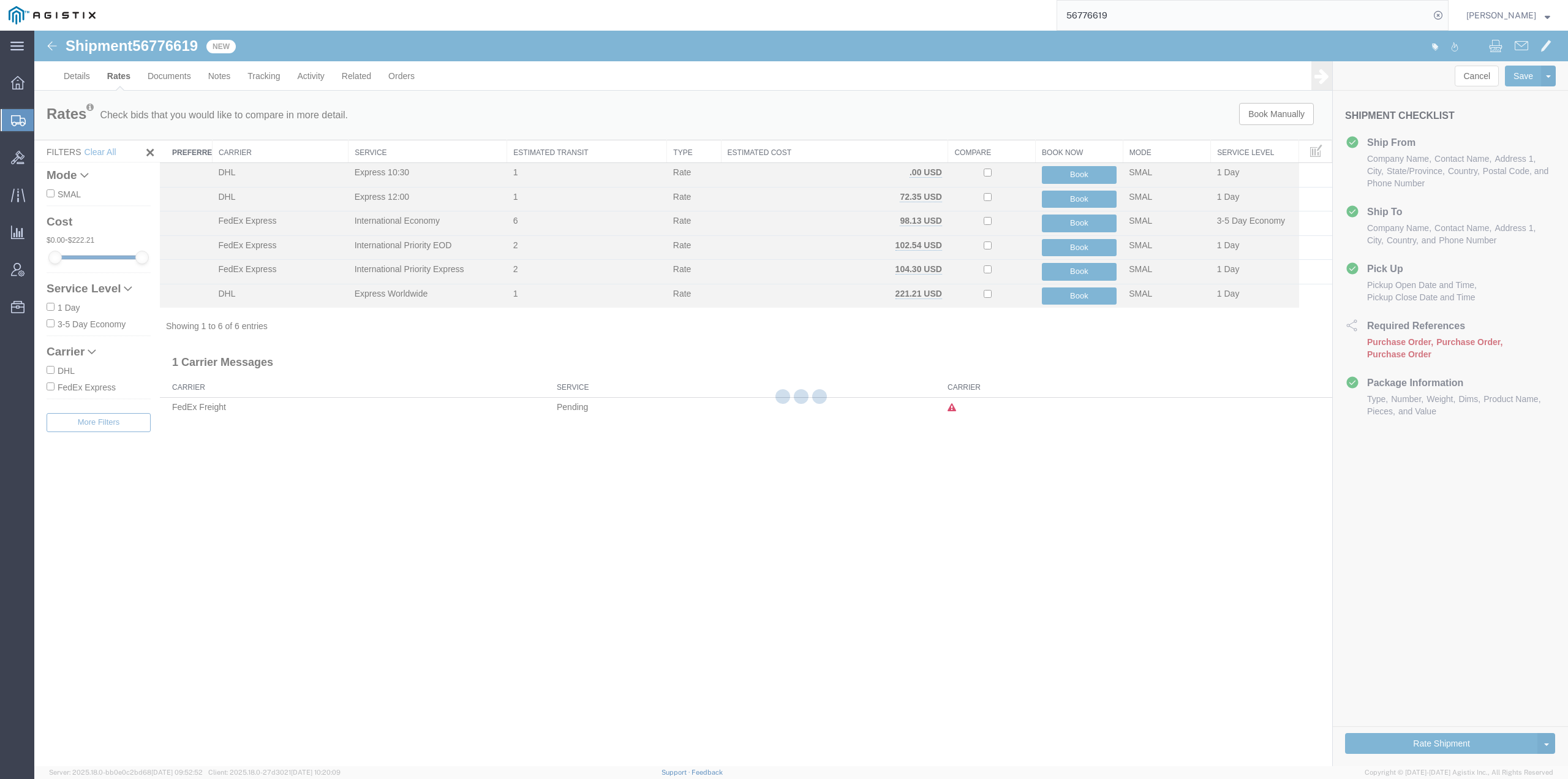
scroll to position [0, 0]
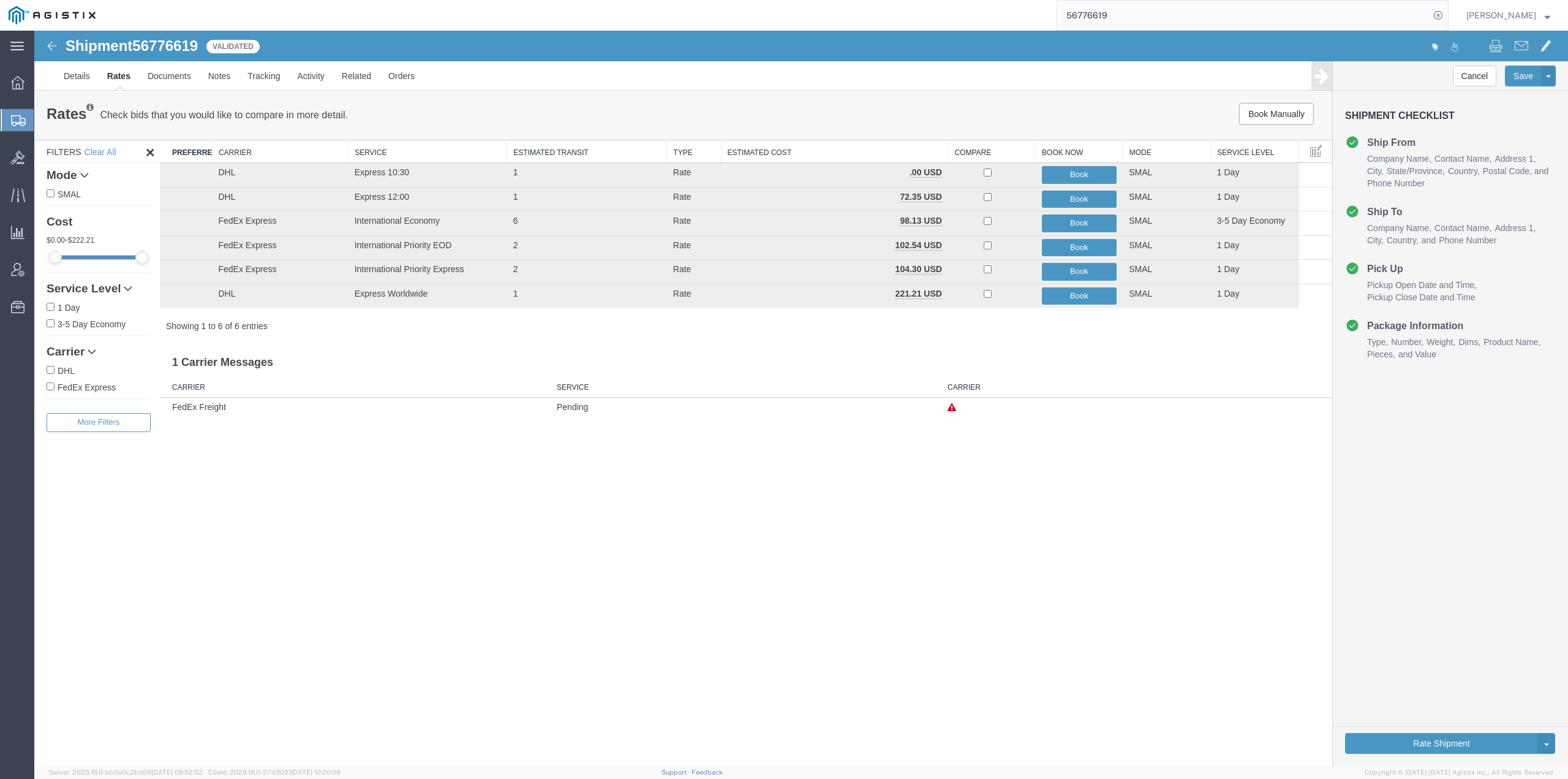
click at [16, 123] on icon at bounding box center [19, 121] width 15 height 11
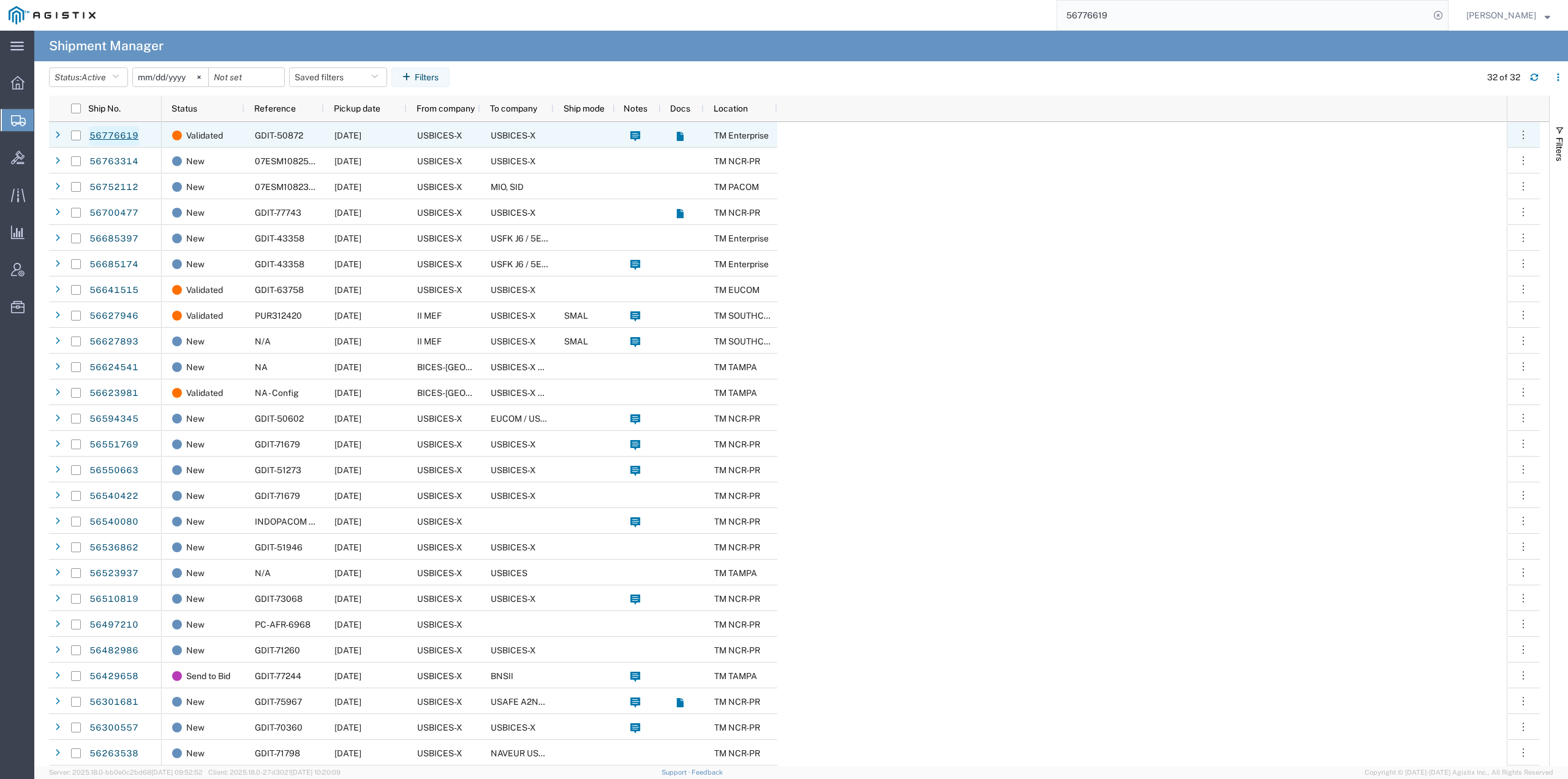
click at [116, 134] on link "56776619" at bounding box center [114, 136] width 50 height 19
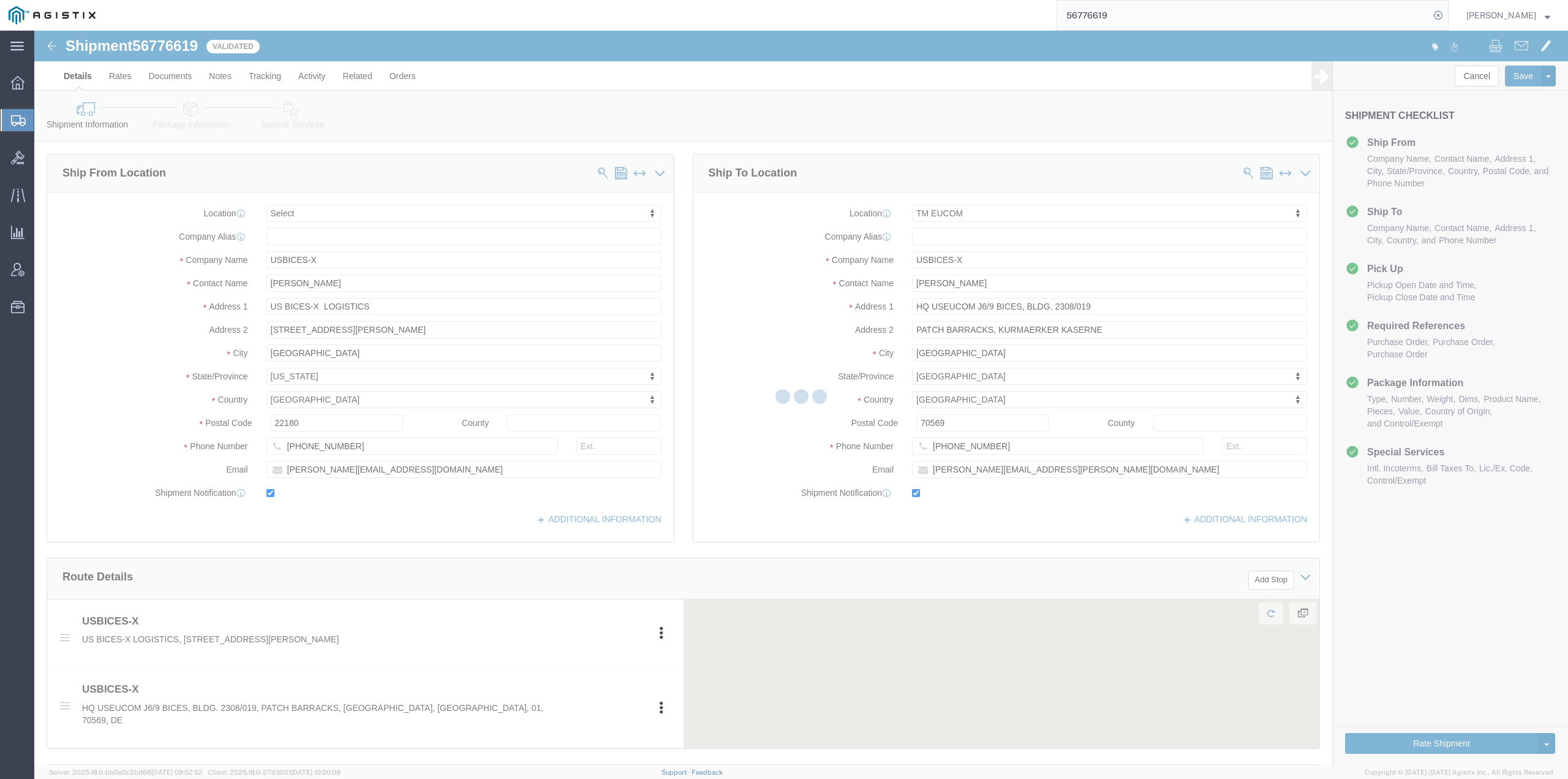
select select
select select "34238"
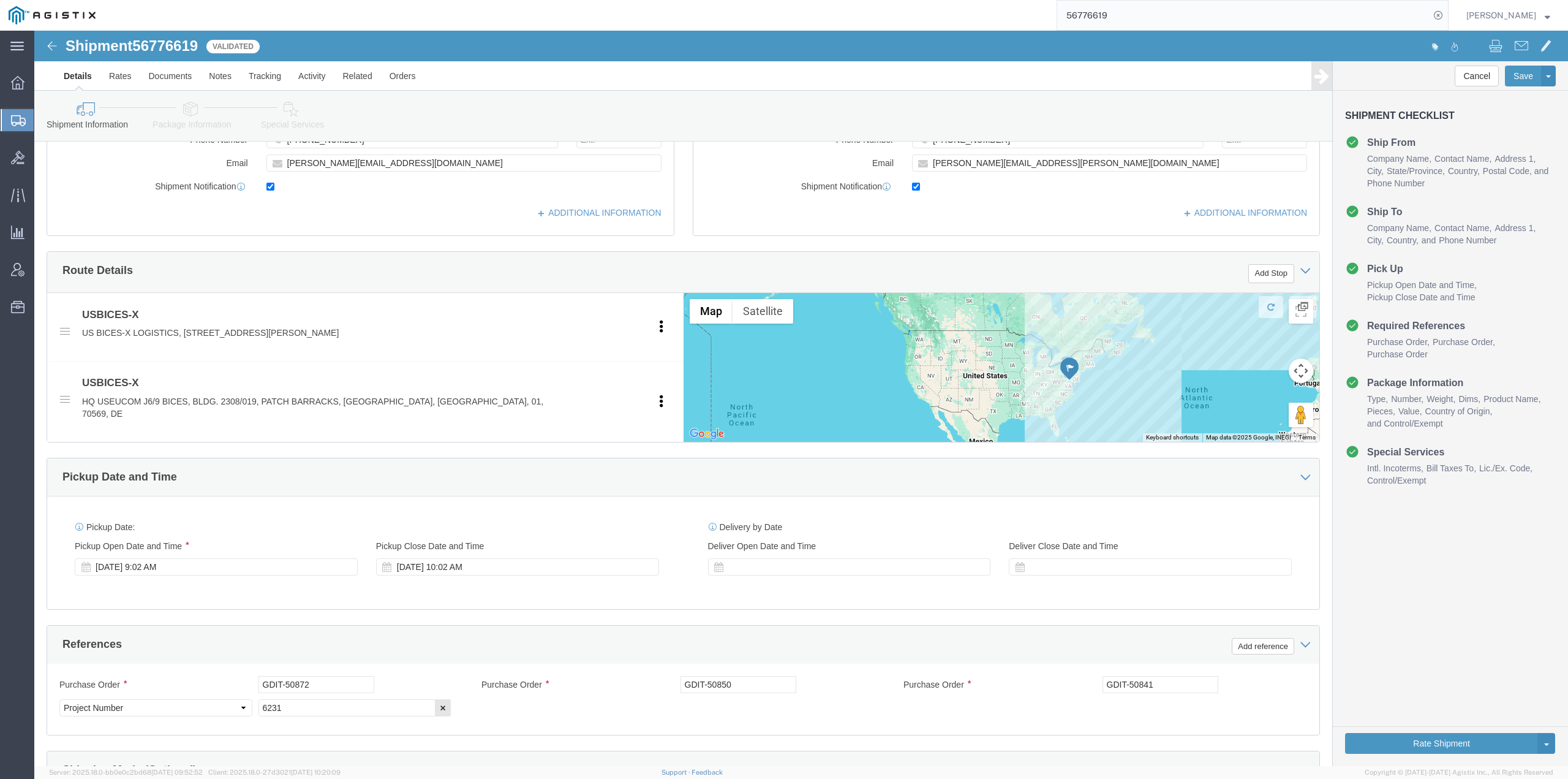
scroll to position [535, 0]
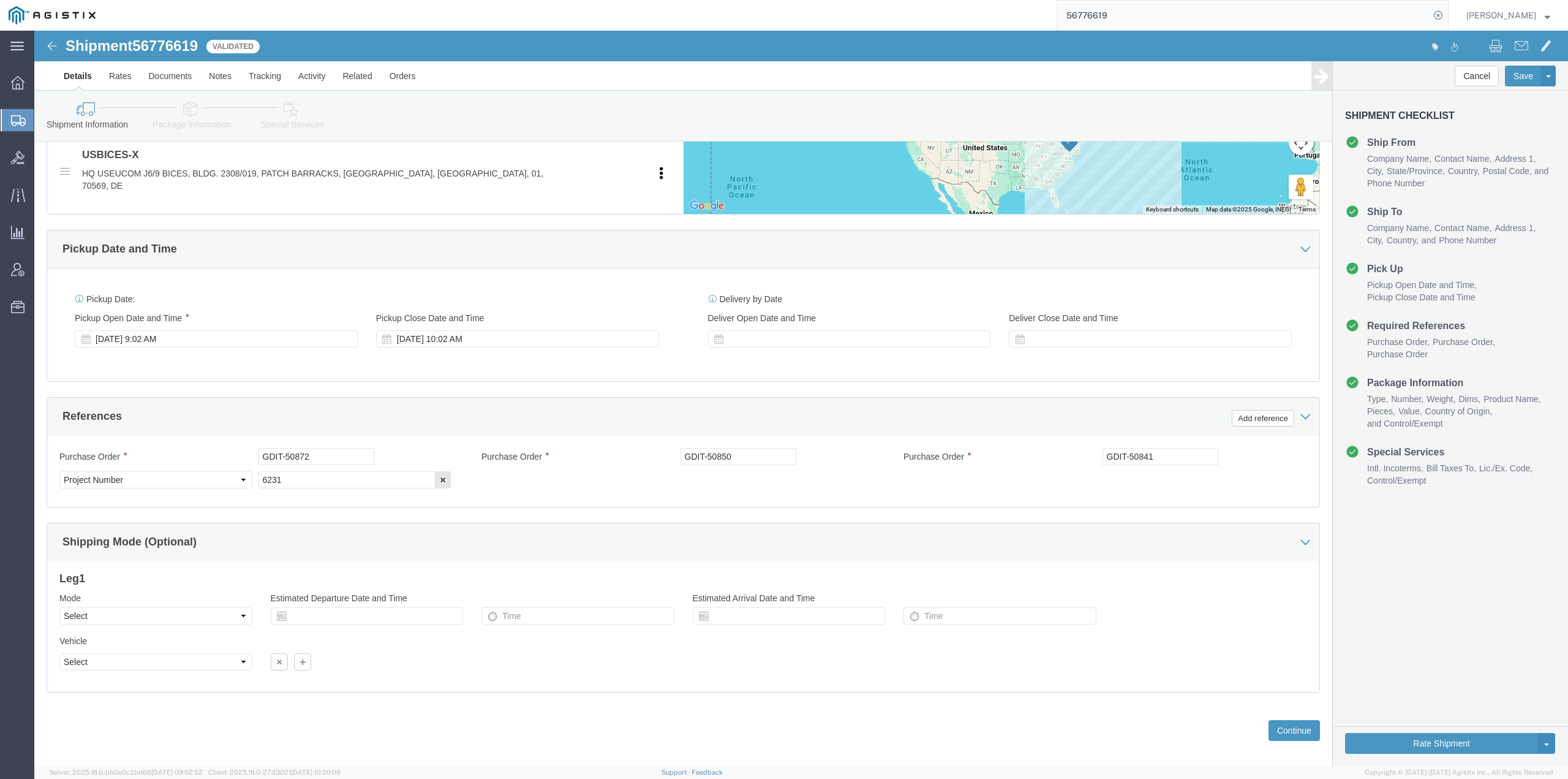
click at [12, 116] on icon at bounding box center [19, 121] width 15 height 11
